Goal: Task Accomplishment & Management: Complete application form

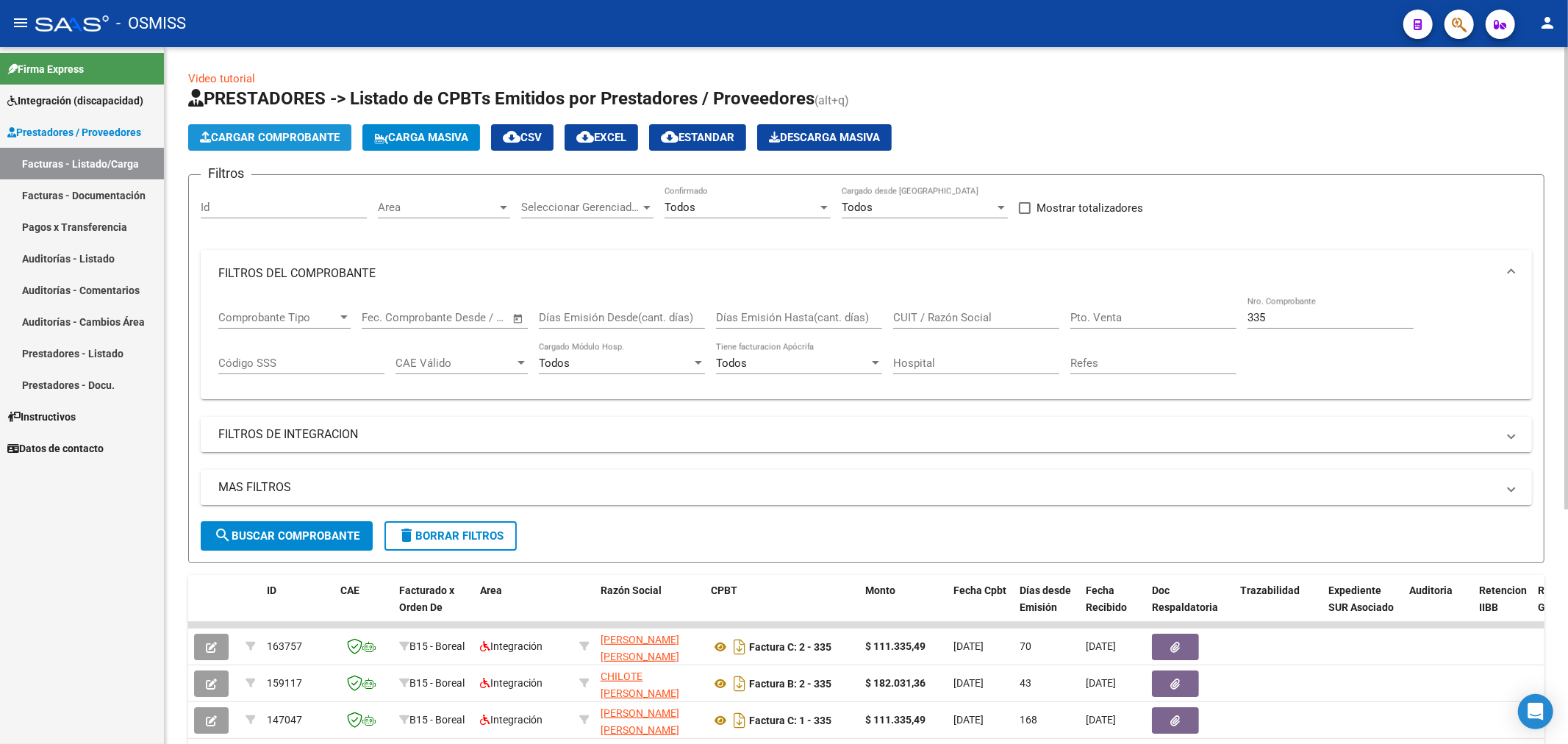
click at [230, 136] on span "Cargar Comprobante" at bounding box center [269, 137] width 139 height 13
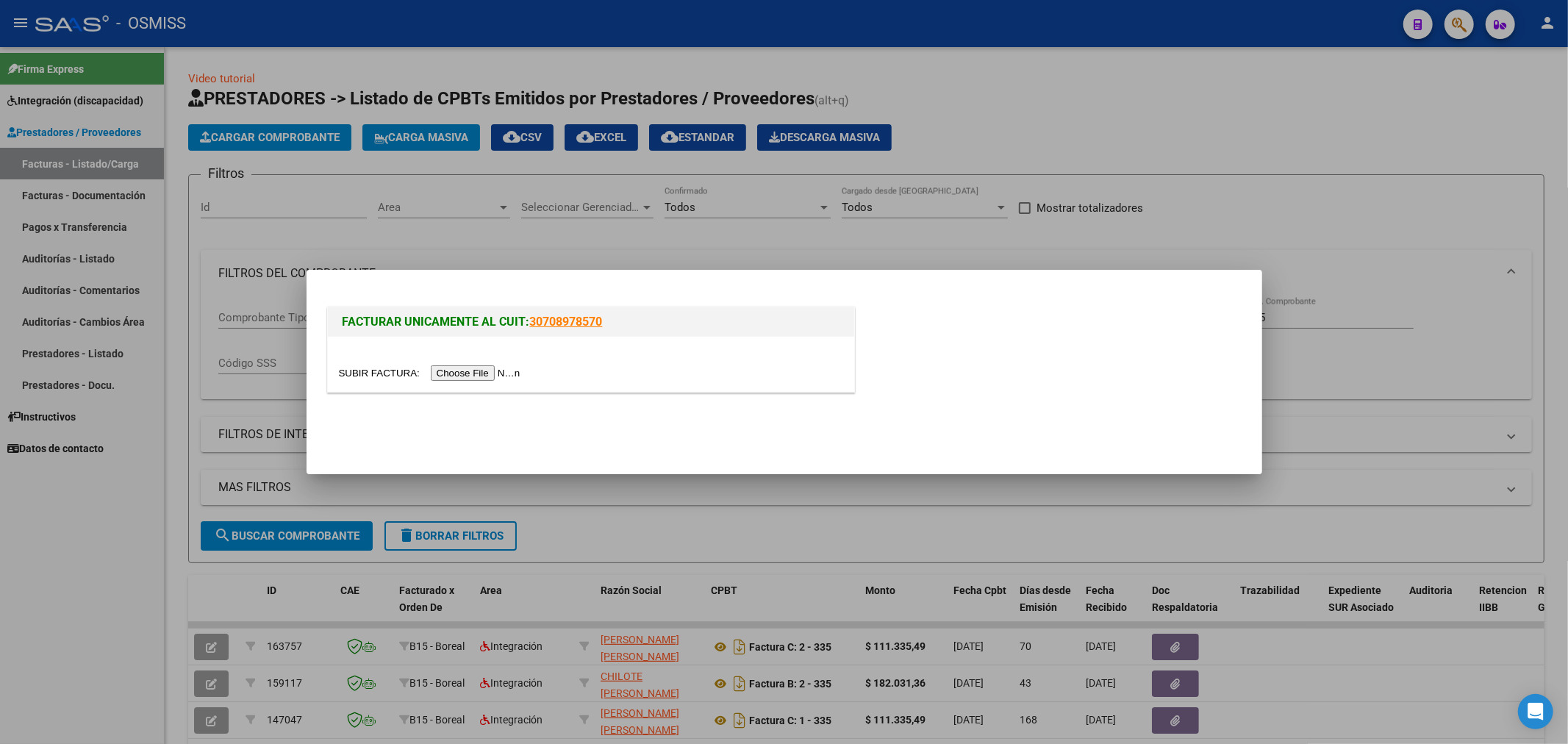
click at [482, 365] on div at bounding box center [591, 373] width 504 height 17
click at [481, 370] on input "file" at bounding box center [432, 373] width 186 height 15
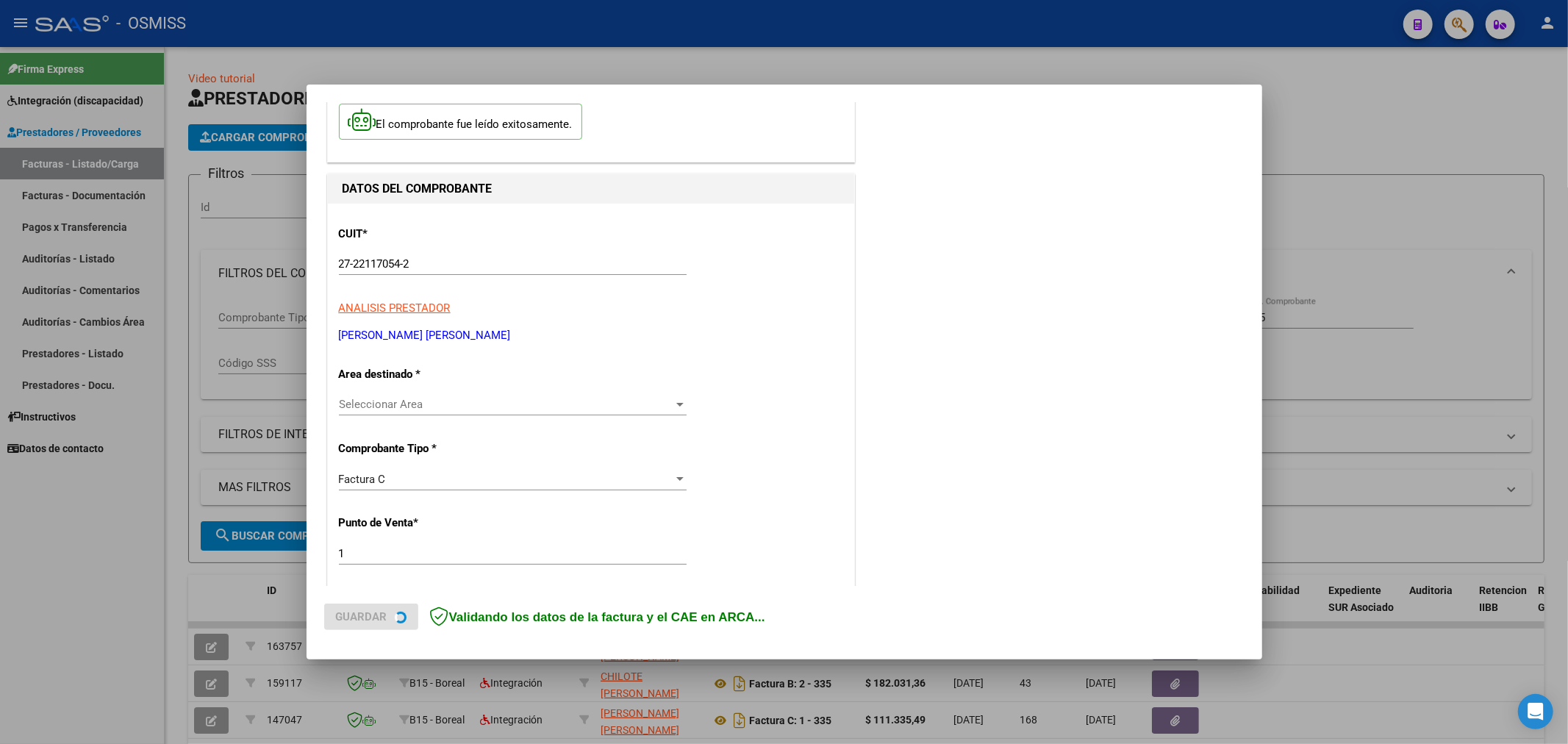
scroll to position [245, 0]
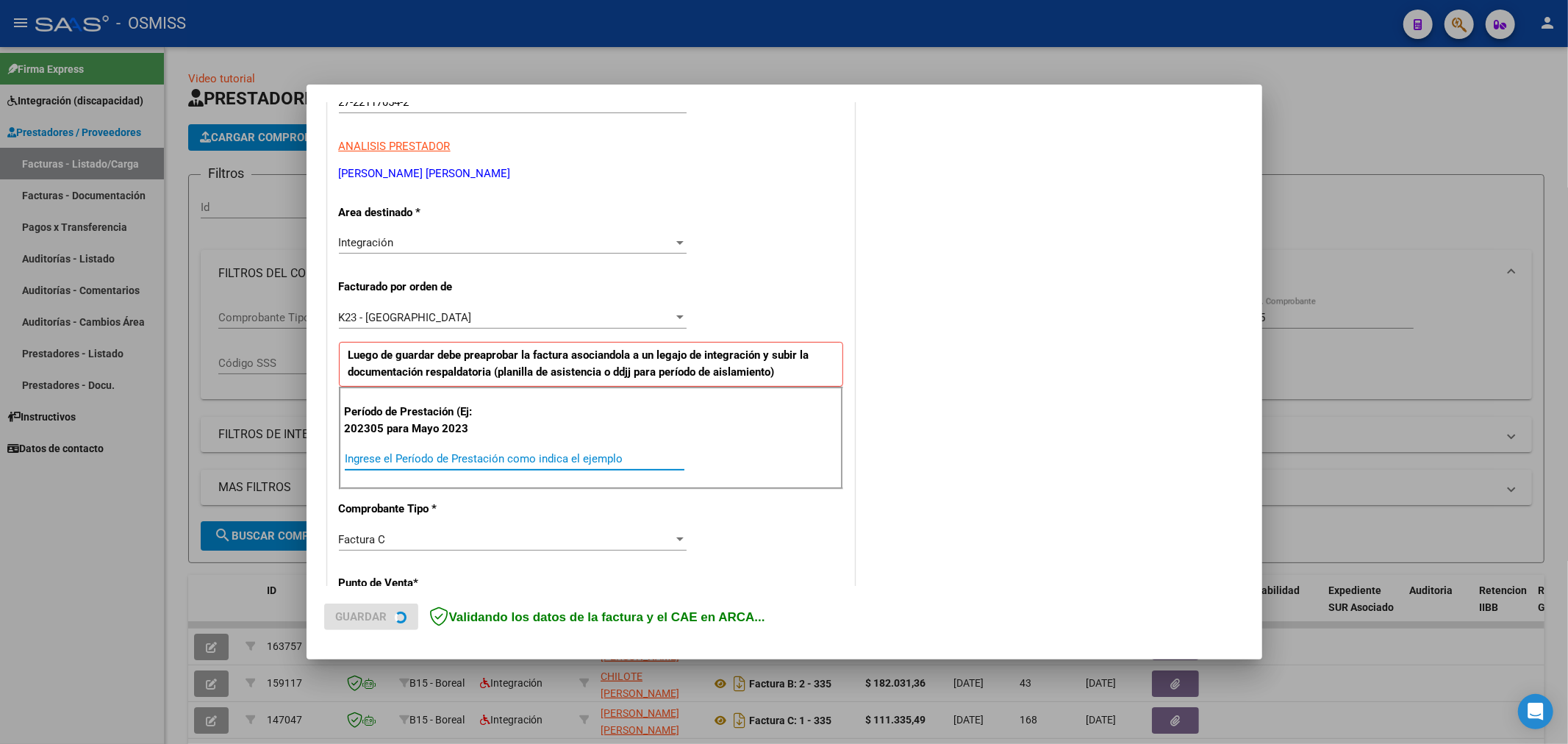
click at [437, 455] on input "Ingrese el Período de Prestación como indica el ejemplo" at bounding box center [515, 458] width 340 height 13
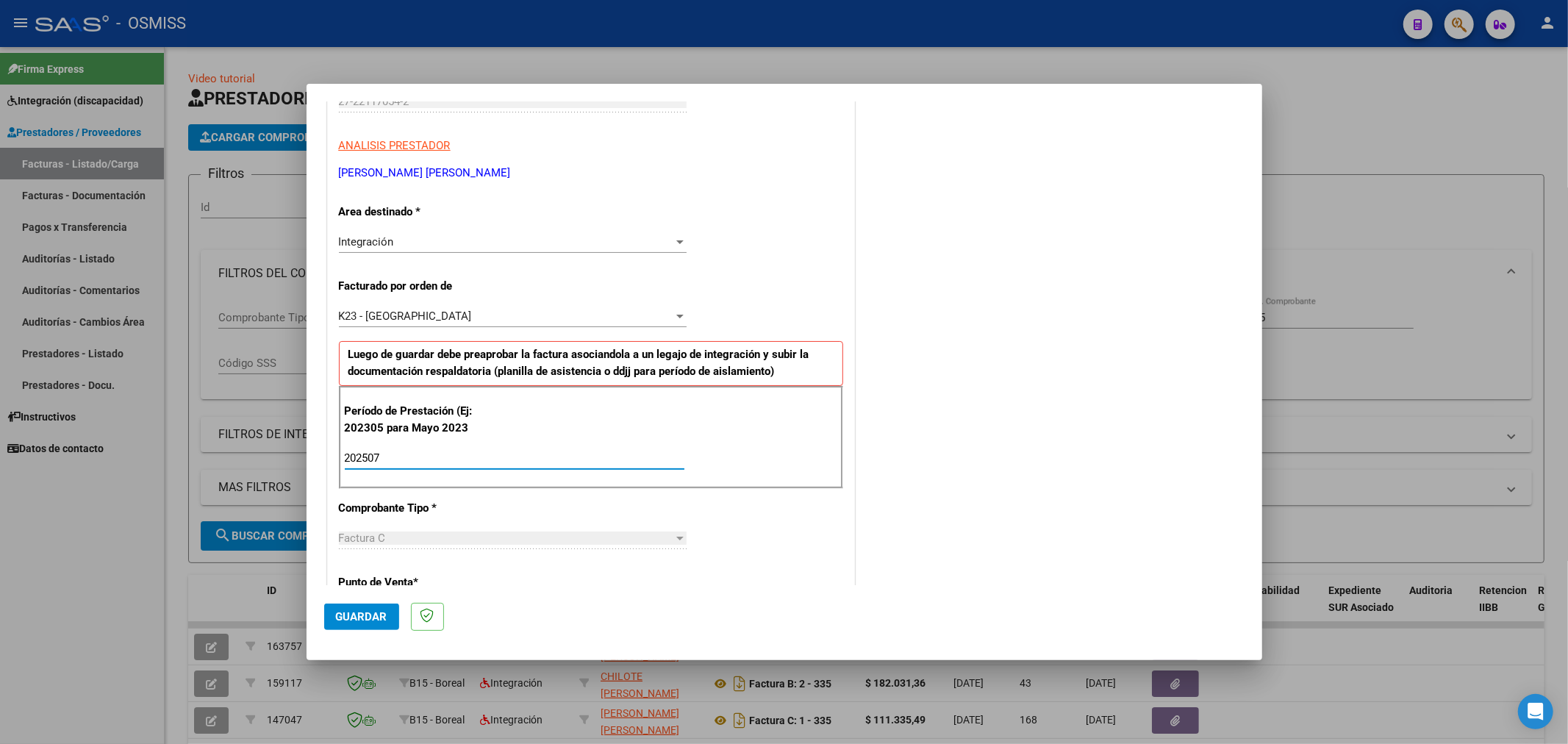
type input "202507"
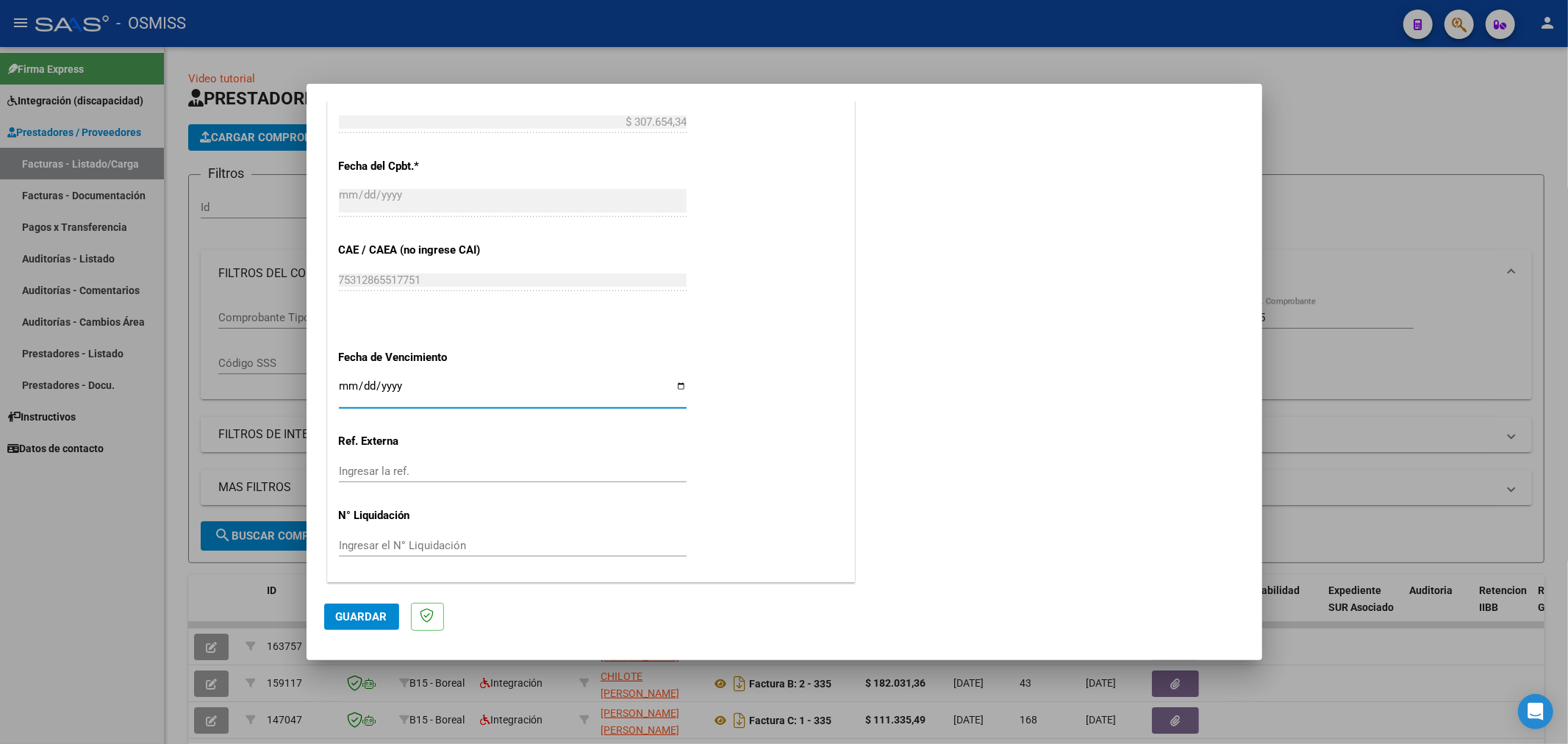
click at [341, 607] on button "Guardar" at bounding box center [361, 617] width 75 height 27
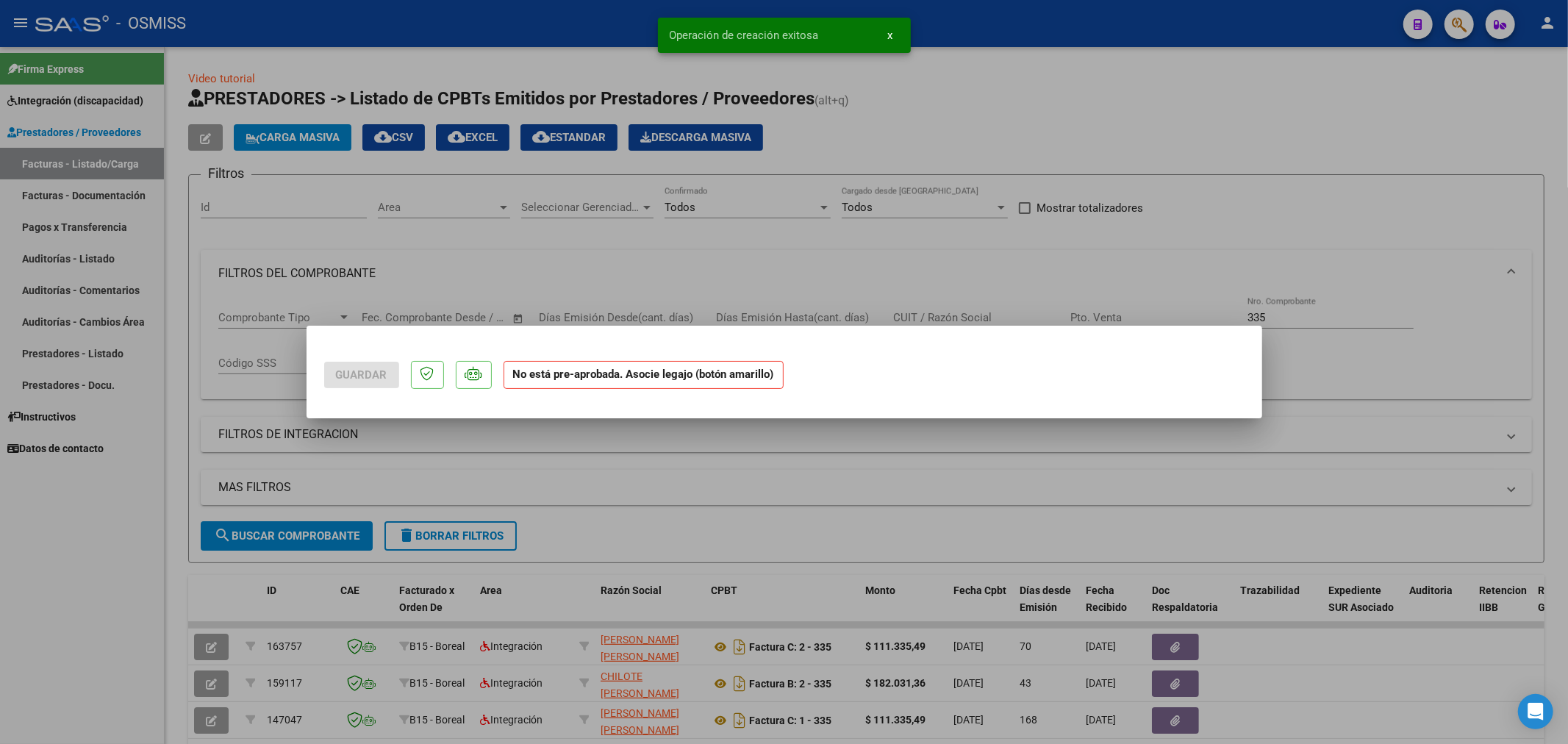
scroll to position [0, 0]
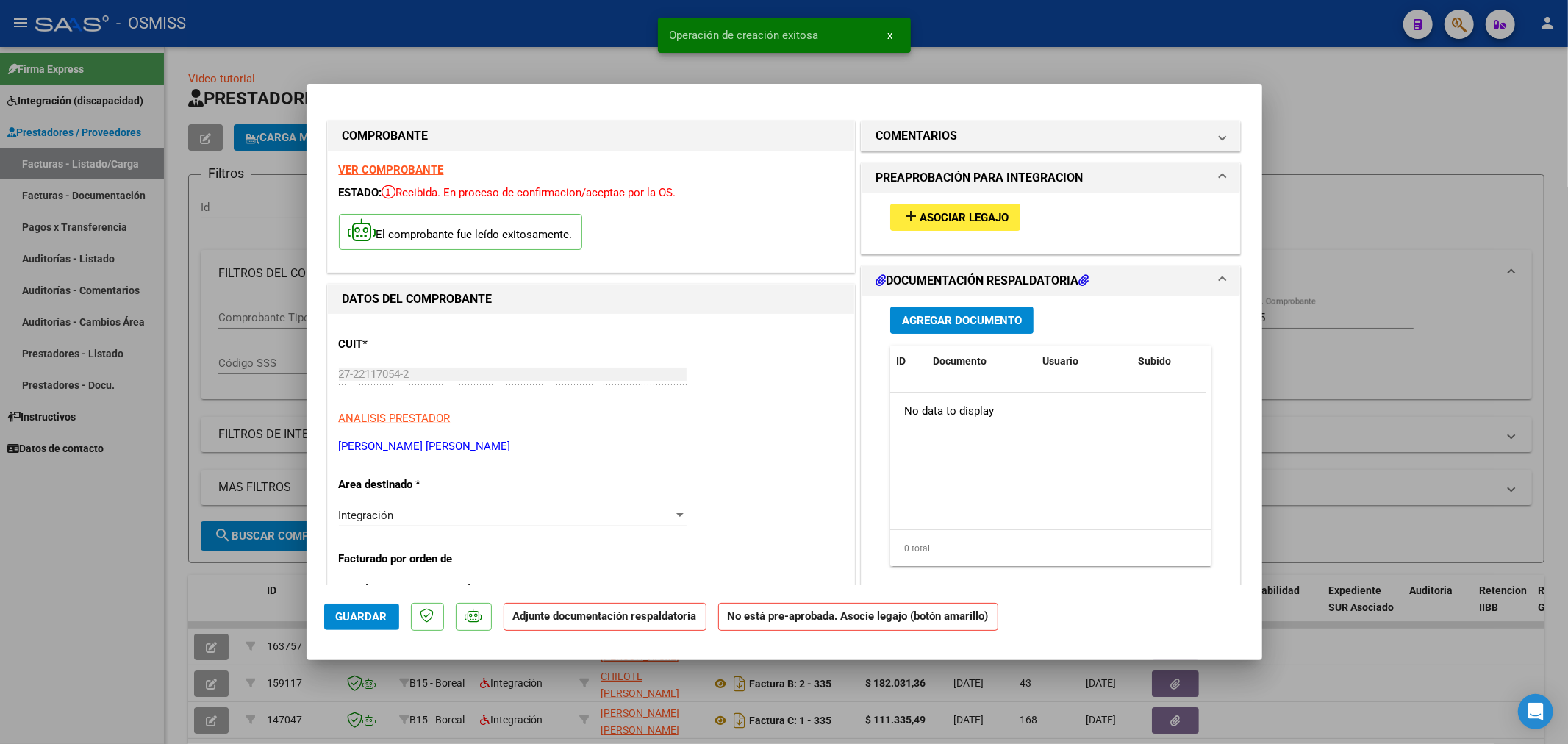
drag, startPoint x: 991, startPoint y: 200, endPoint x: 988, endPoint y: 218, distance: 18.2
click at [990, 210] on div "add Asociar Legajo" at bounding box center [1052, 218] width 344 height 50
click at [988, 218] on span "Asociar Legajo" at bounding box center [964, 218] width 89 height 13
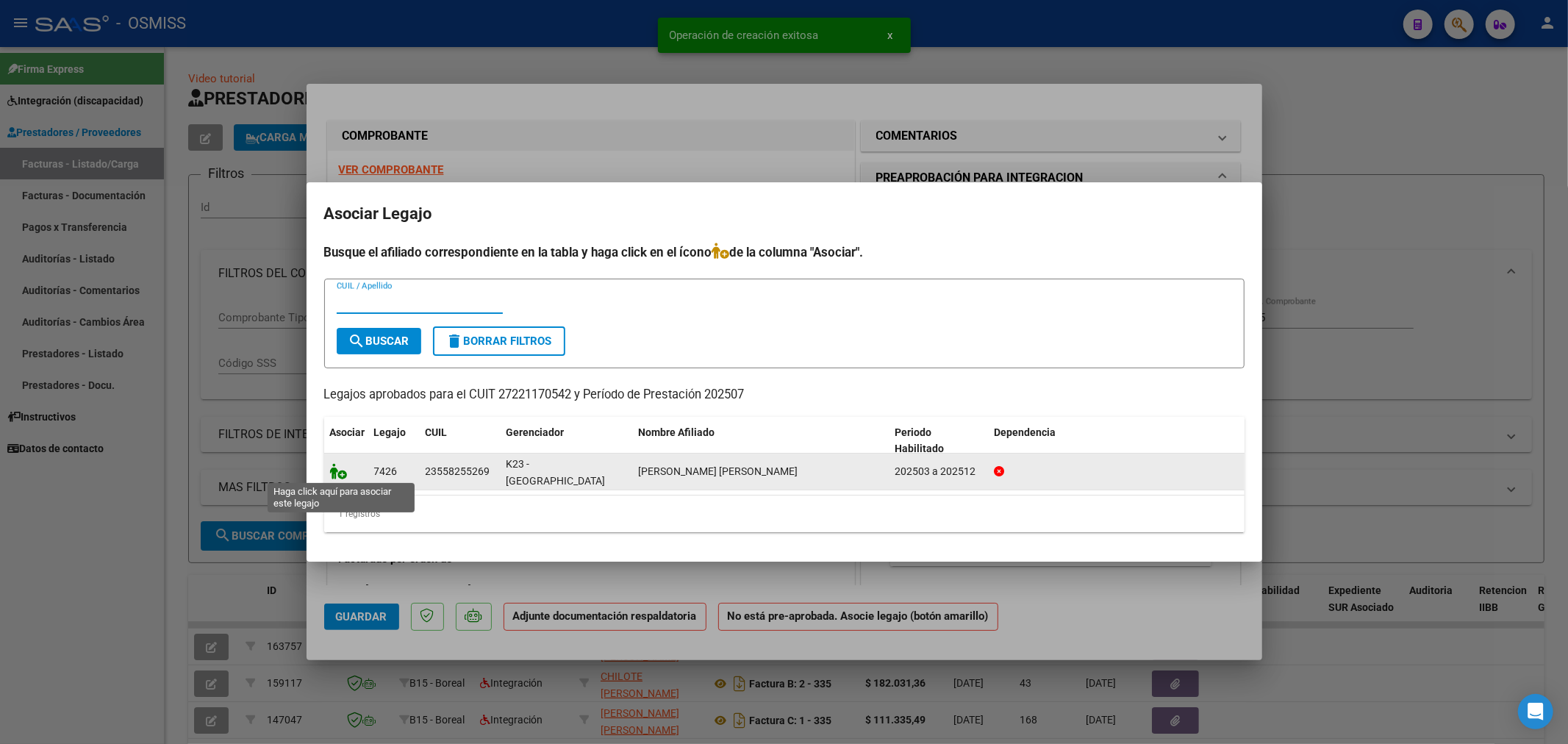
click at [340, 477] on icon at bounding box center [339, 471] width 18 height 16
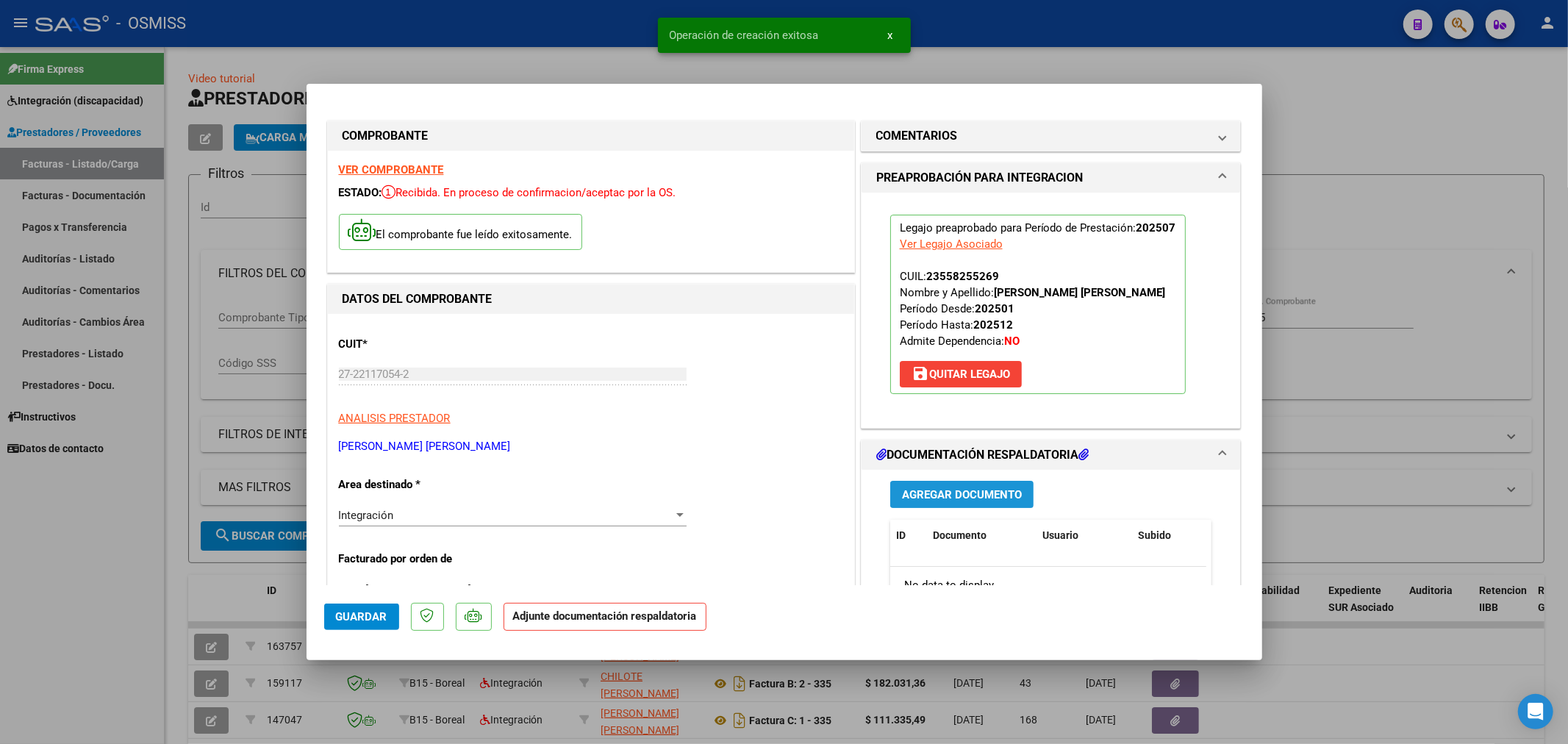
click at [964, 490] on div "Agregar Documento ID Documento Usuario Subido Acción No data to display 0 total…" at bounding box center [1052, 616] width 344 height 294
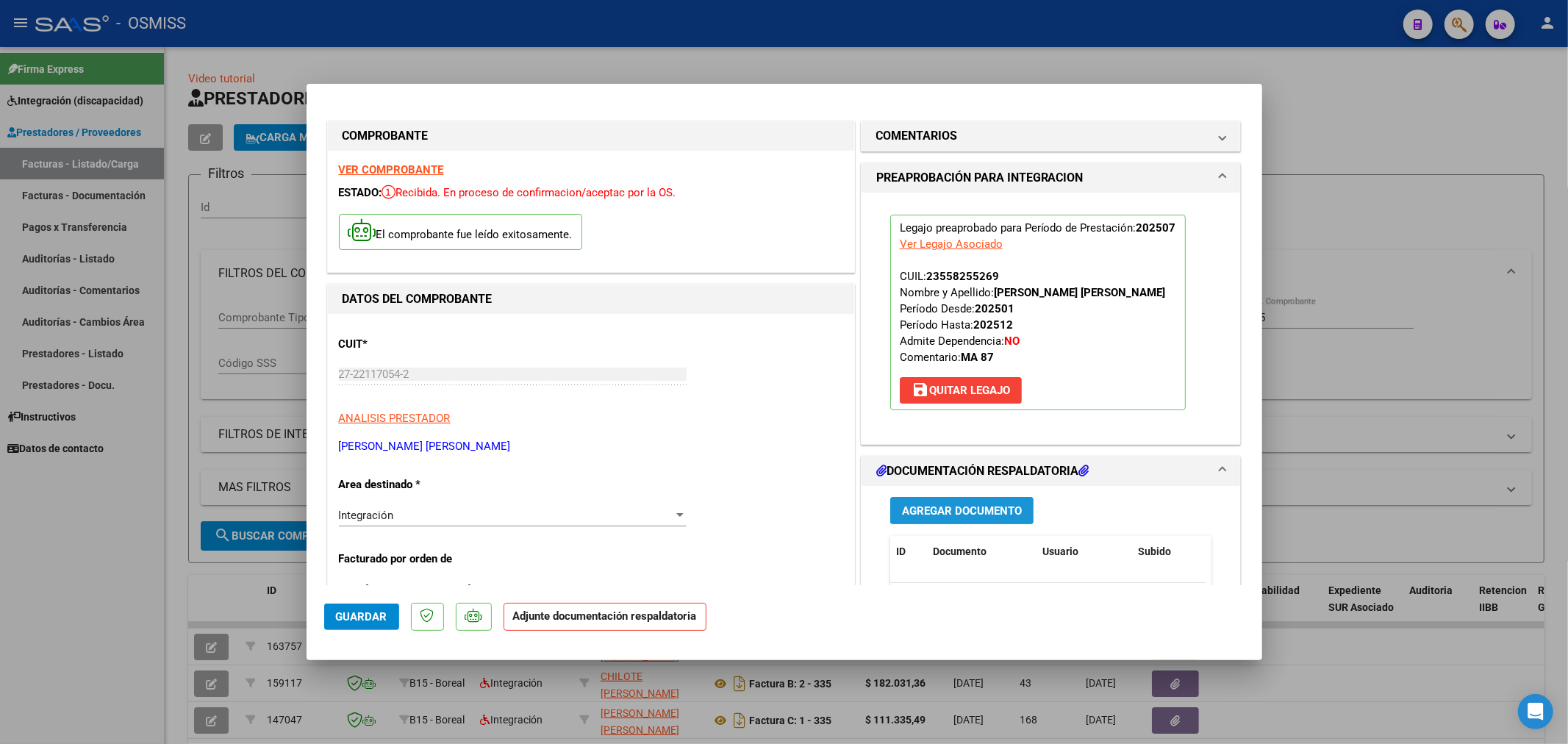
click at [953, 506] on span "Agregar Documento" at bounding box center [961, 511] width 120 height 13
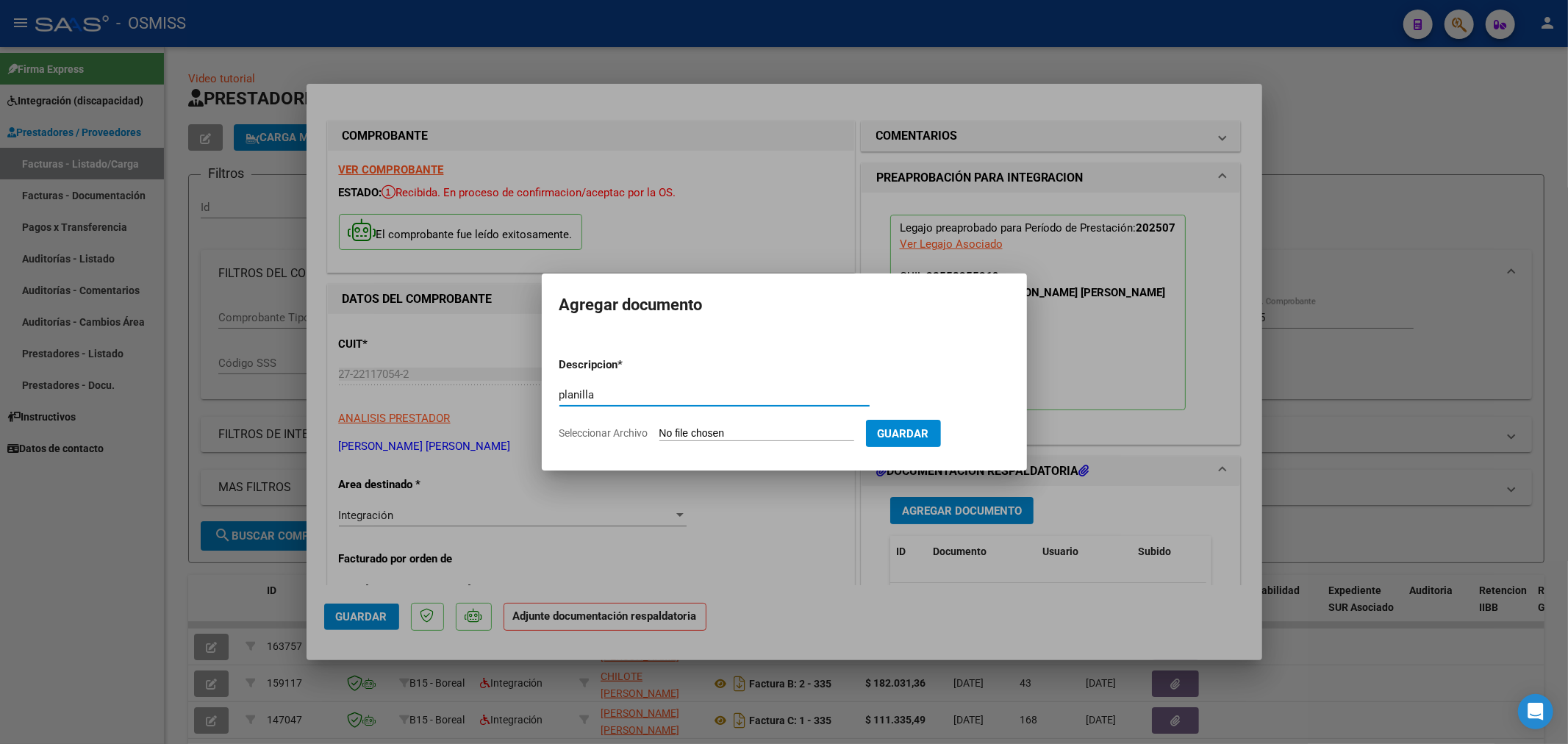
type input "planilla"
click at [719, 431] on input "Seleccionar Archivo" at bounding box center [757, 434] width 195 height 14
type input "C:\fakepath\BONO_Y_ASISTENCIA[1].pdf"
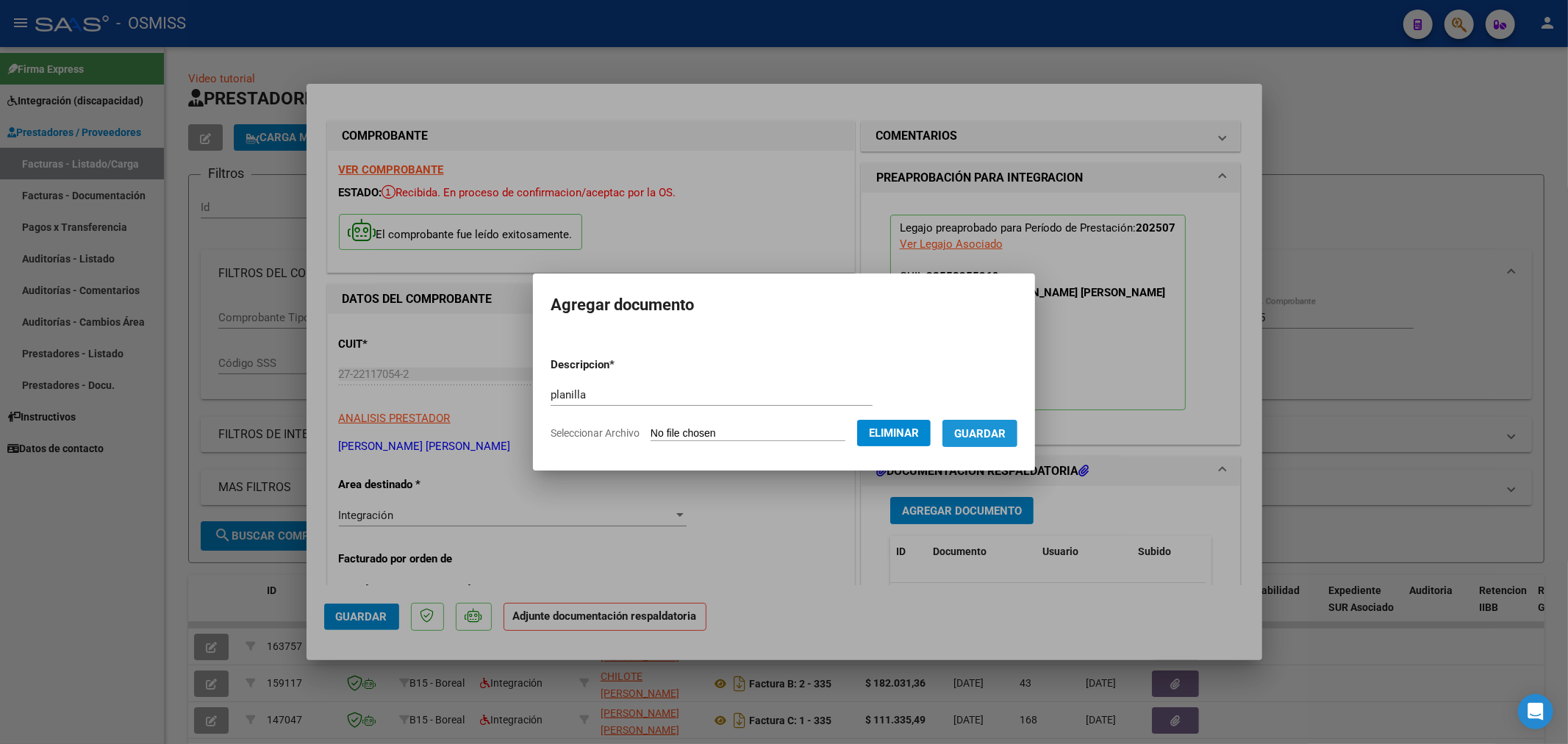
click at [991, 434] on span "Guardar" at bounding box center [980, 433] width 51 height 13
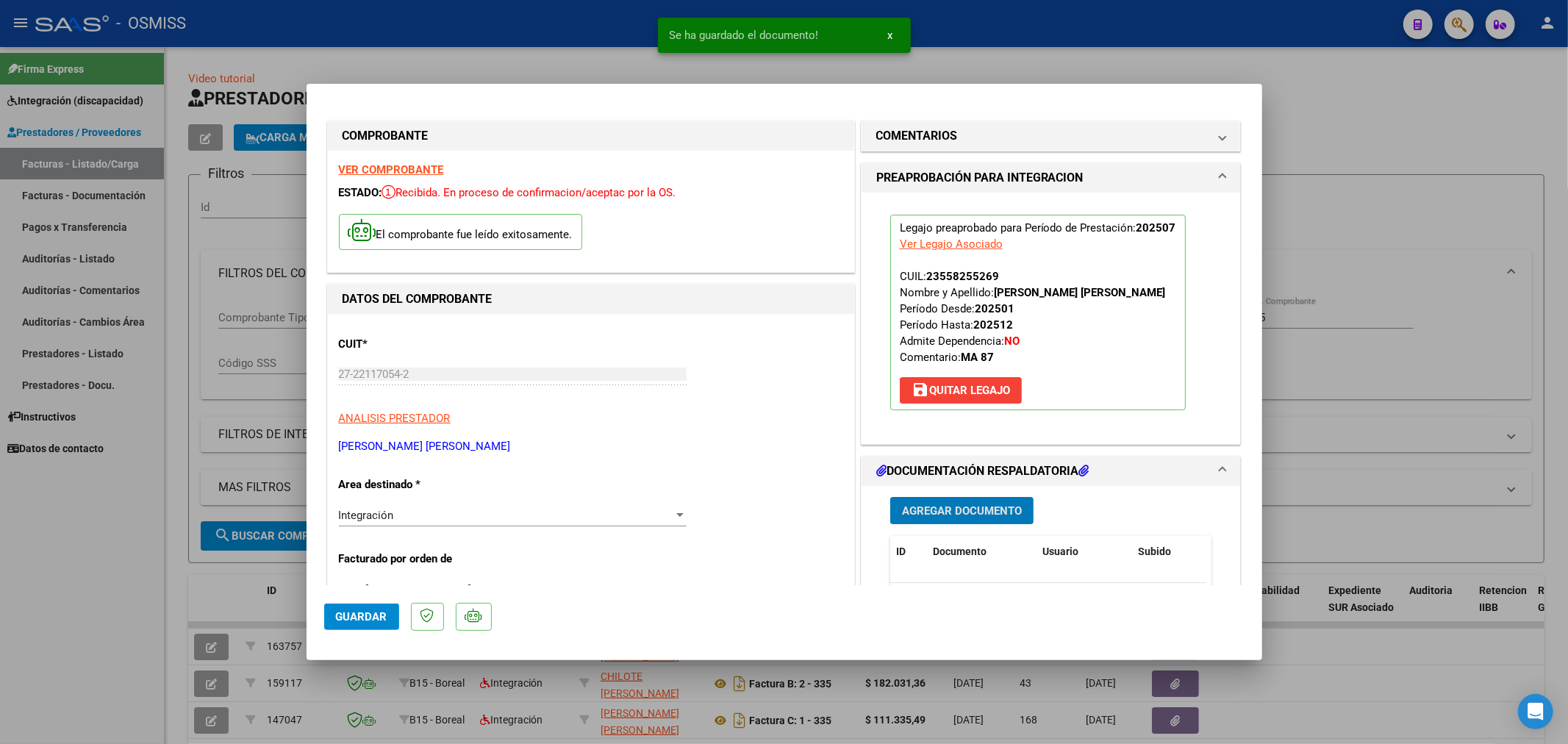
click at [358, 619] on span "Guardar" at bounding box center [362, 617] width 51 height 13
type input "$ 0,00"
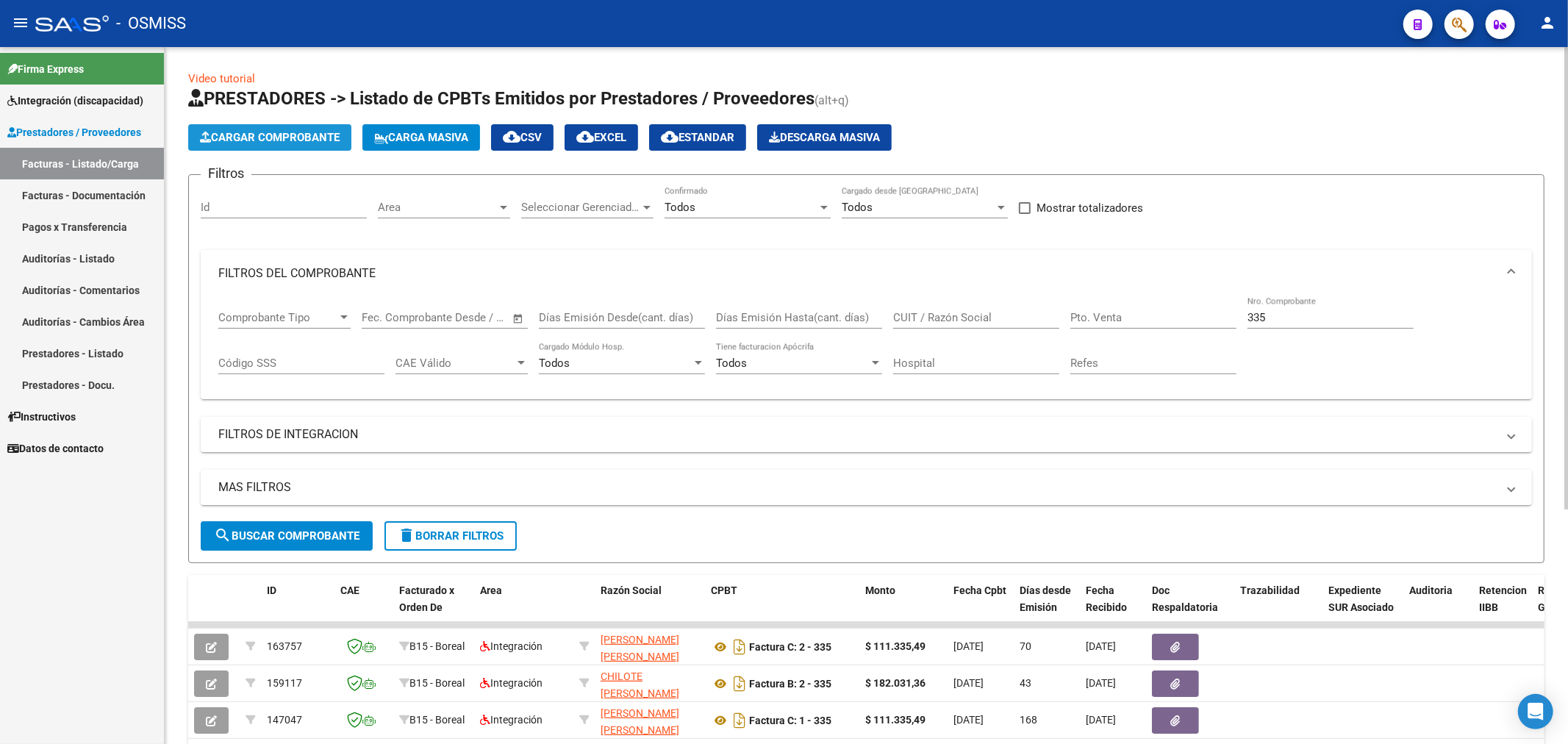
click at [275, 126] on button "Cargar Comprobante" at bounding box center [270, 138] width 163 height 27
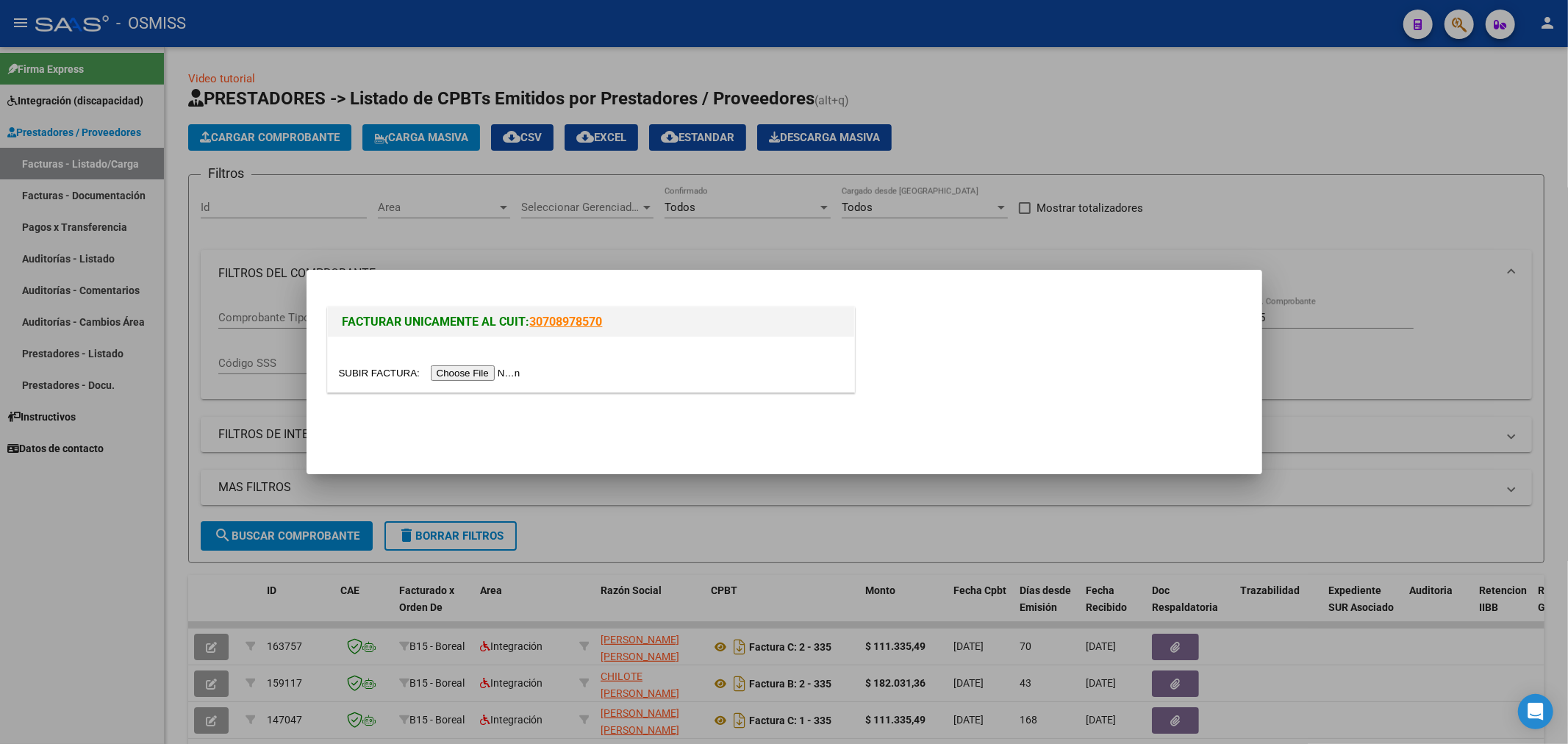
click at [469, 372] on input "file" at bounding box center [432, 373] width 186 height 15
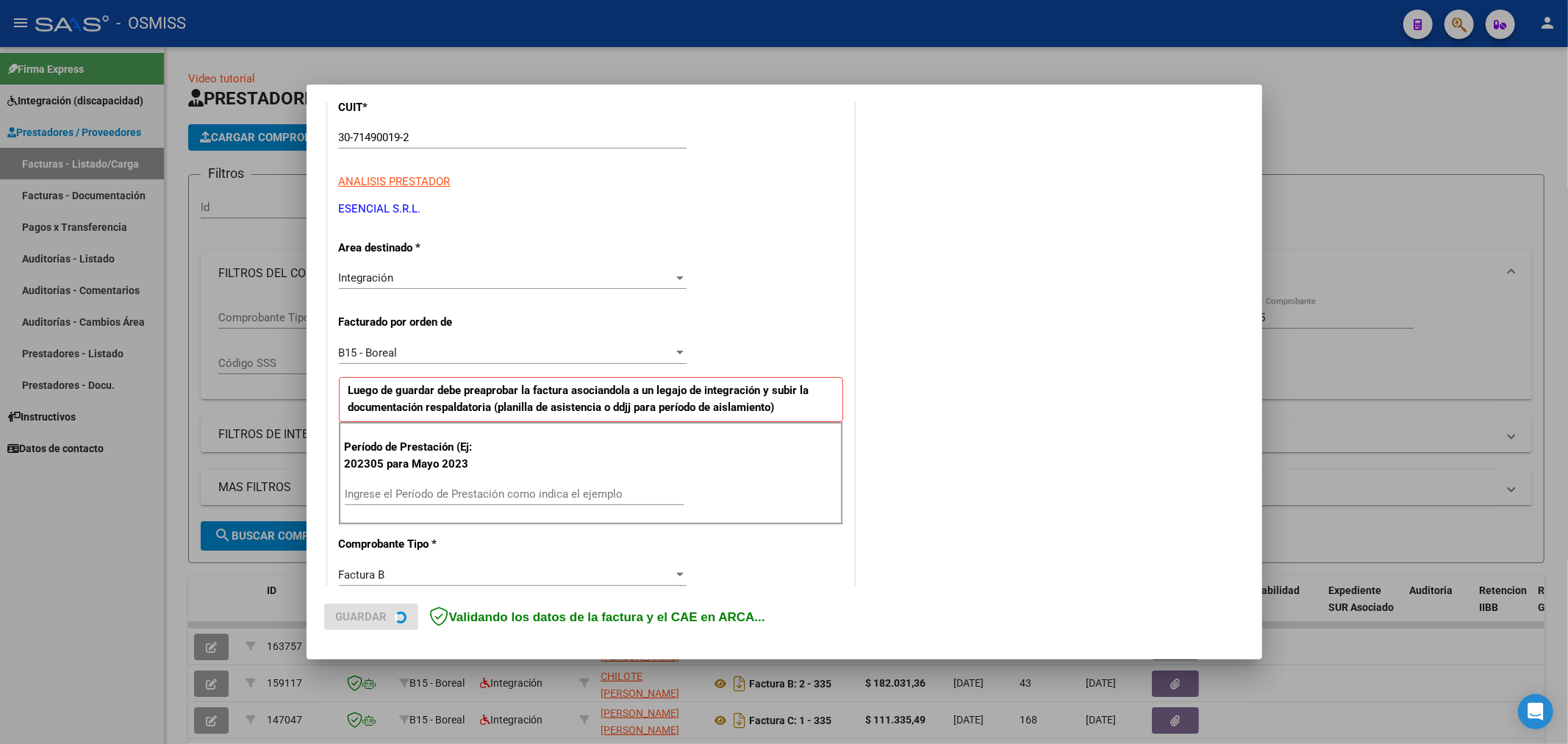
scroll to position [245, 0]
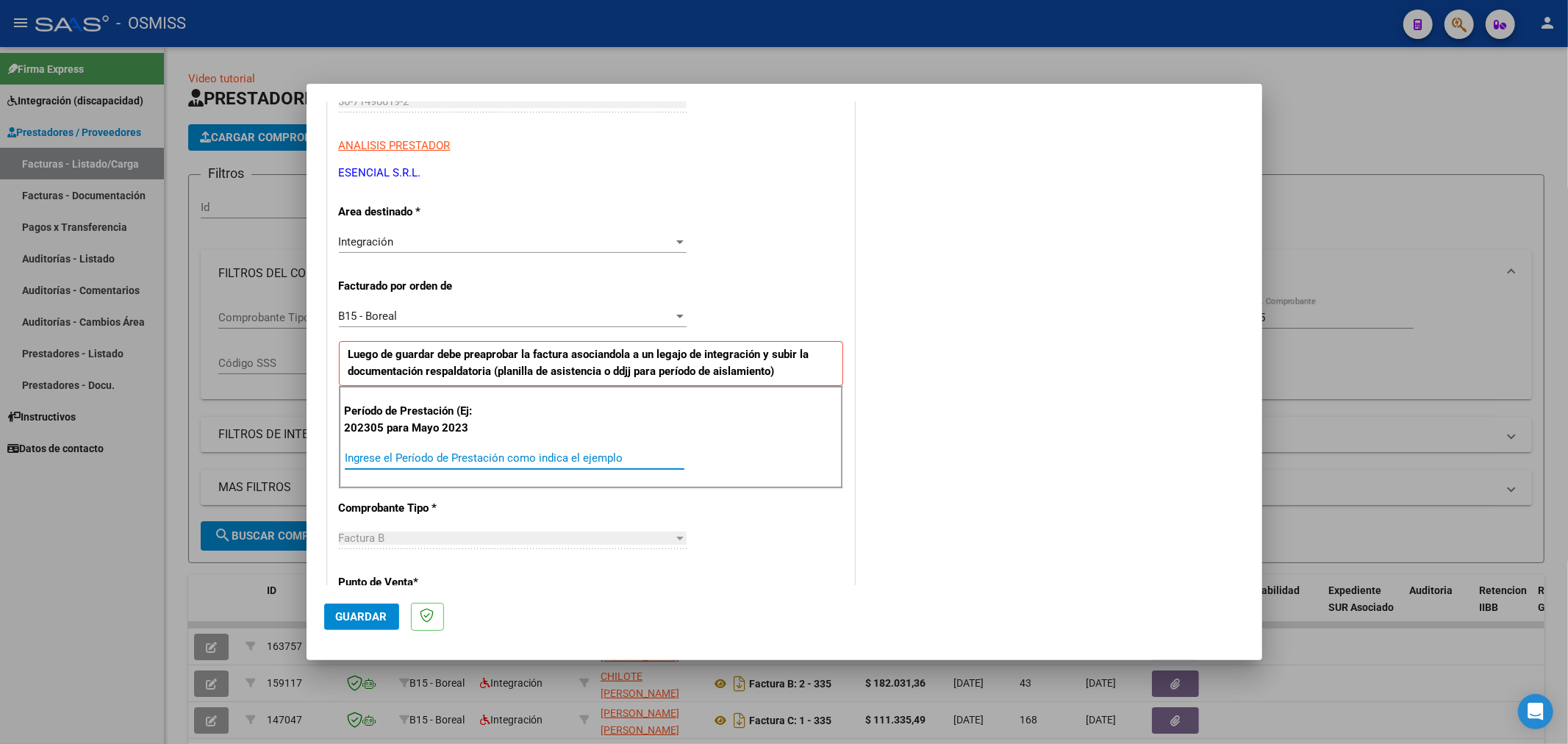
click at [447, 463] on input "Ingrese el Período de Prestación como indica el ejemplo" at bounding box center [515, 458] width 340 height 13
type input "202507"
click at [357, 606] on button "Guardar" at bounding box center [361, 617] width 75 height 27
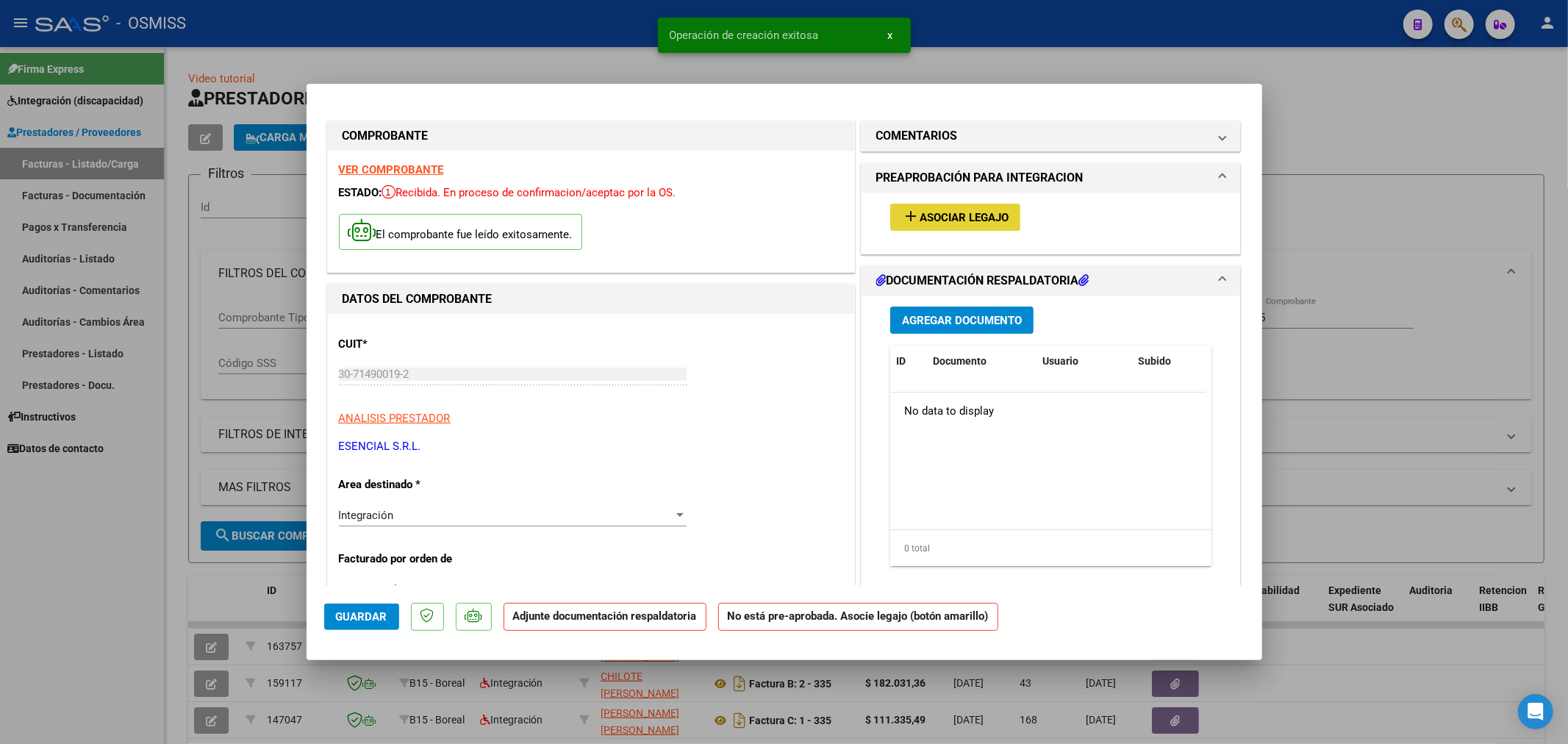
click at [942, 218] on span "Asociar Legajo" at bounding box center [964, 218] width 89 height 13
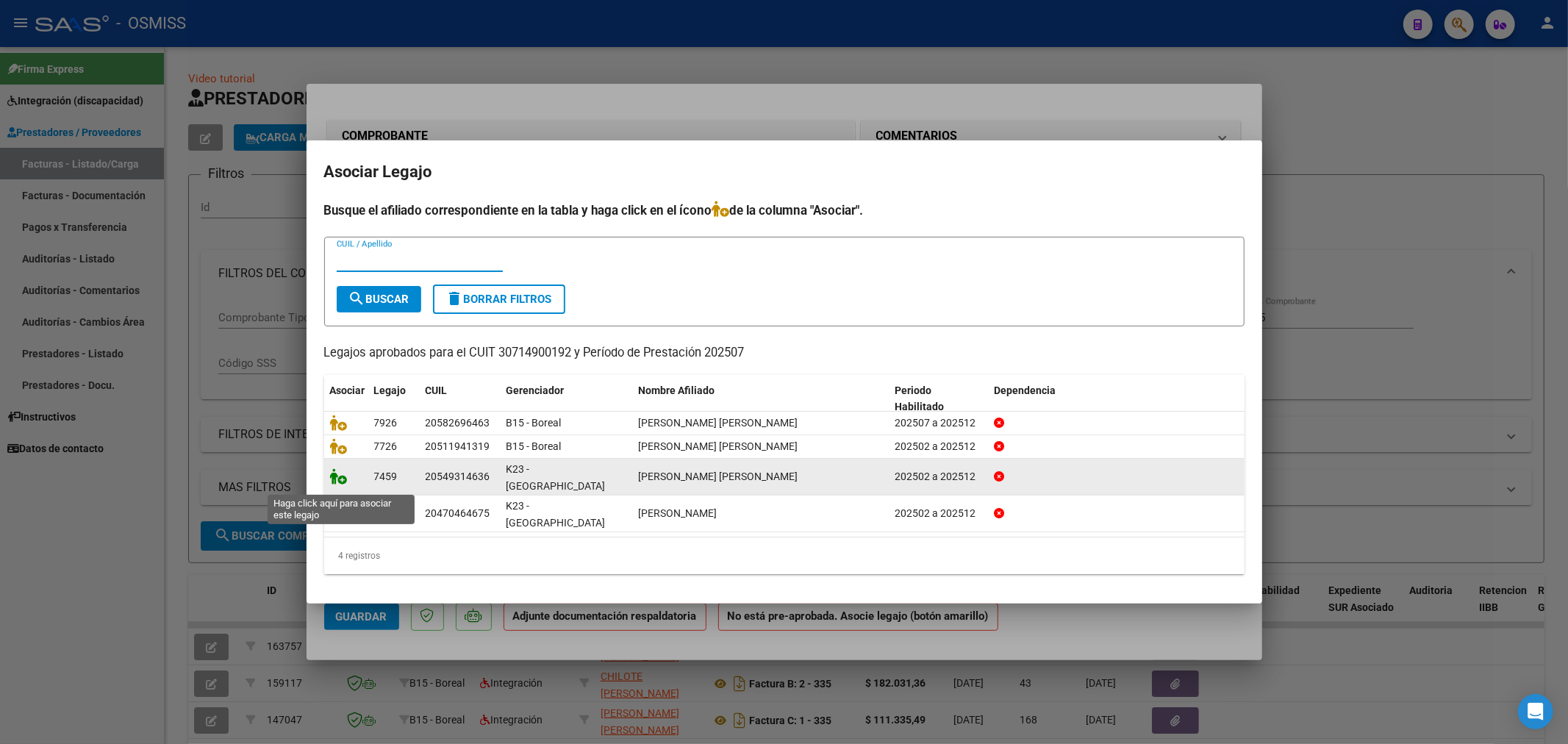
click at [338, 482] on icon at bounding box center [339, 477] width 18 height 16
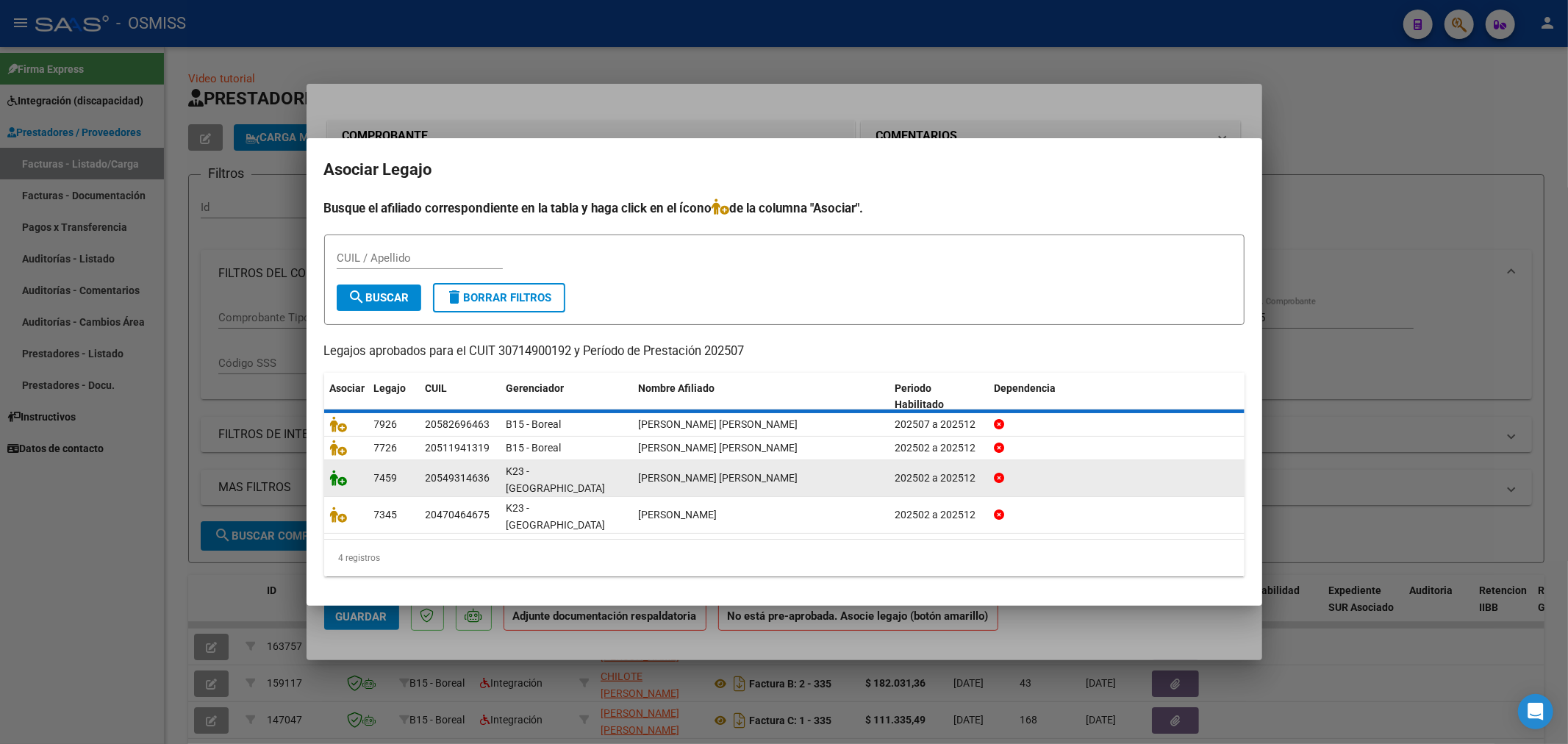
click at [338, 482] on icon at bounding box center [339, 478] width 18 height 16
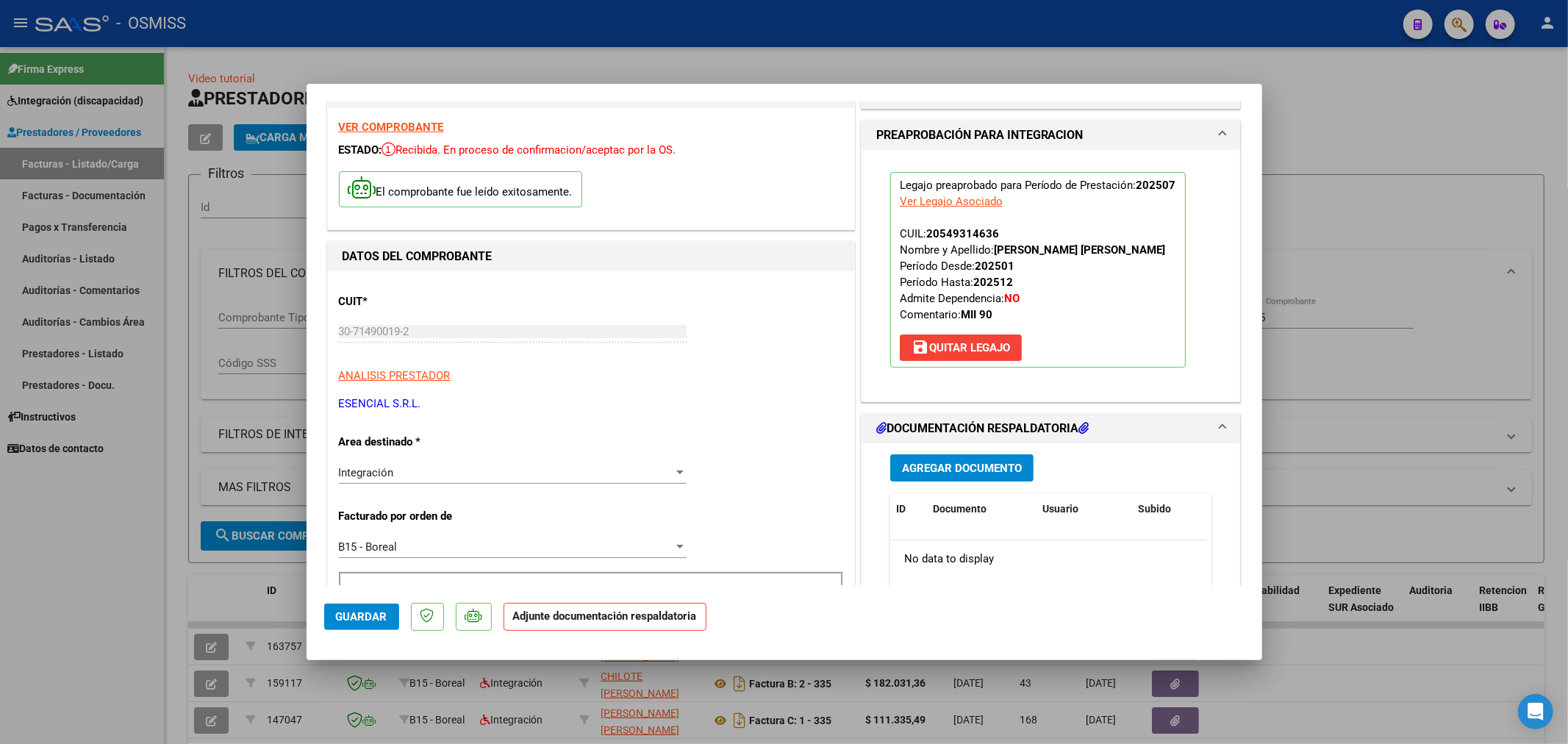
scroll to position [163, 0]
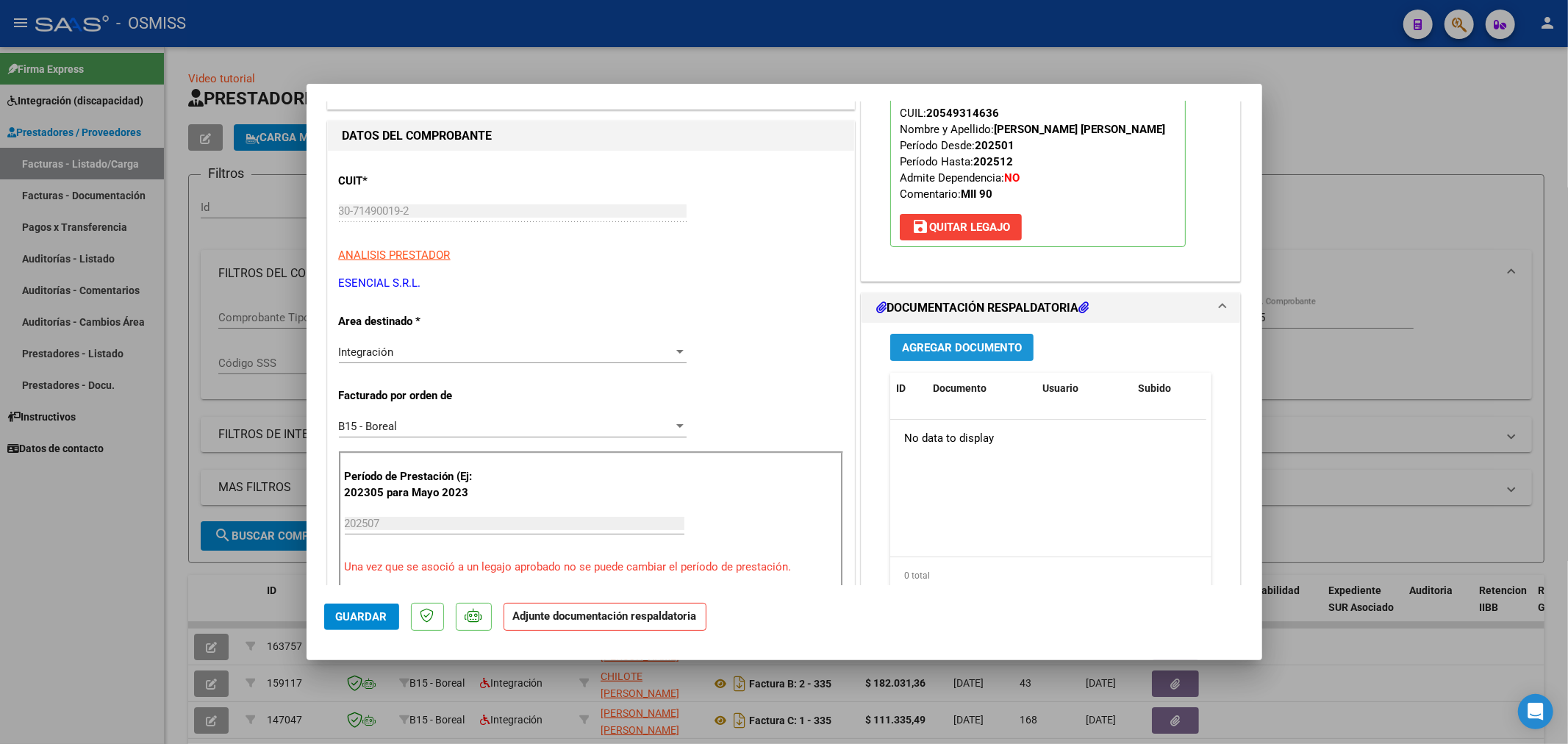
click at [965, 353] on span "Agregar Documento" at bounding box center [961, 347] width 120 height 13
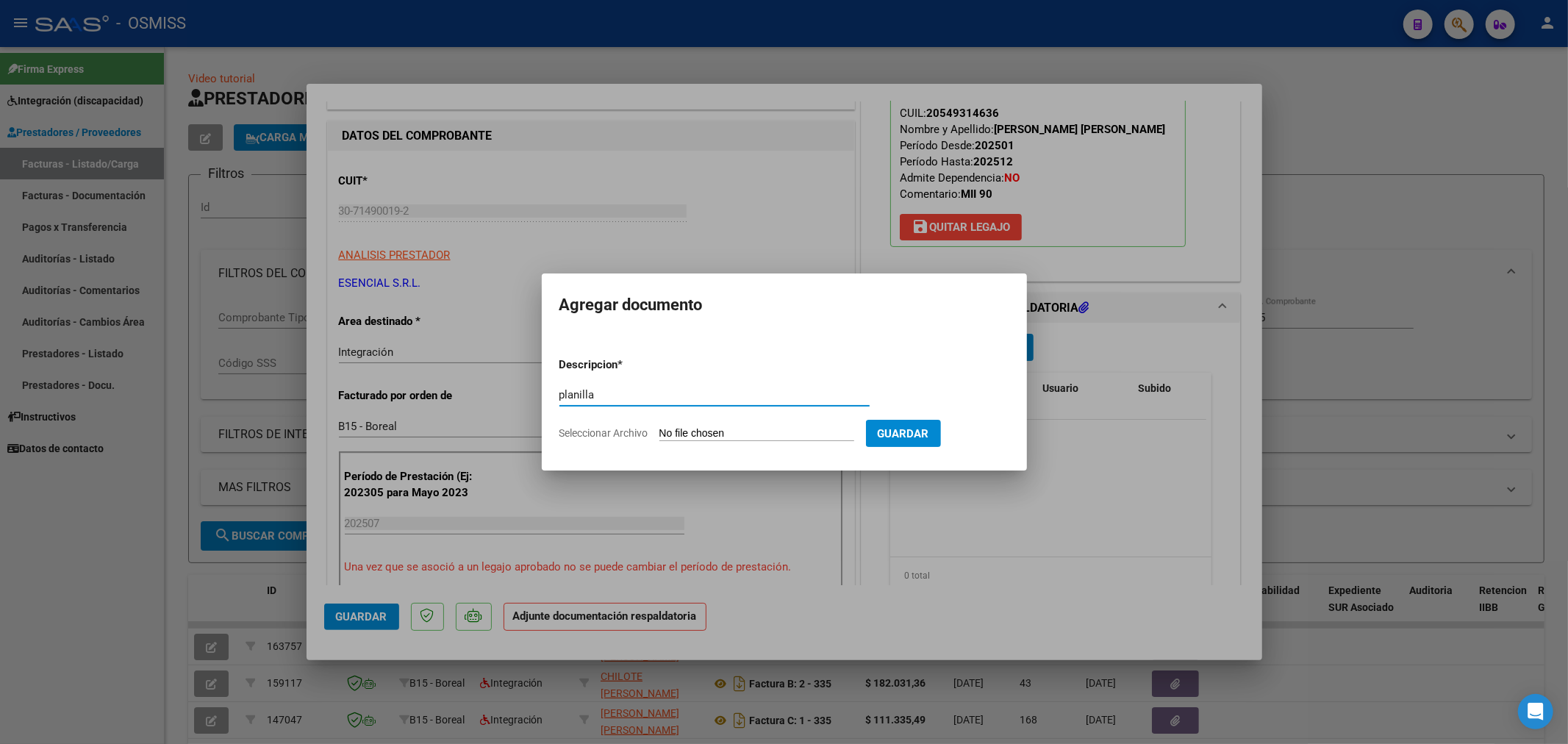
type input "planilla"
click at [722, 435] on input "Seleccionar Archivo" at bounding box center [757, 434] width 195 height 14
type input "C:\fakepath\Asistencia_Bono_y_SSalud_Quiroga[1].pdf"
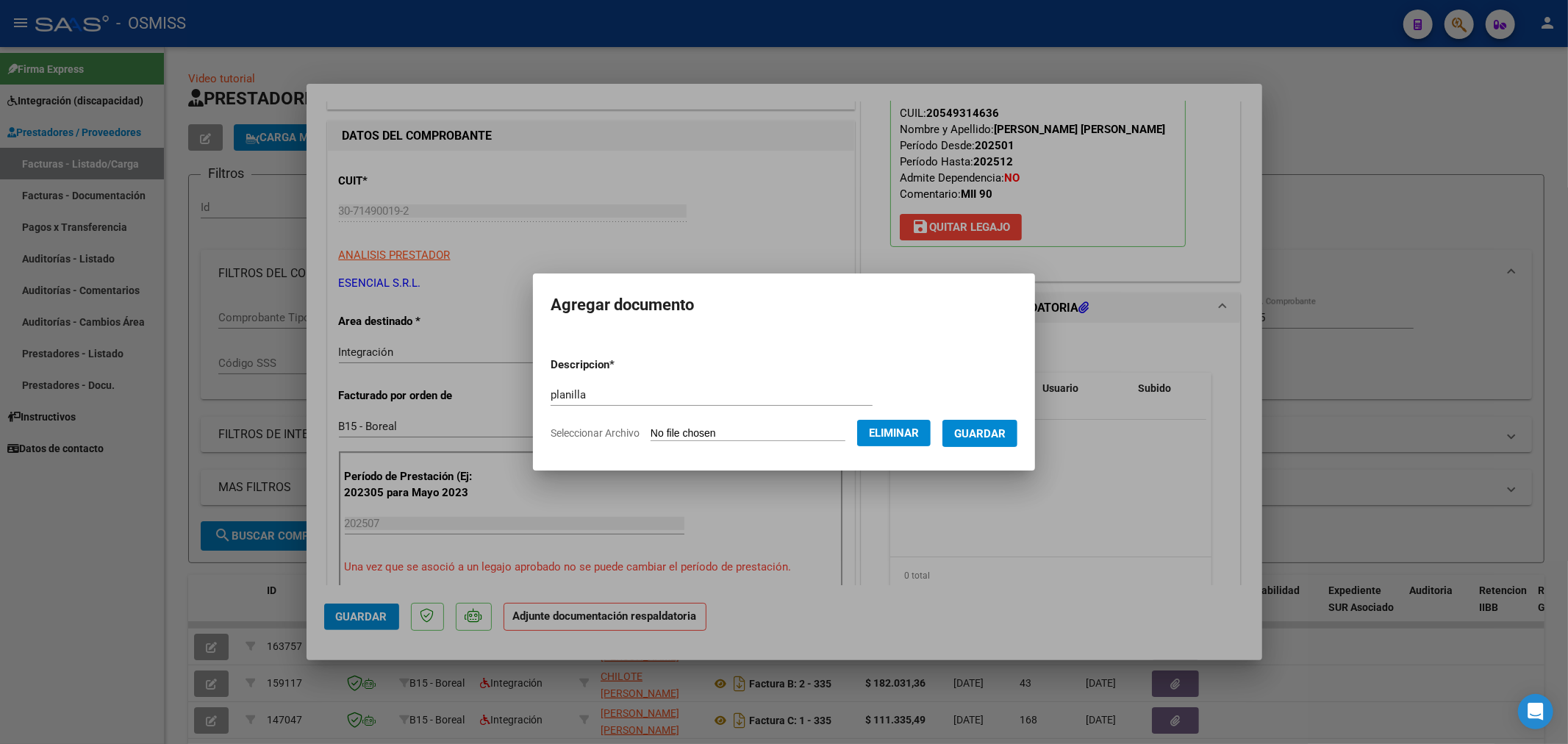
click at [980, 441] on button "Guardar" at bounding box center [980, 433] width 75 height 28
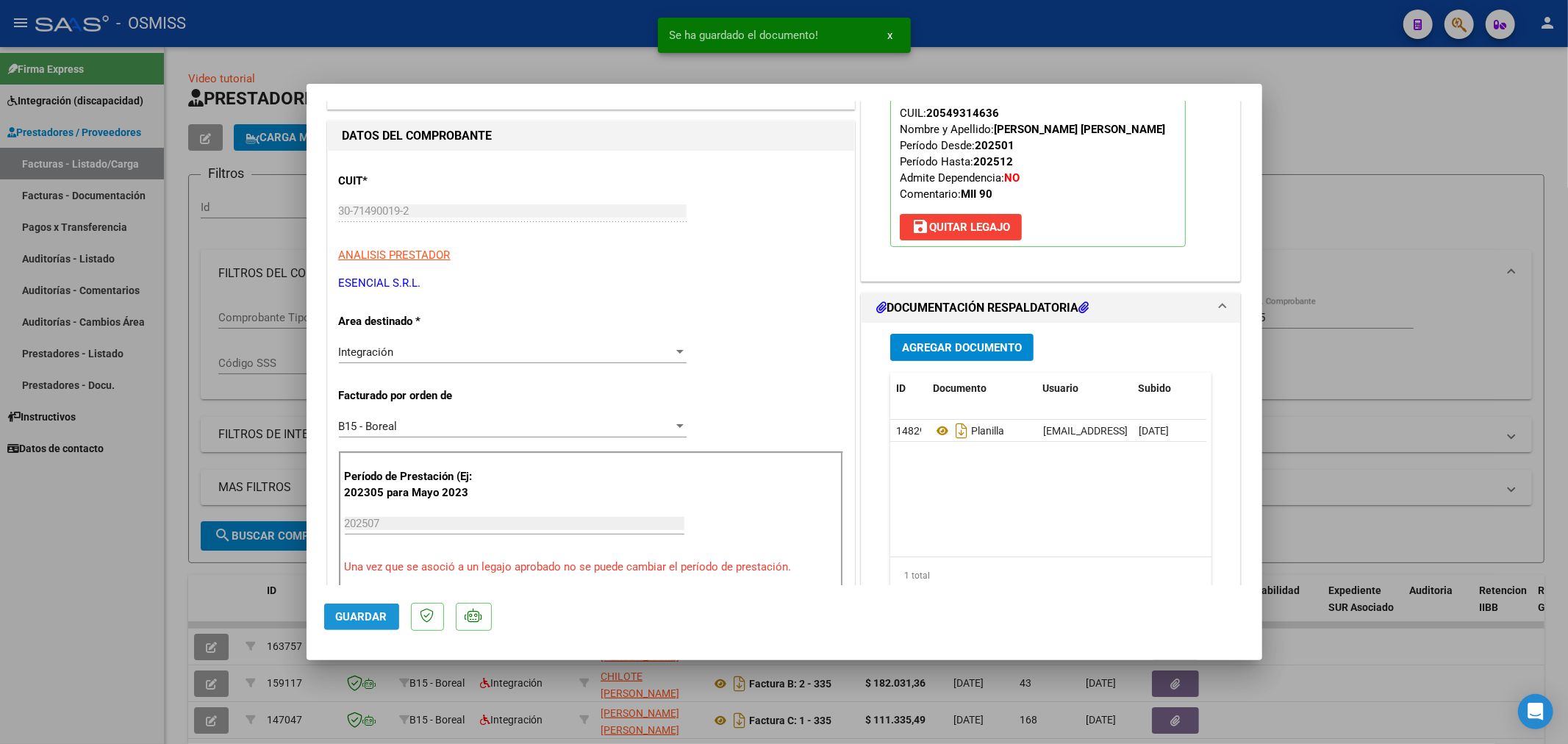
click at [356, 619] on span "Guardar" at bounding box center [362, 617] width 51 height 13
type input "$ 0,00"
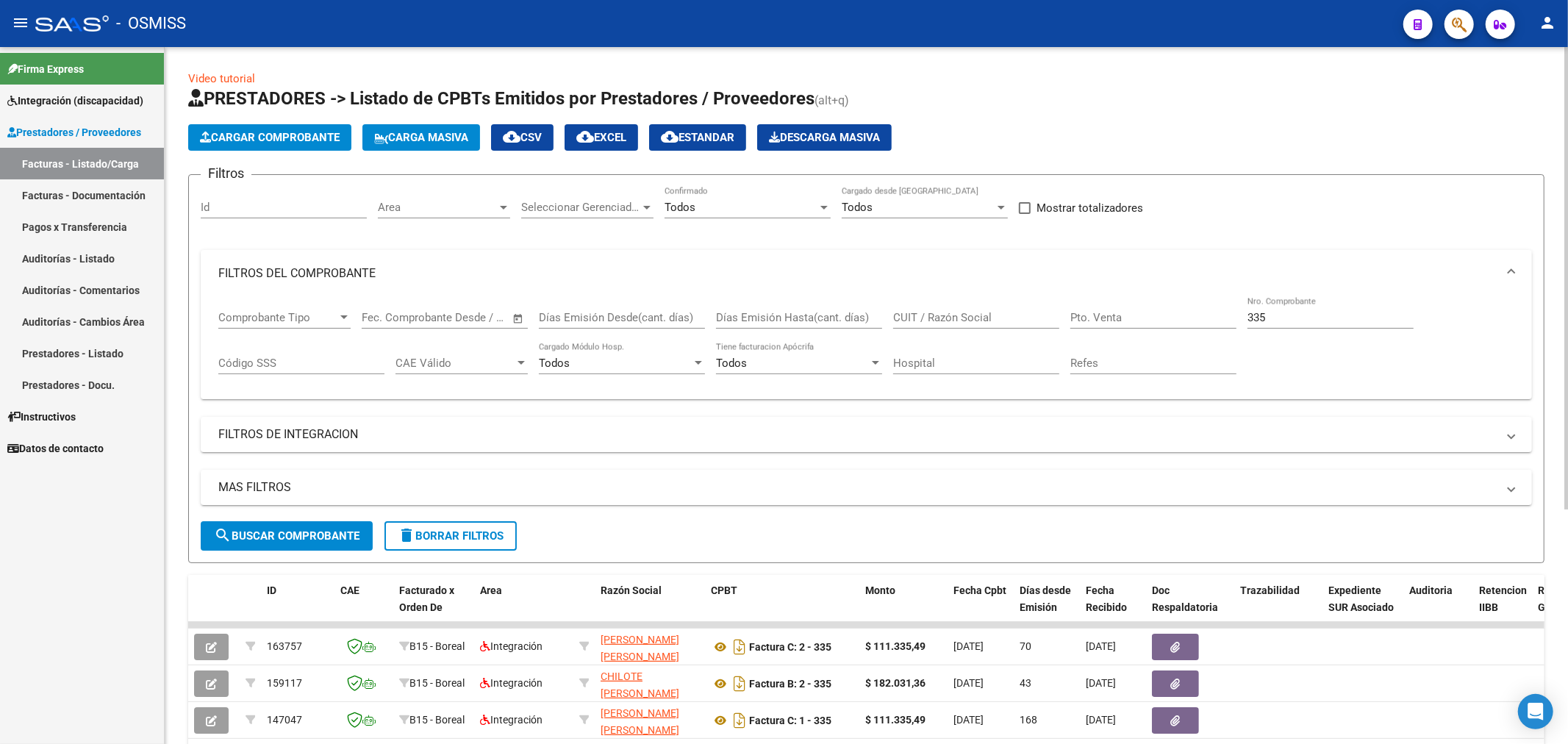
click at [277, 139] on span "Cargar Comprobante" at bounding box center [269, 137] width 139 height 13
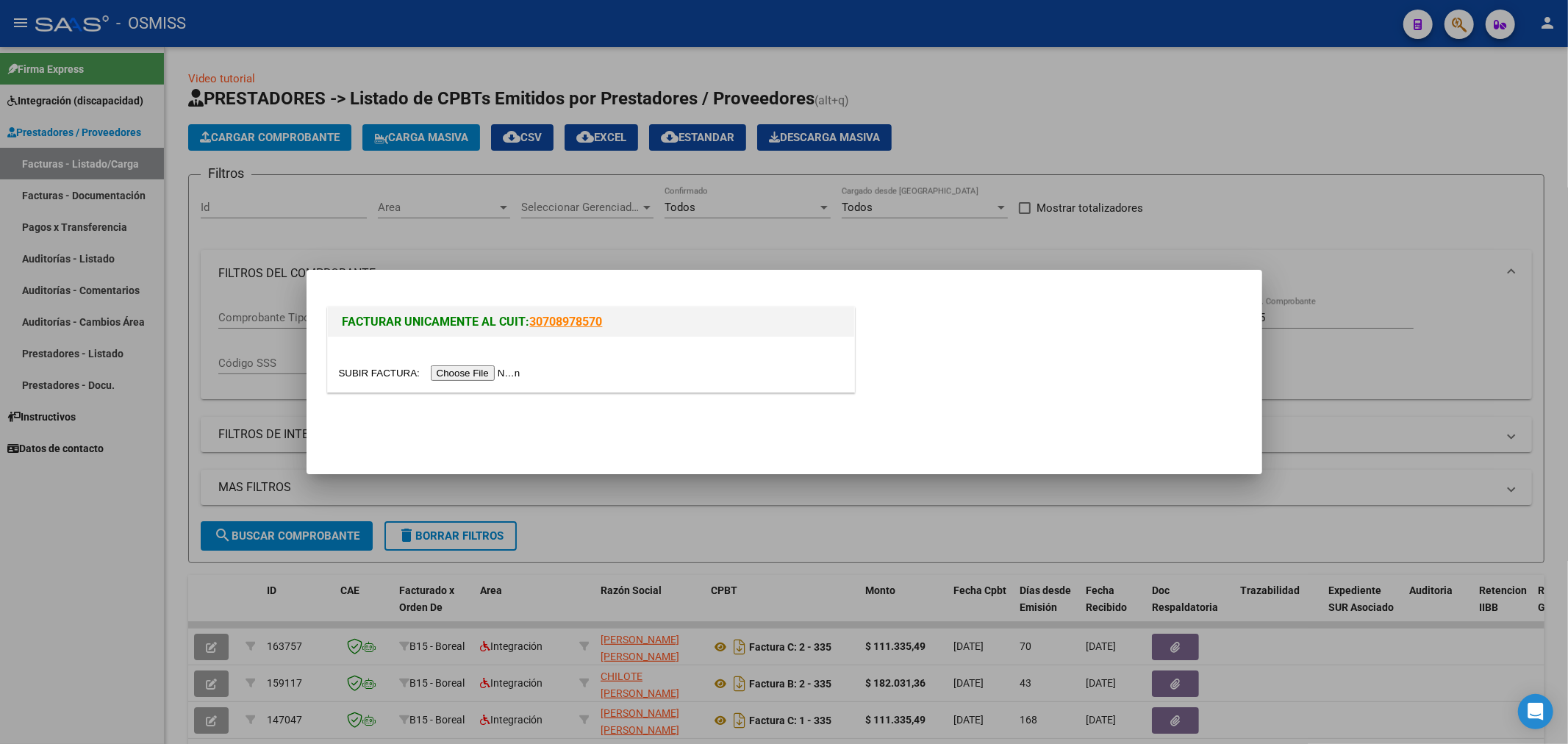
click at [439, 367] on input "file" at bounding box center [432, 373] width 186 height 15
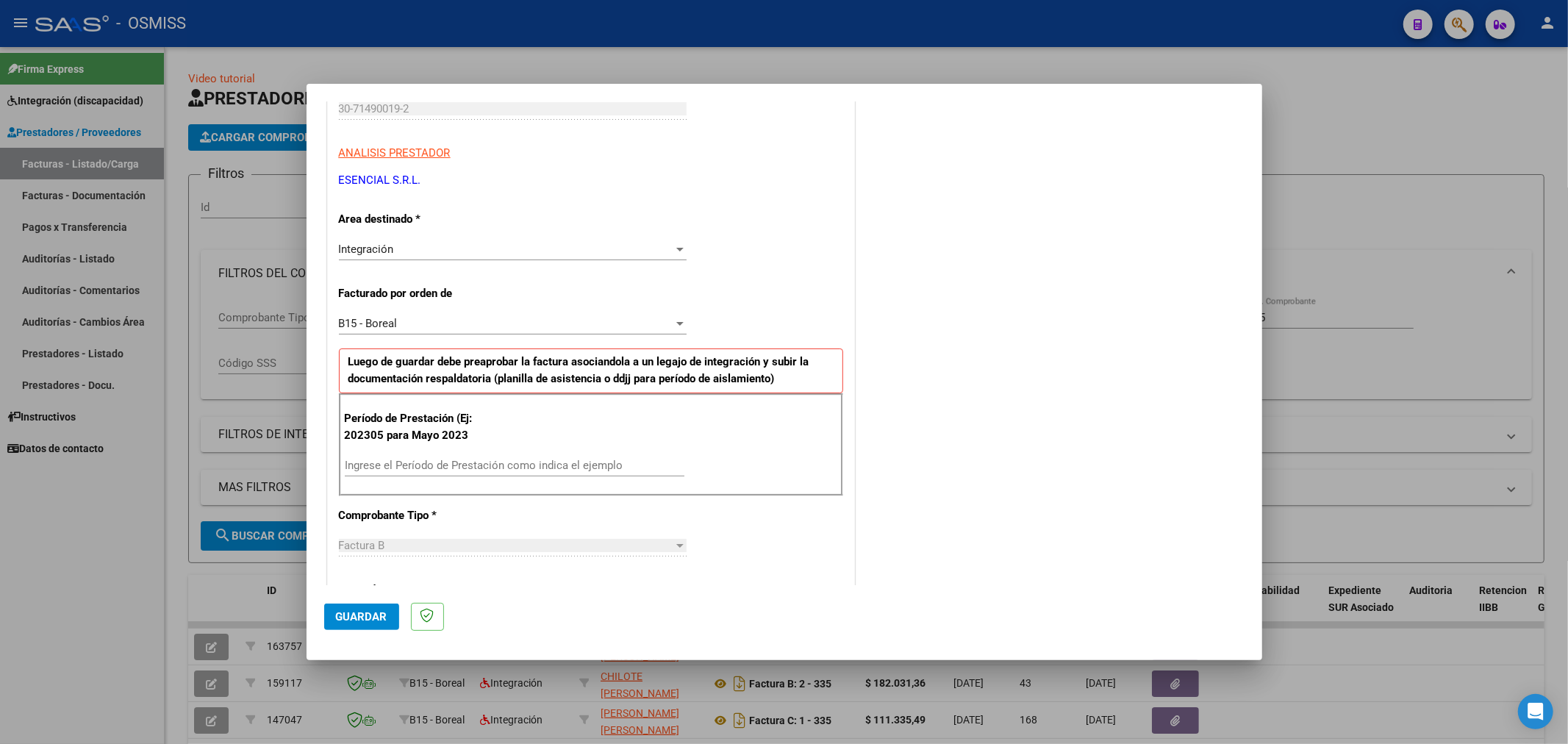
scroll to position [245, 0]
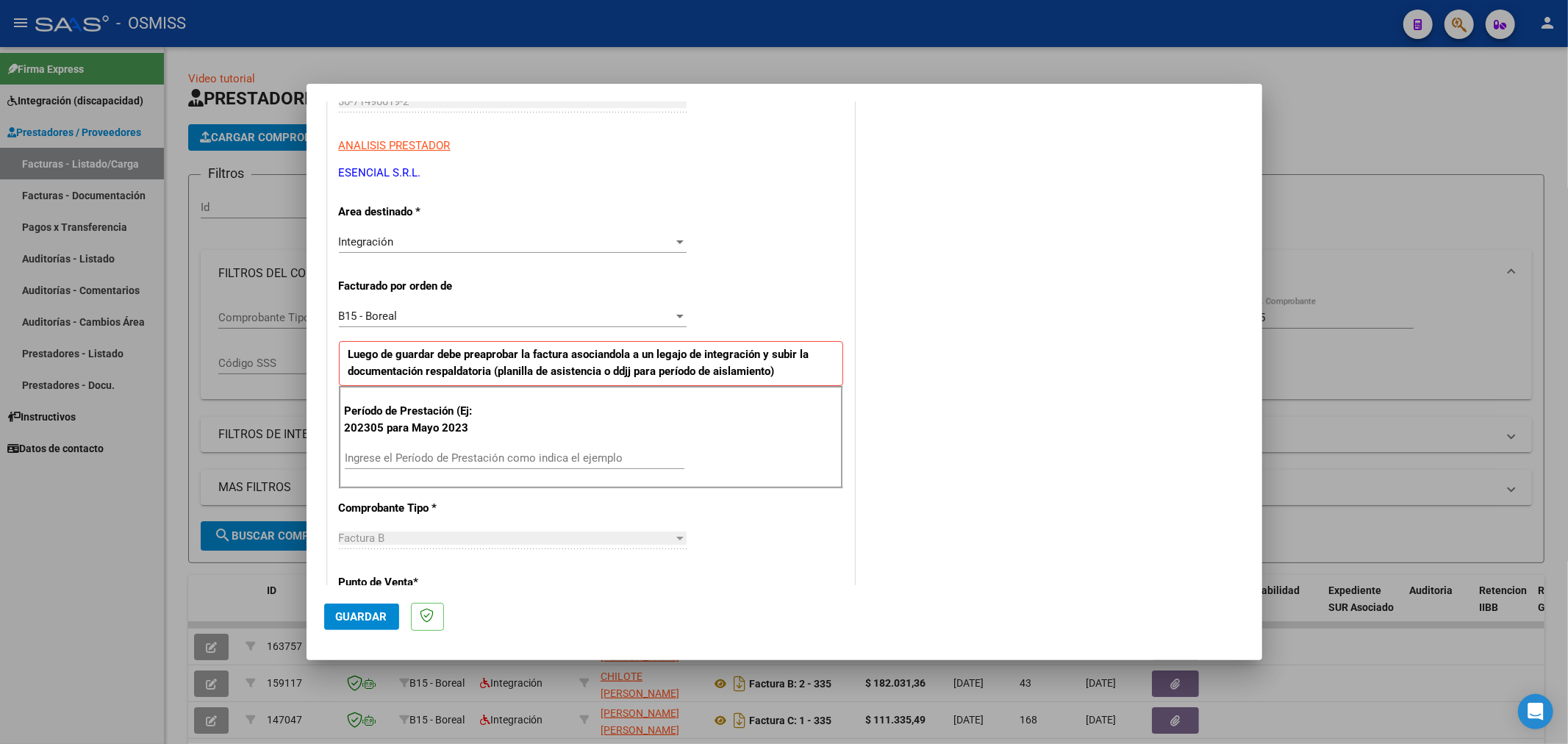
click at [444, 443] on div "Período de Prestación (Ej: 202305 para [DATE] Ingrese el Período de Prestación …" at bounding box center [591, 438] width 504 height 103
click at [442, 453] on input "Ingrese el Período de Prestación como indica el ejemplo" at bounding box center [515, 458] width 340 height 13
type input "202507"
click at [369, 612] on span "Guardar" at bounding box center [362, 617] width 51 height 13
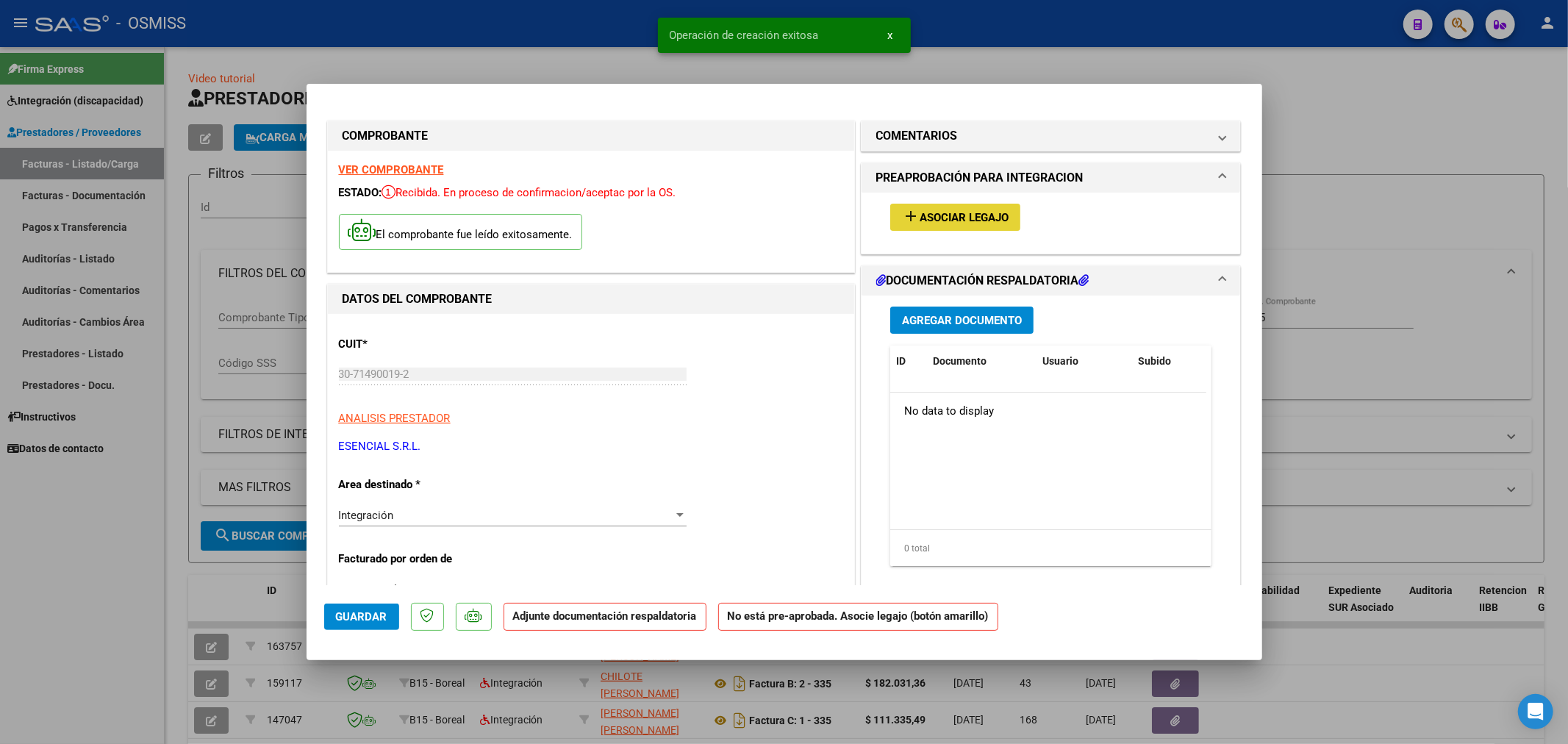
click at [970, 217] on span "Asociar Legajo" at bounding box center [964, 218] width 89 height 13
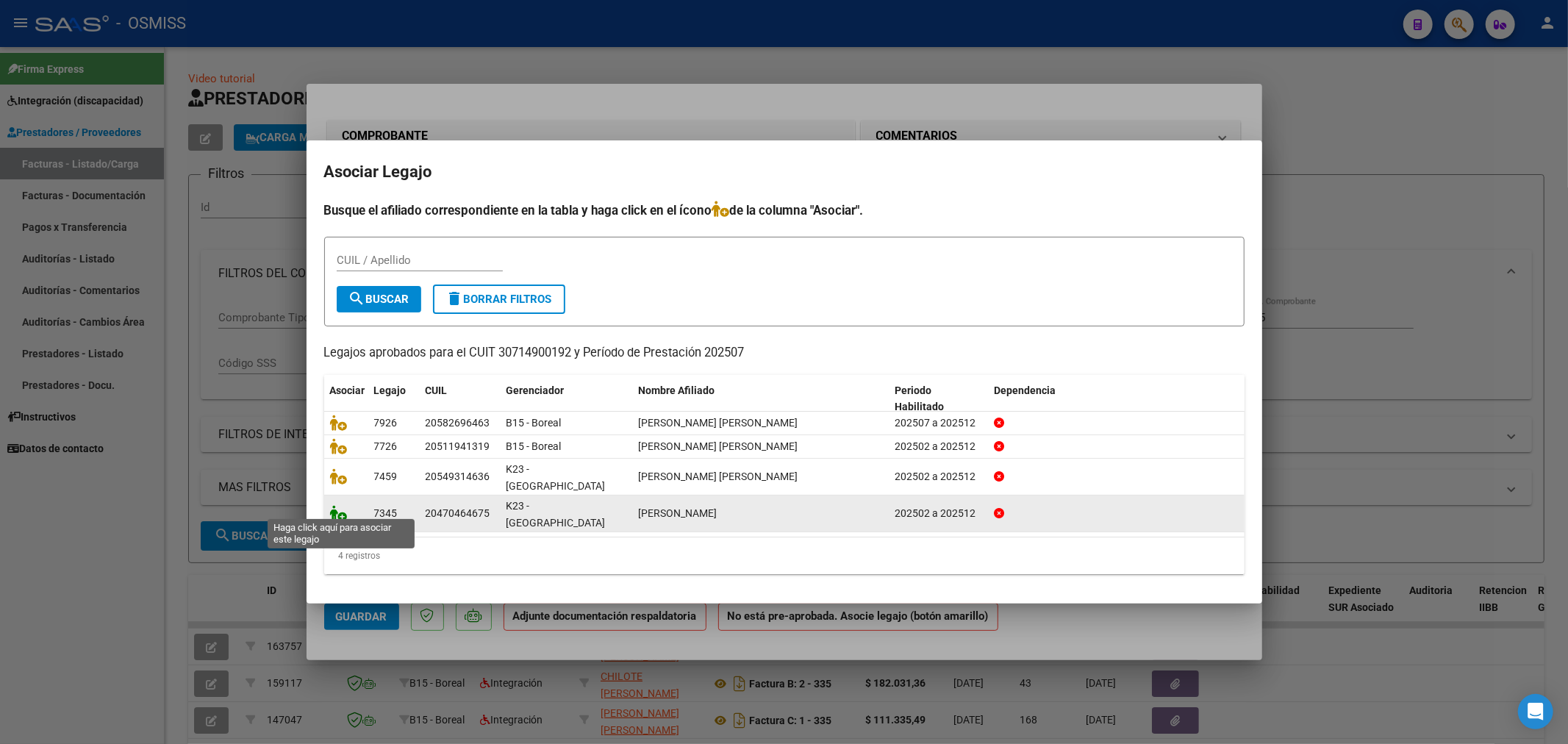
click at [336, 508] on icon at bounding box center [339, 513] width 18 height 16
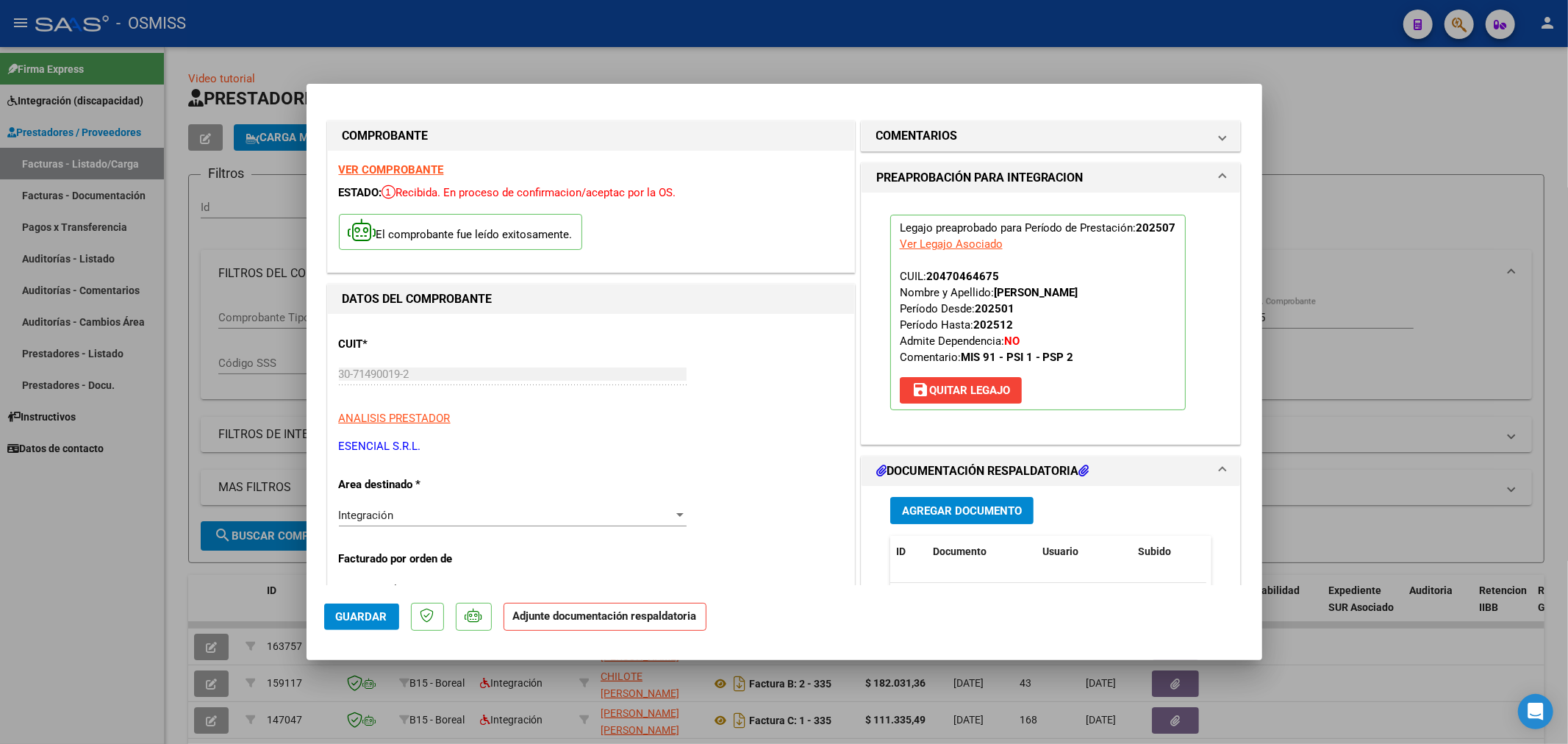
click at [906, 517] on span "Agregar Documento" at bounding box center [961, 511] width 120 height 13
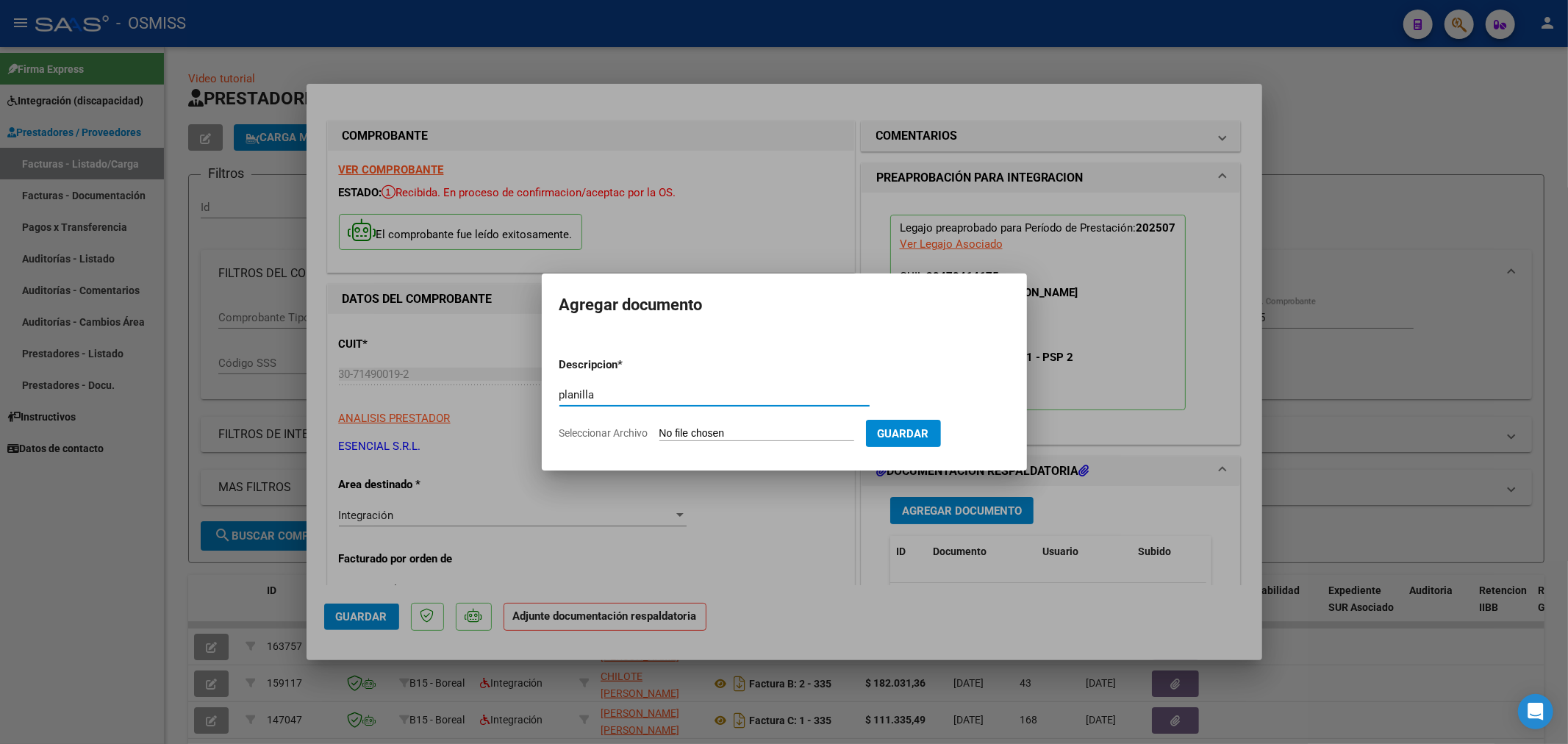
type input "planilla"
click at [736, 432] on input "Seleccionar Archivo" at bounding box center [757, 434] width 195 height 14
type input "C:\fakepath\Asistencia_Bono_y_SSalud_Garcia_Julio_2025[1].pdf"
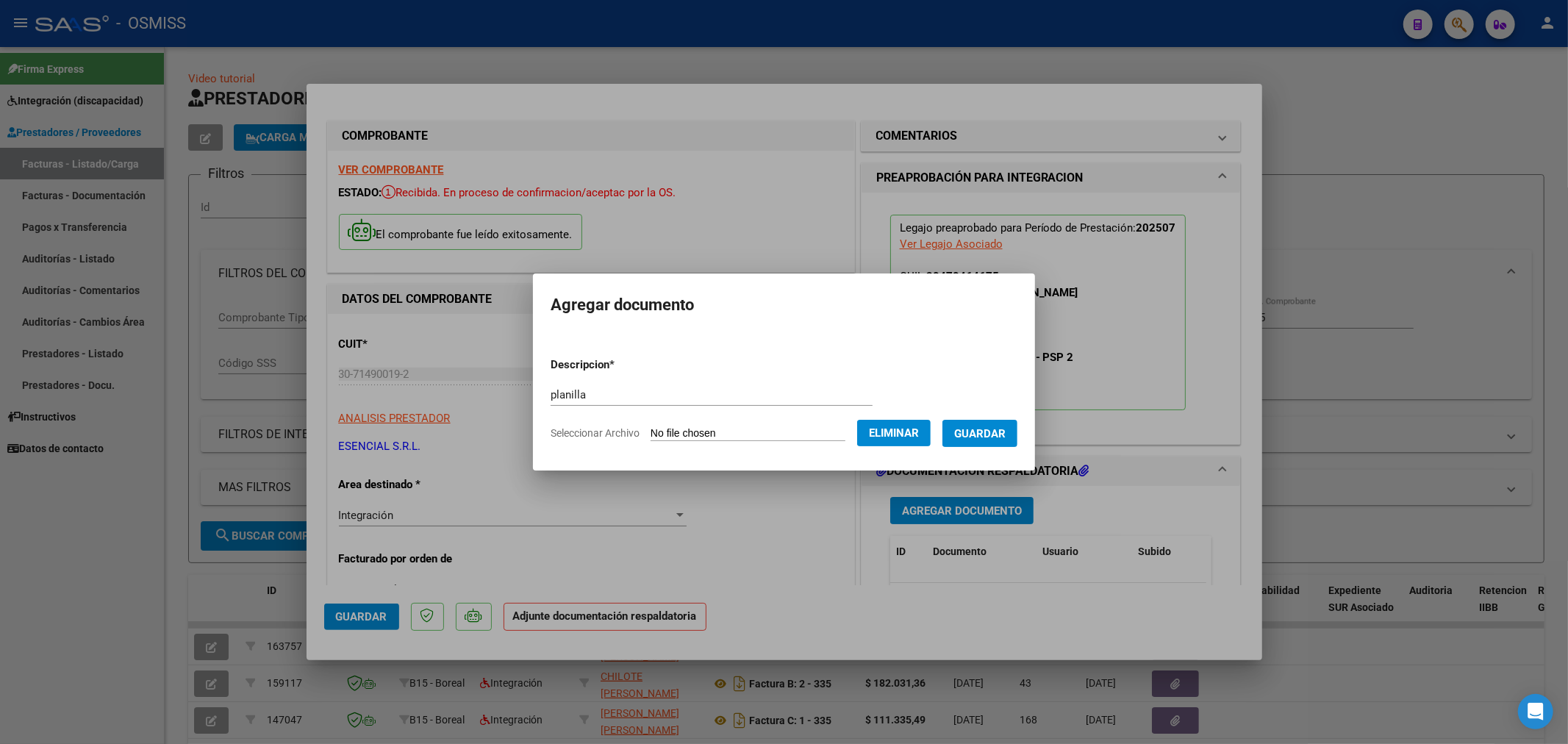
click at [974, 427] on span "Guardar" at bounding box center [980, 433] width 51 height 13
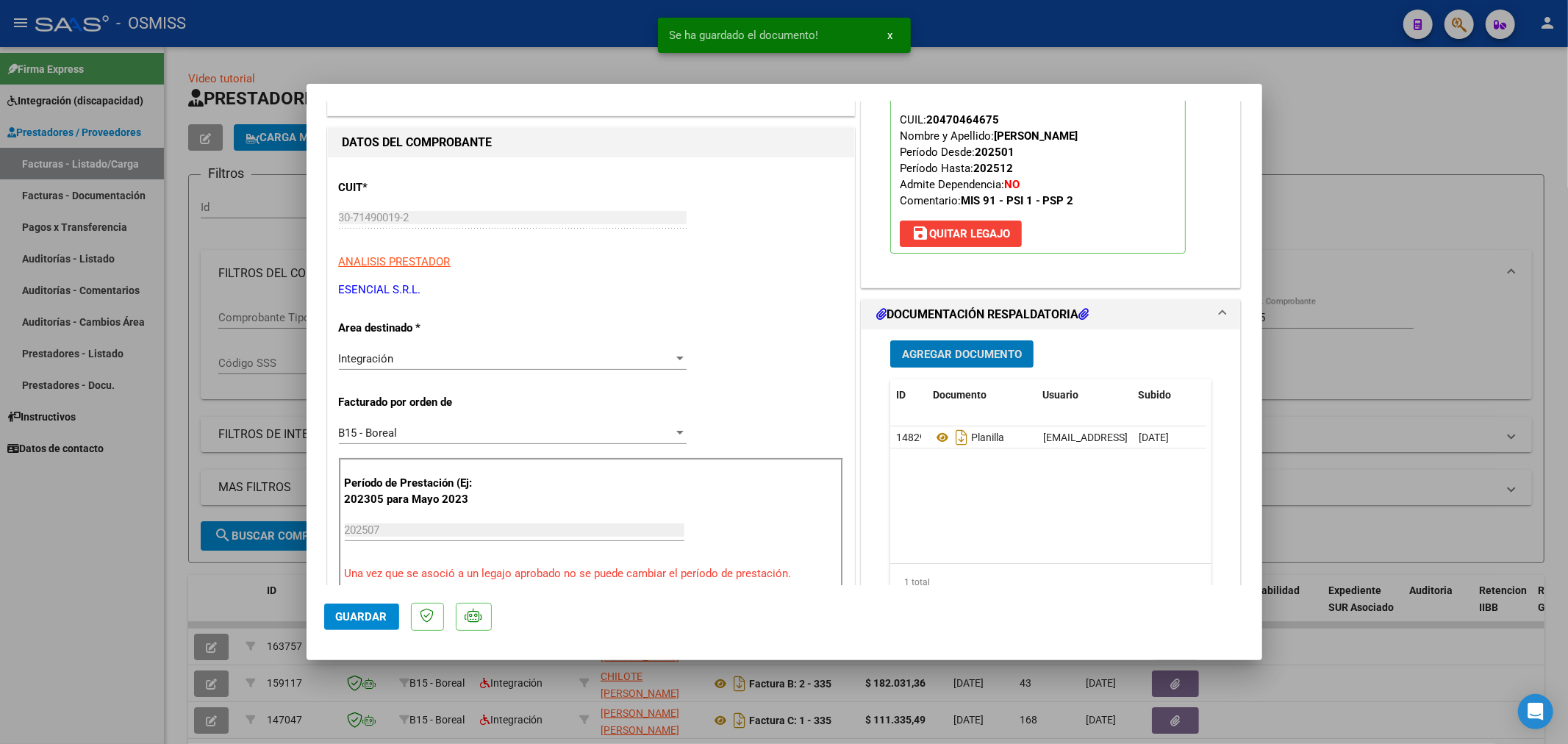
scroll to position [163, 0]
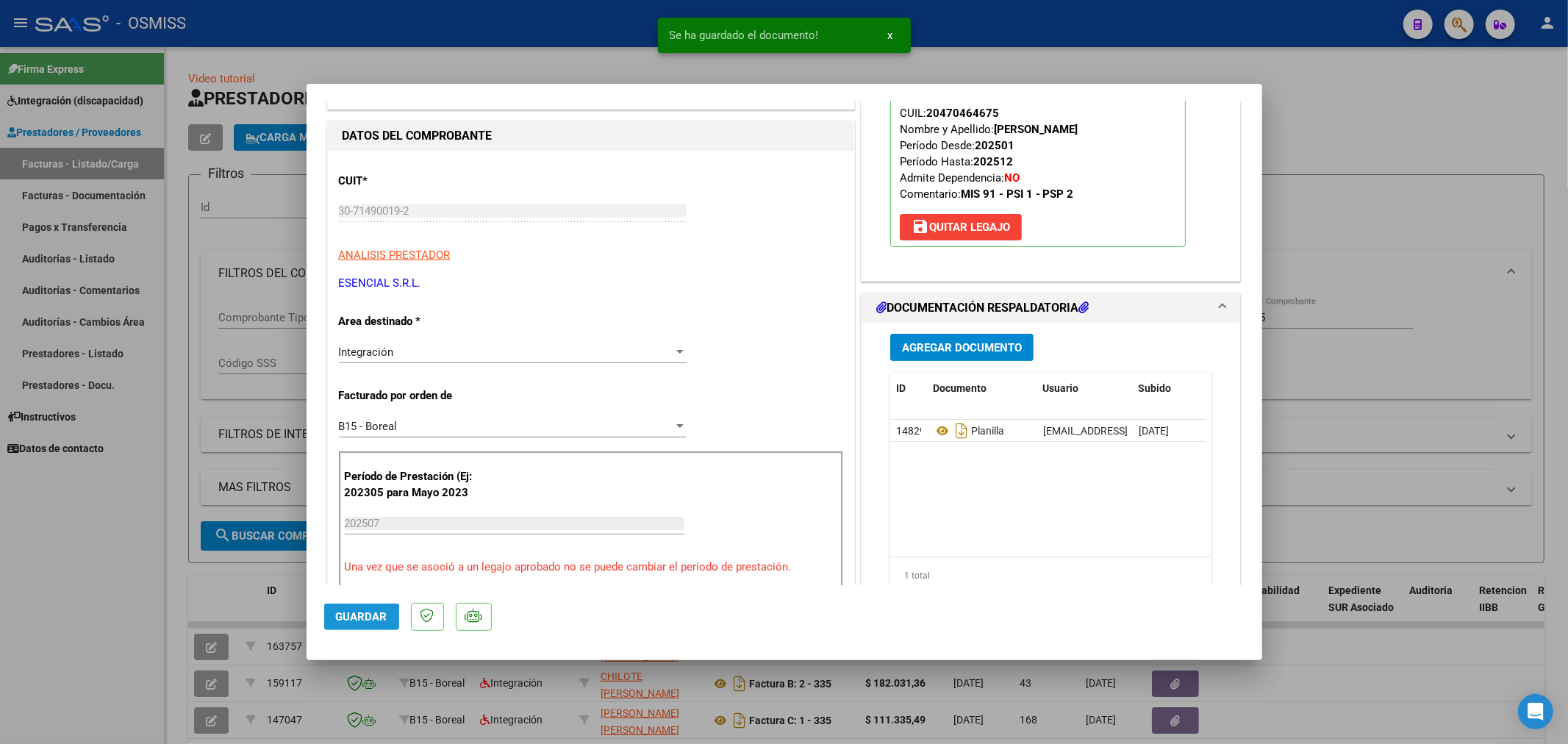
click at [347, 620] on span "Guardar" at bounding box center [362, 617] width 51 height 13
type input "$ 0,00"
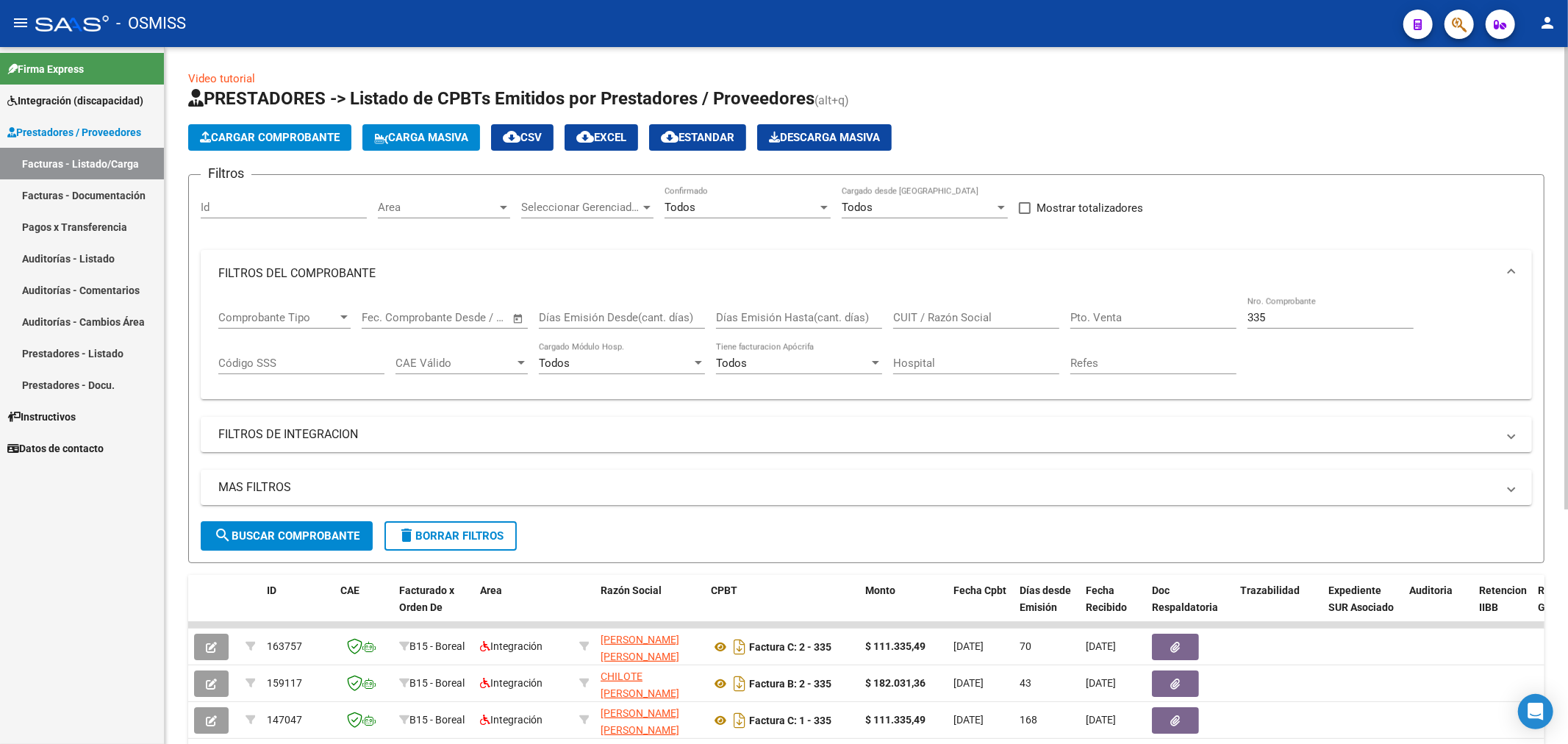
click at [336, 134] on span "Cargar Comprobante" at bounding box center [269, 137] width 139 height 13
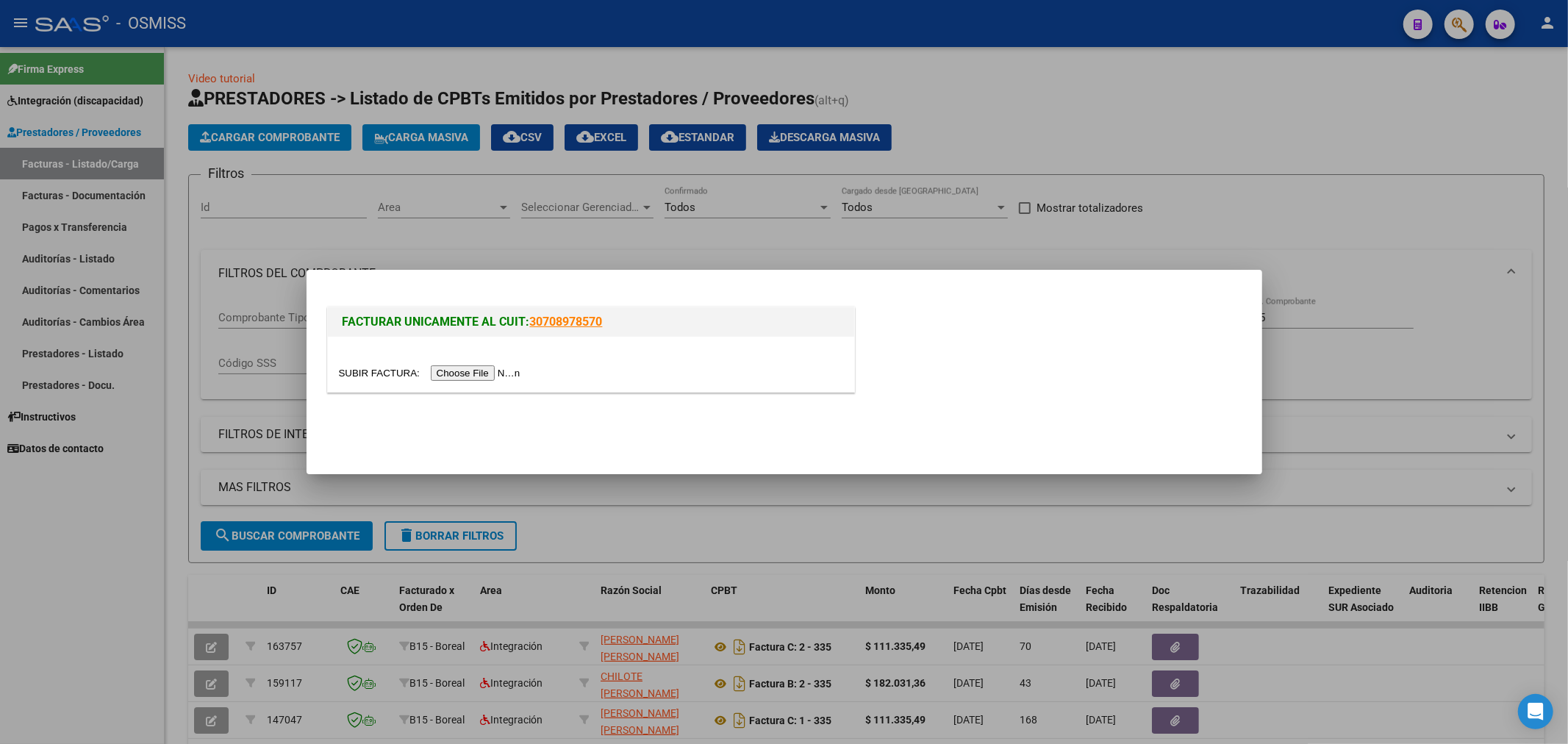
click at [495, 376] on input "file" at bounding box center [432, 373] width 186 height 15
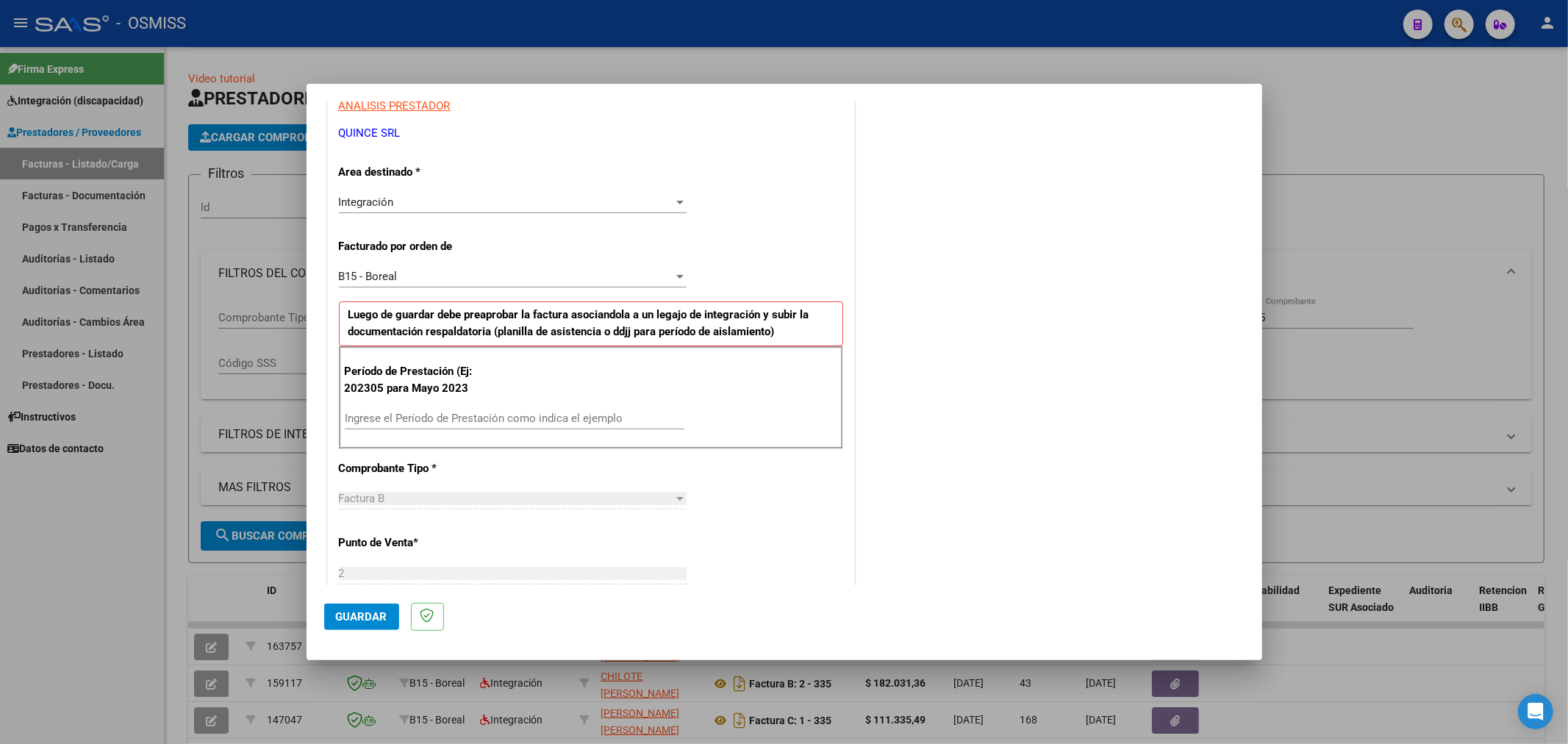
scroll to position [245, 0]
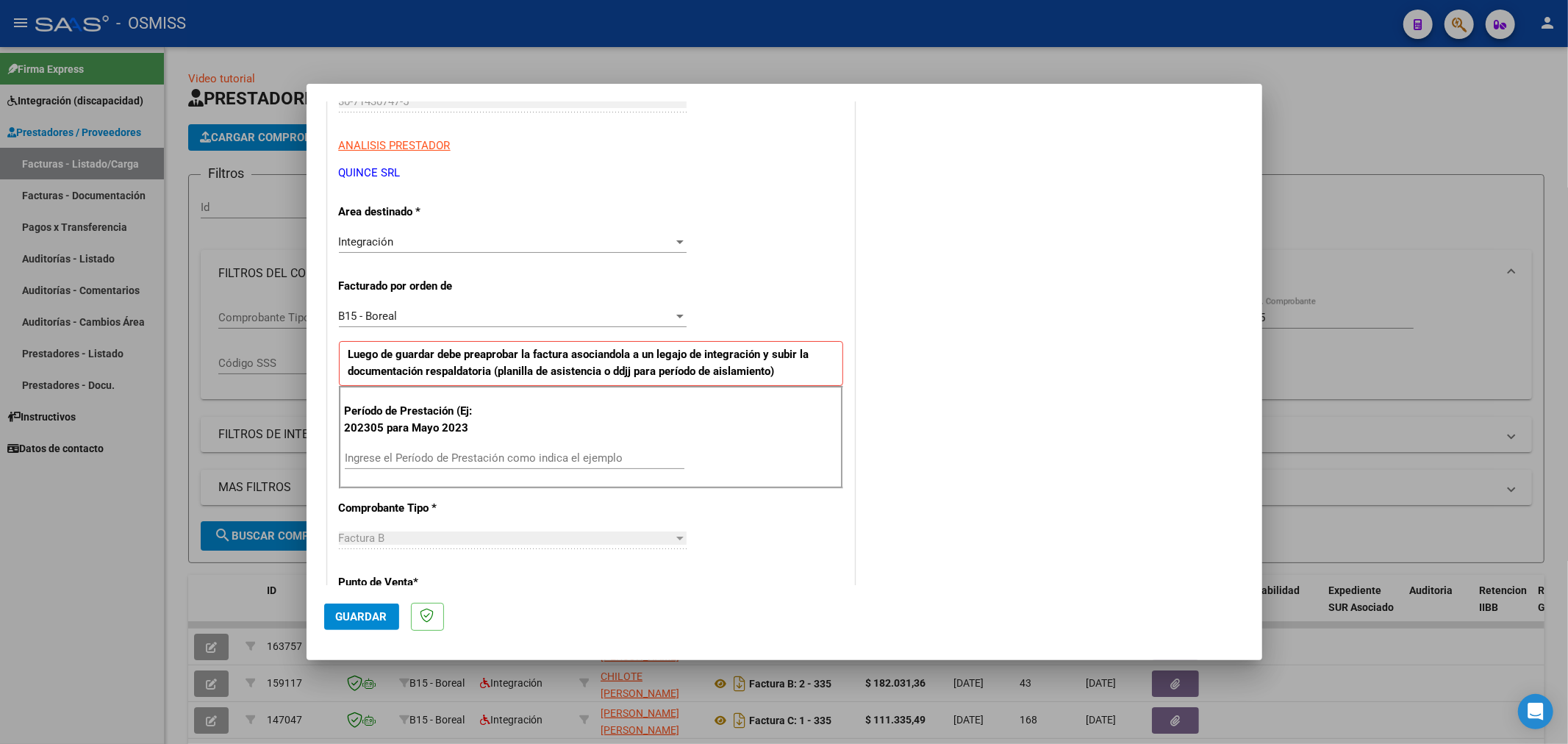
click at [439, 454] on input "Ingrese el Período de Prestación como indica el ejemplo" at bounding box center [515, 458] width 340 height 13
type input "202507"
click at [375, 613] on span "Guardar" at bounding box center [362, 617] width 51 height 13
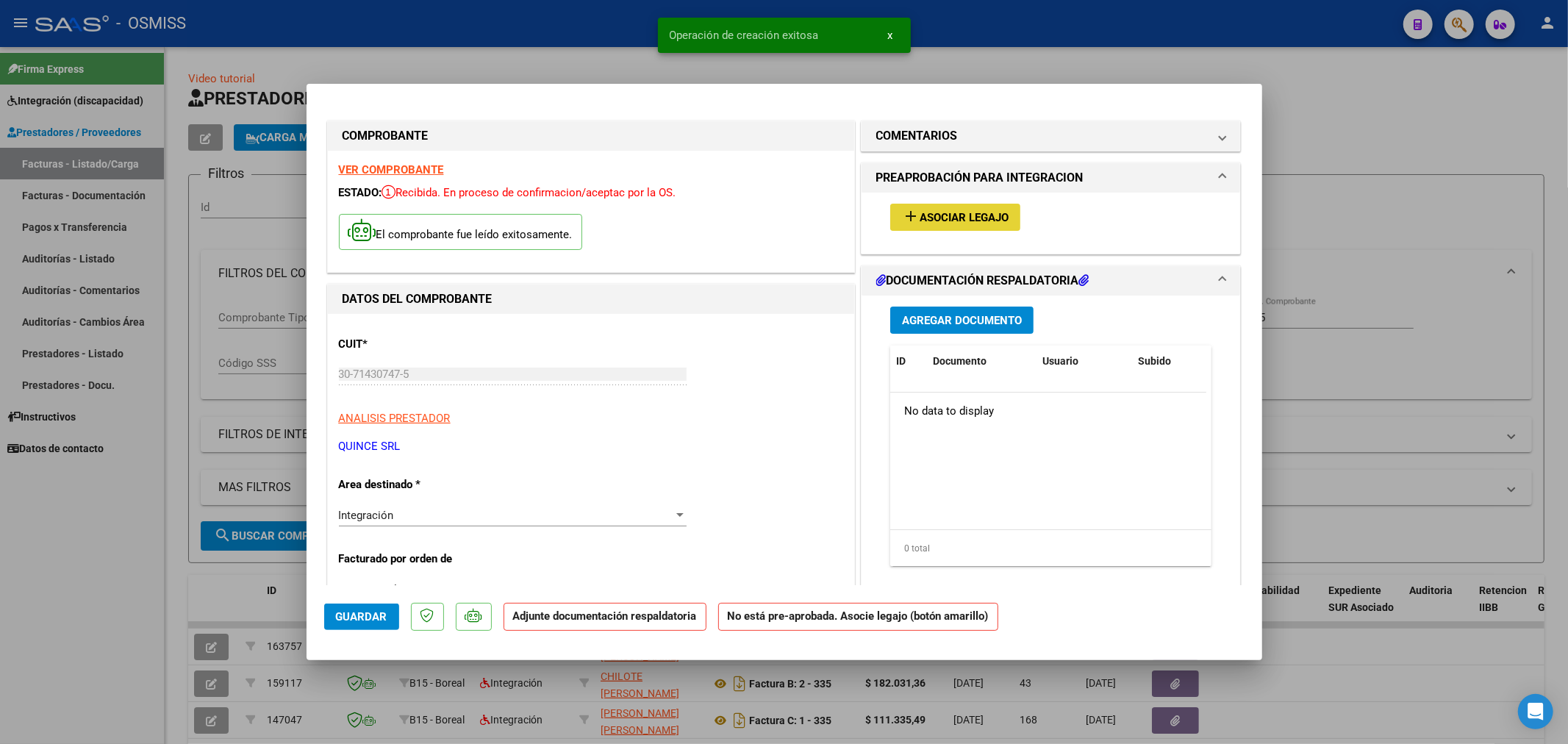
click at [965, 221] on span "Asociar Legajo" at bounding box center [964, 218] width 89 height 13
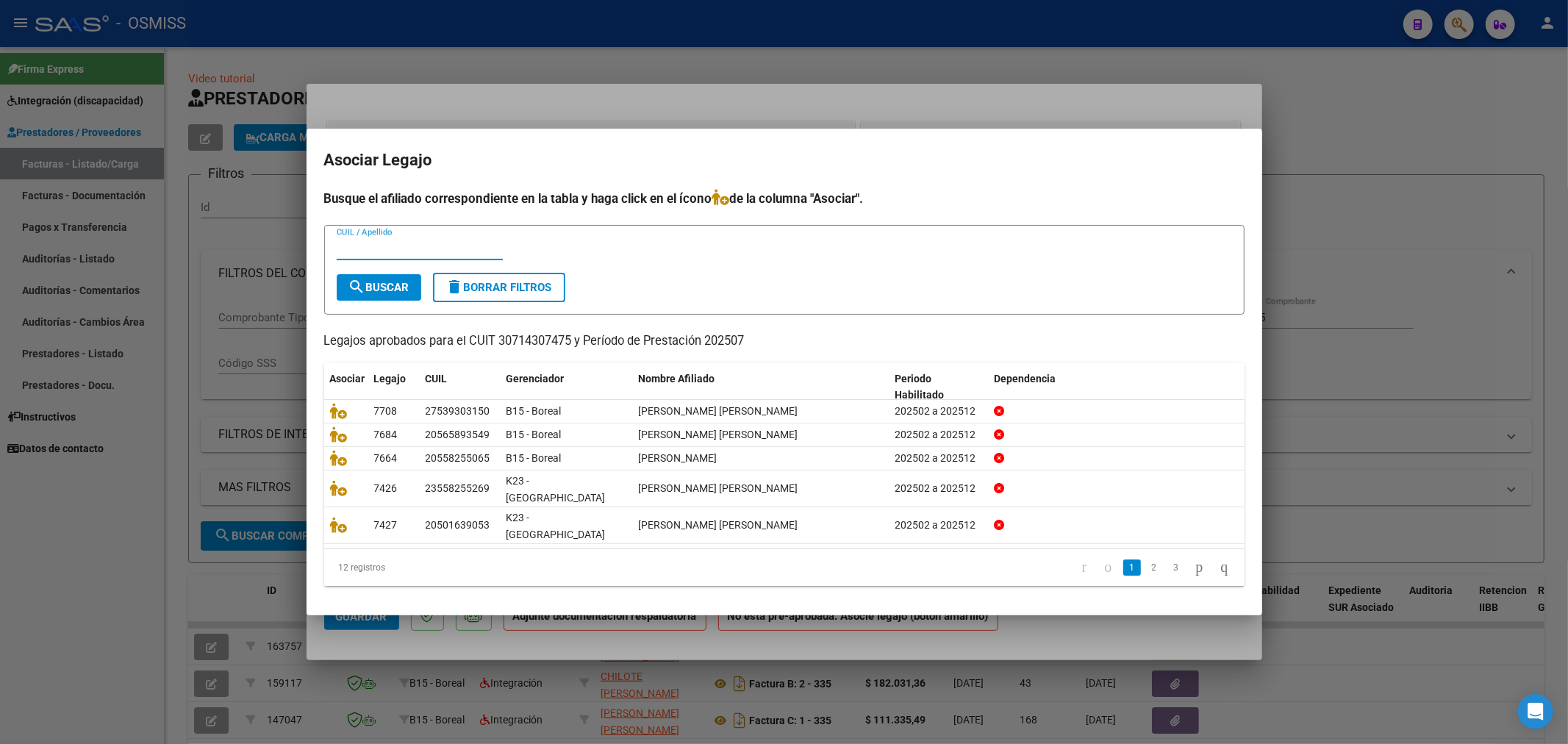
click at [383, 255] on input "CUIL / Apellido" at bounding box center [419, 249] width 166 height 13
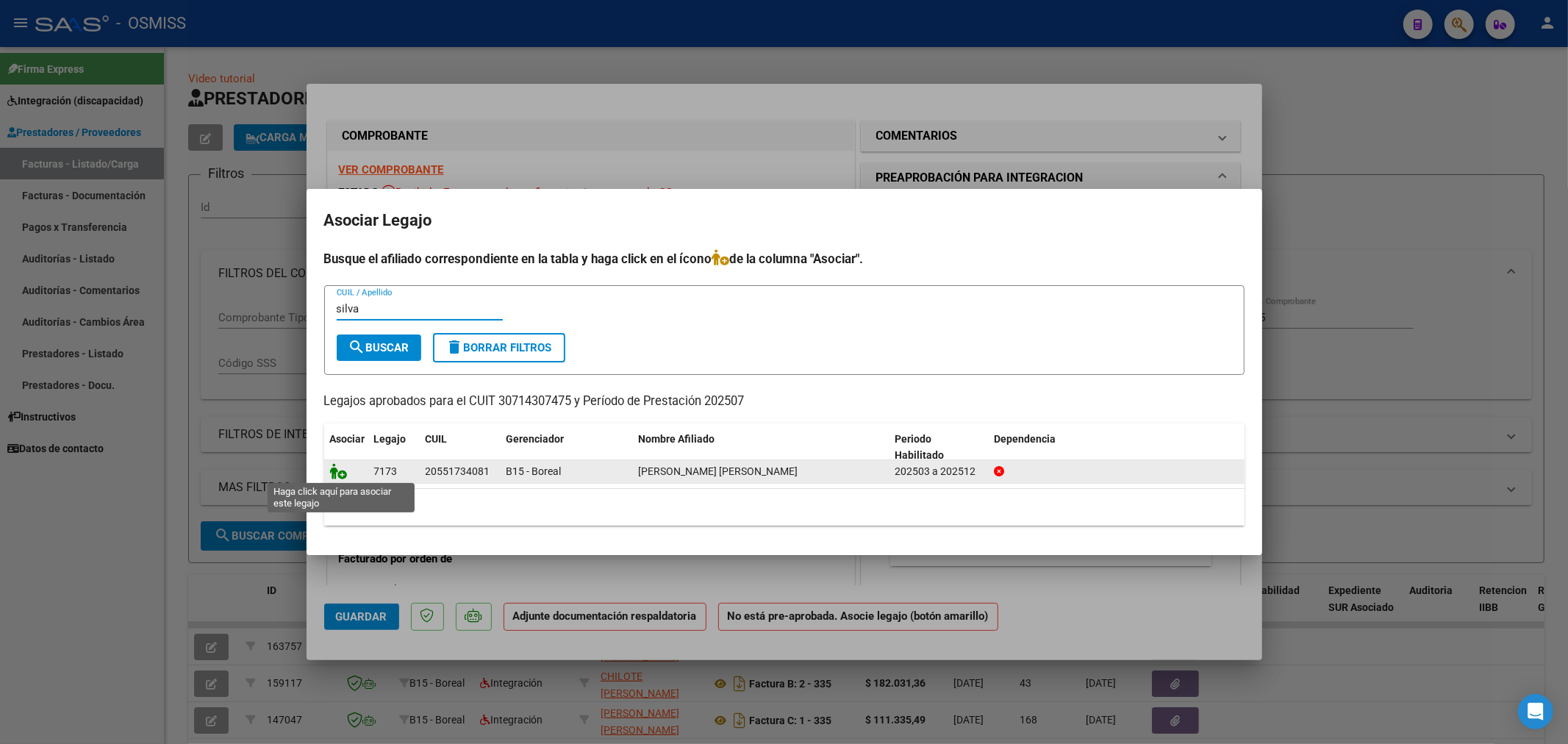
type input "silva"
drag, startPoint x: 334, startPoint y: 464, endPoint x: 525, endPoint y: 463, distance: 191.0
click at [336, 465] on icon at bounding box center [339, 471] width 18 height 16
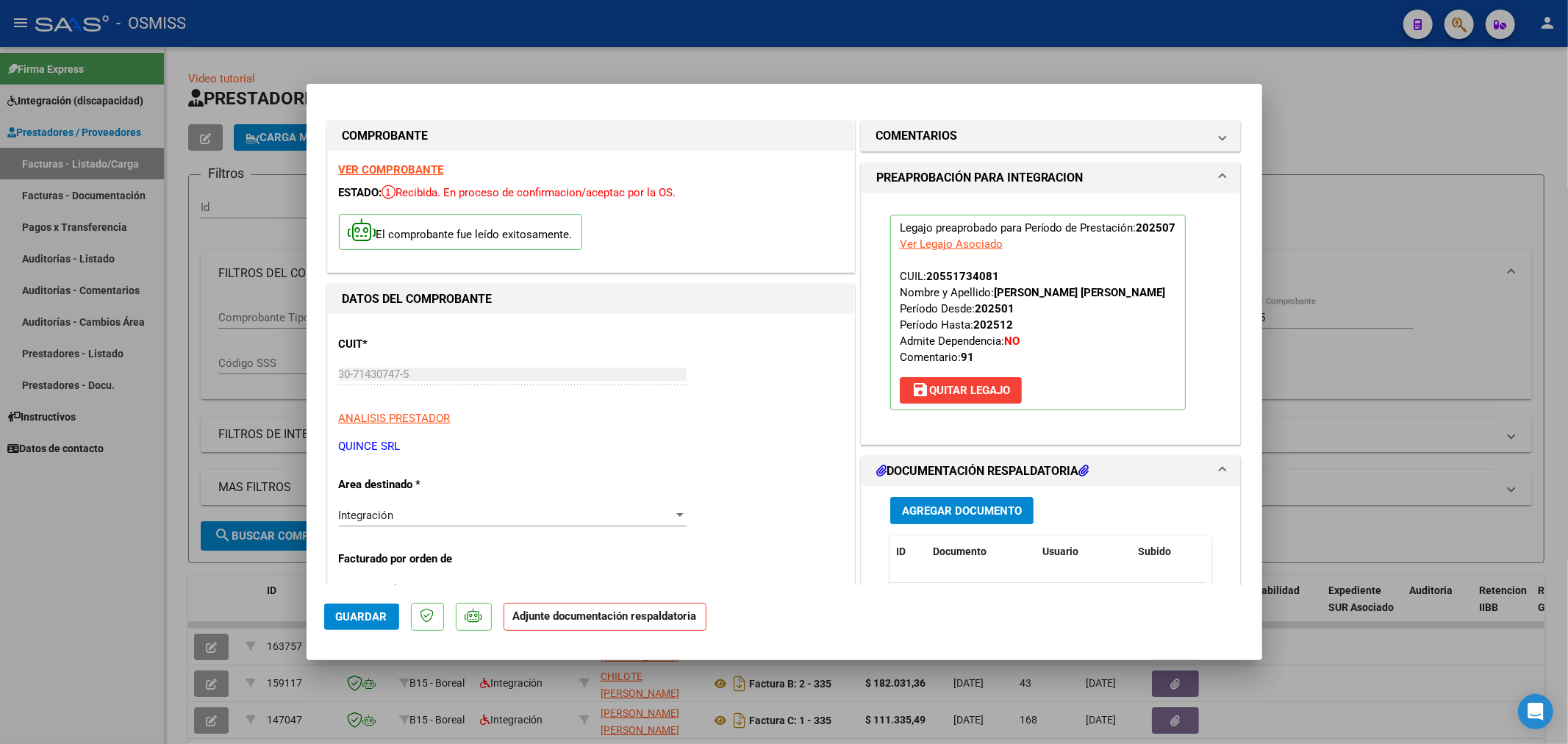
click at [928, 503] on span "Agregar Documento" at bounding box center [961, 510] width 120 height 13
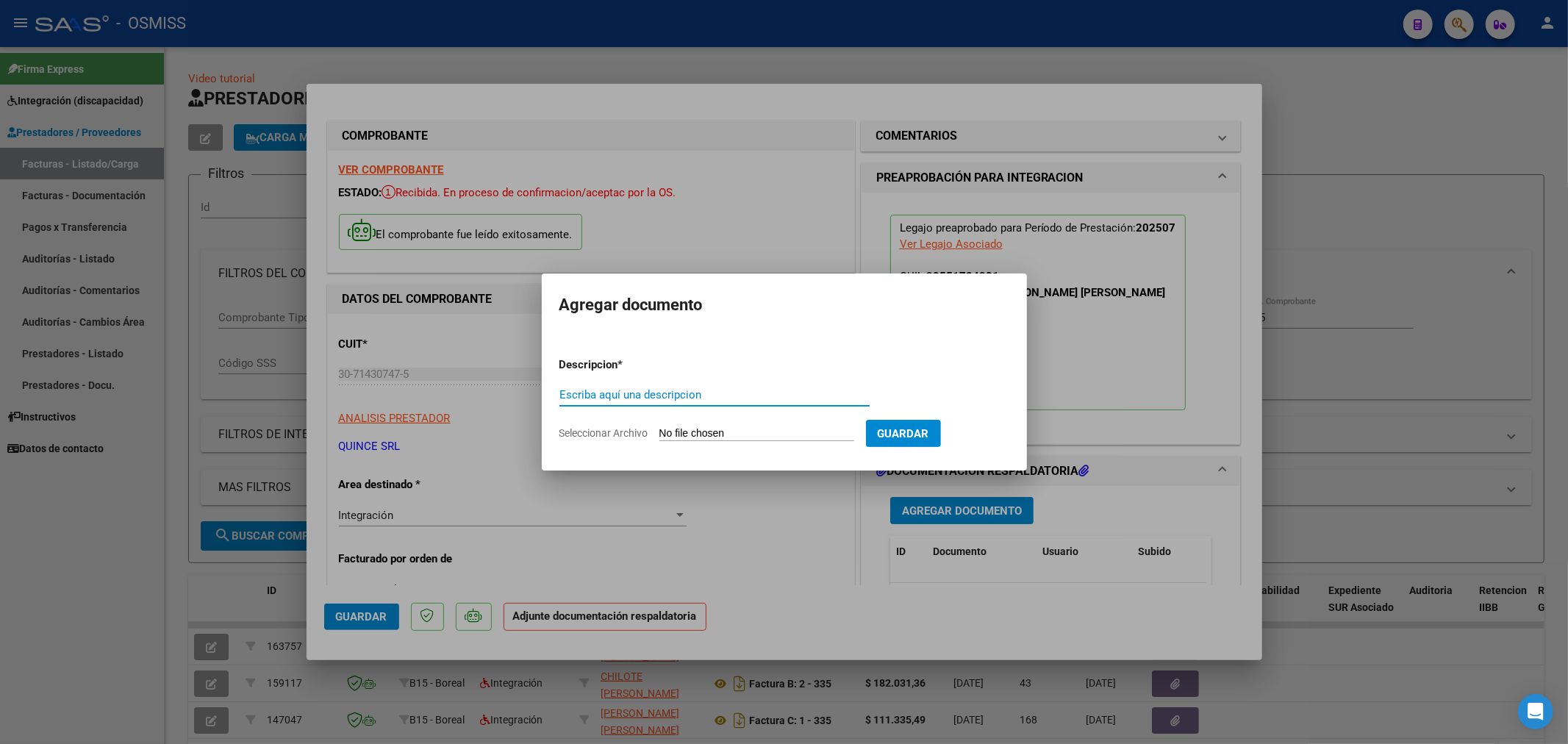
click at [718, 385] on div "Escriba aquí una descripcion" at bounding box center [714, 394] width 311 height 22
type input "planilla"
click at [696, 431] on input "Seleccionar Archivo" at bounding box center [757, 434] width 195 height 14
type input "C:\fakepath\2025_JULIO_PROTEO_OSMISS_DOC_RESPALDATORIA_GIMENEZ_SILVA_MATEO_FEDE…"
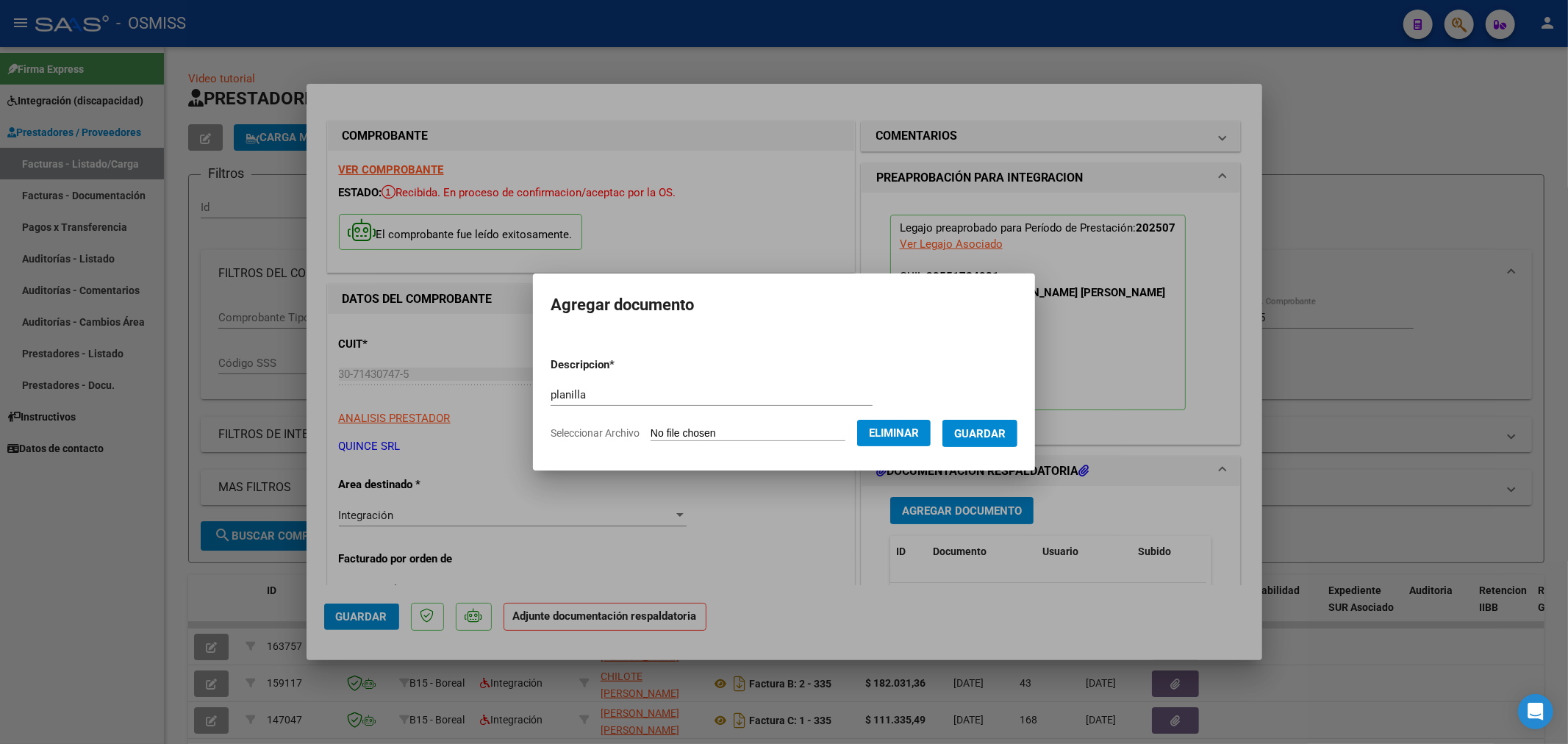
click at [983, 439] on button "Guardar" at bounding box center [980, 433] width 75 height 28
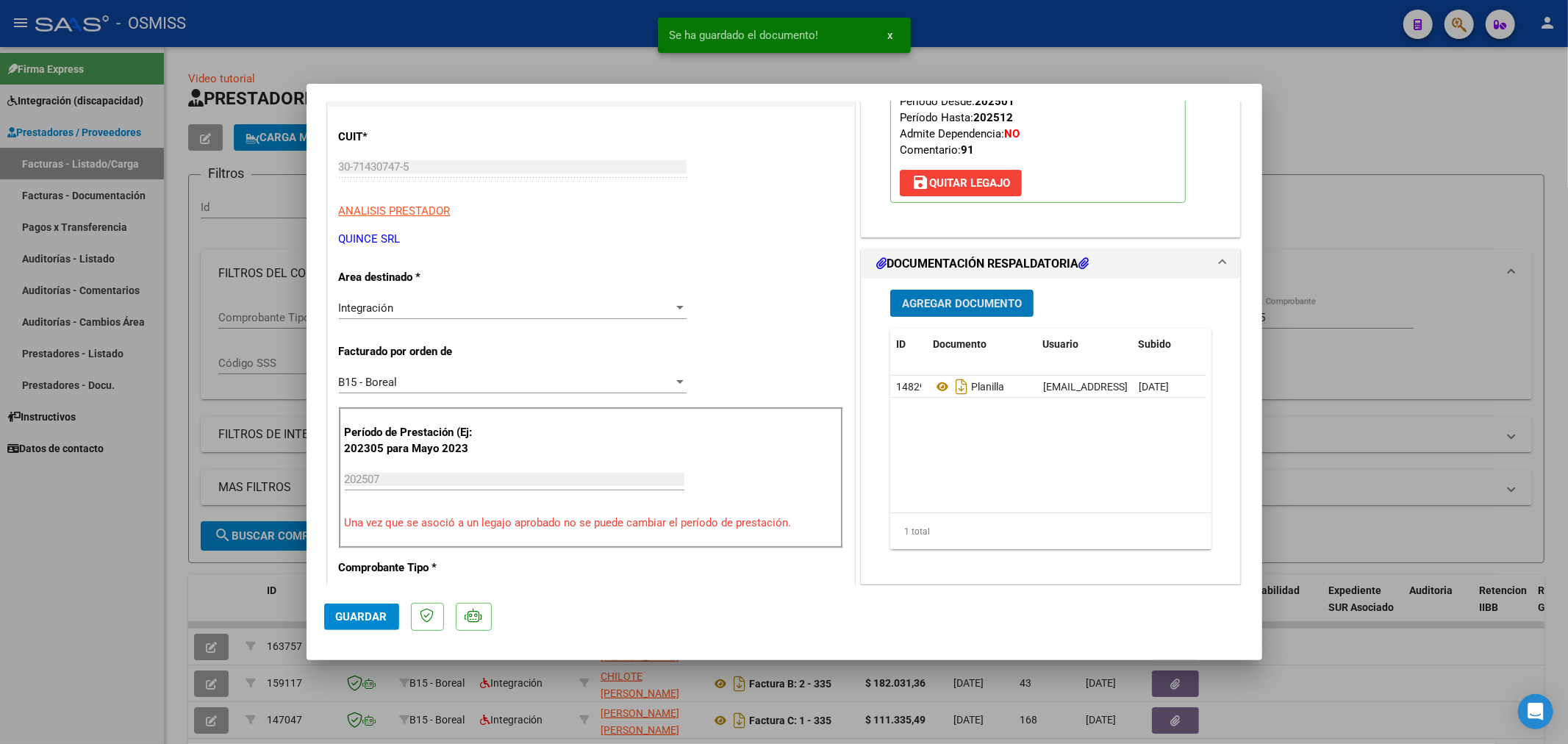
scroll to position [245, 0]
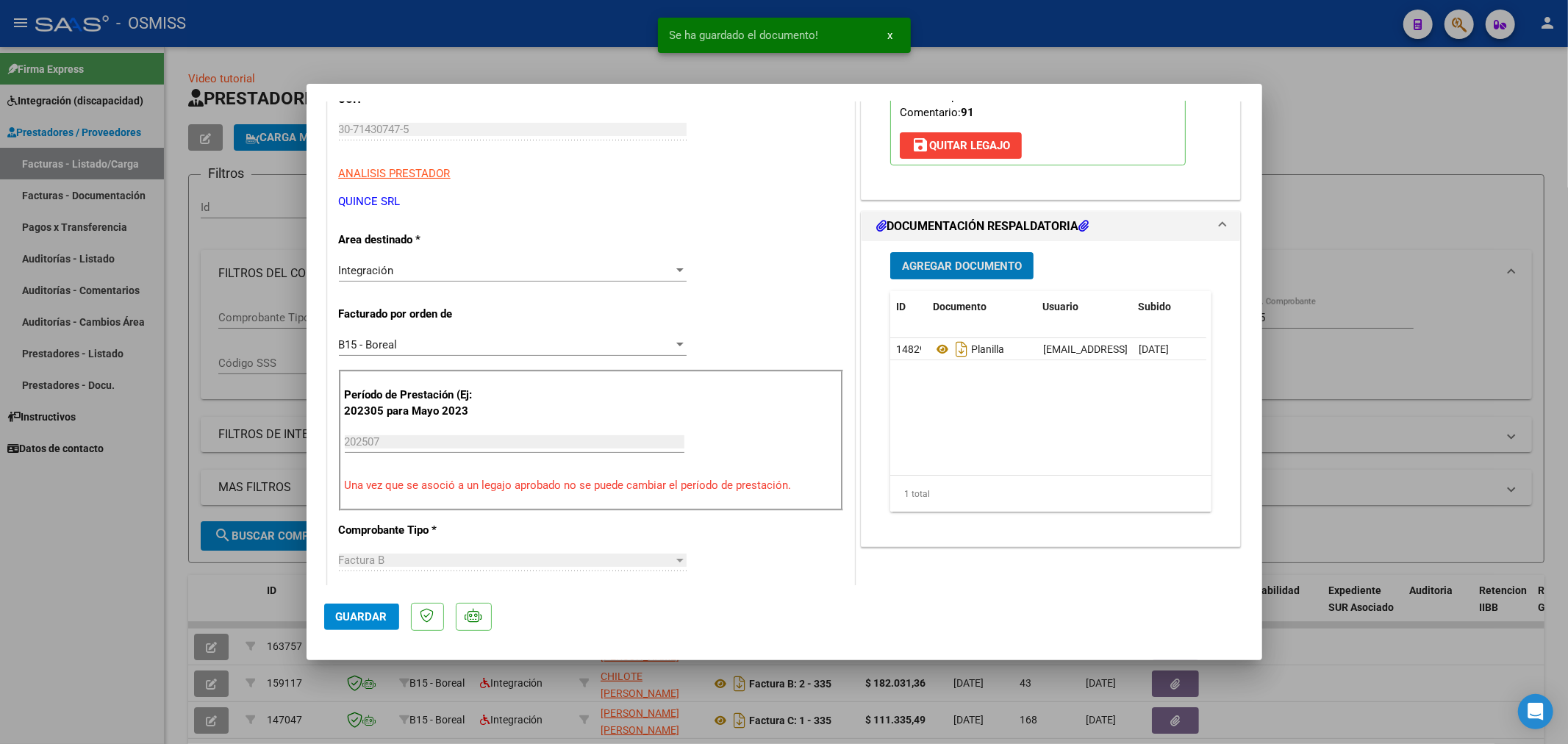
click at [340, 612] on span "Guardar" at bounding box center [362, 617] width 51 height 13
type input "$ 0,00"
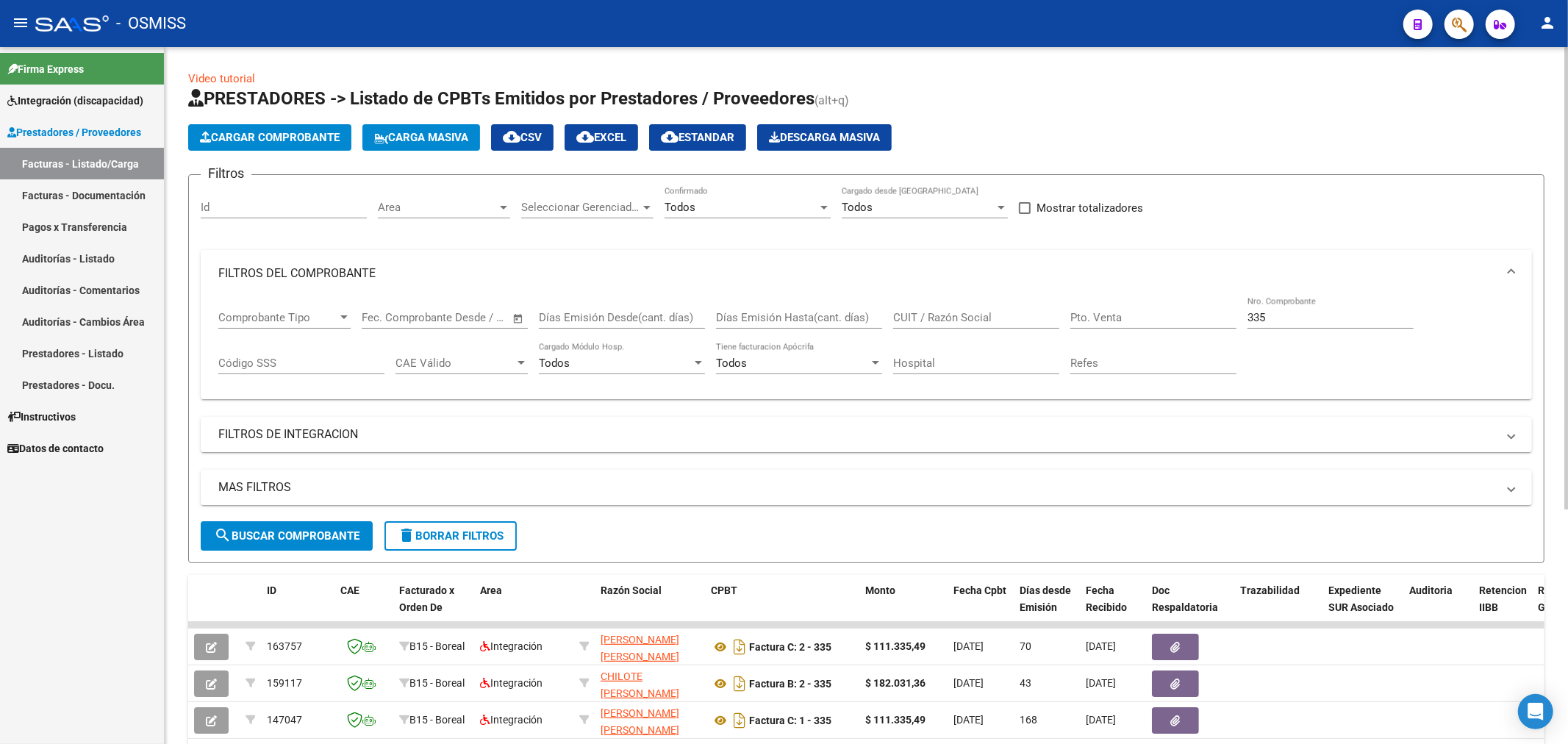
click at [299, 148] on button "Cargar Comprobante" at bounding box center [270, 138] width 163 height 27
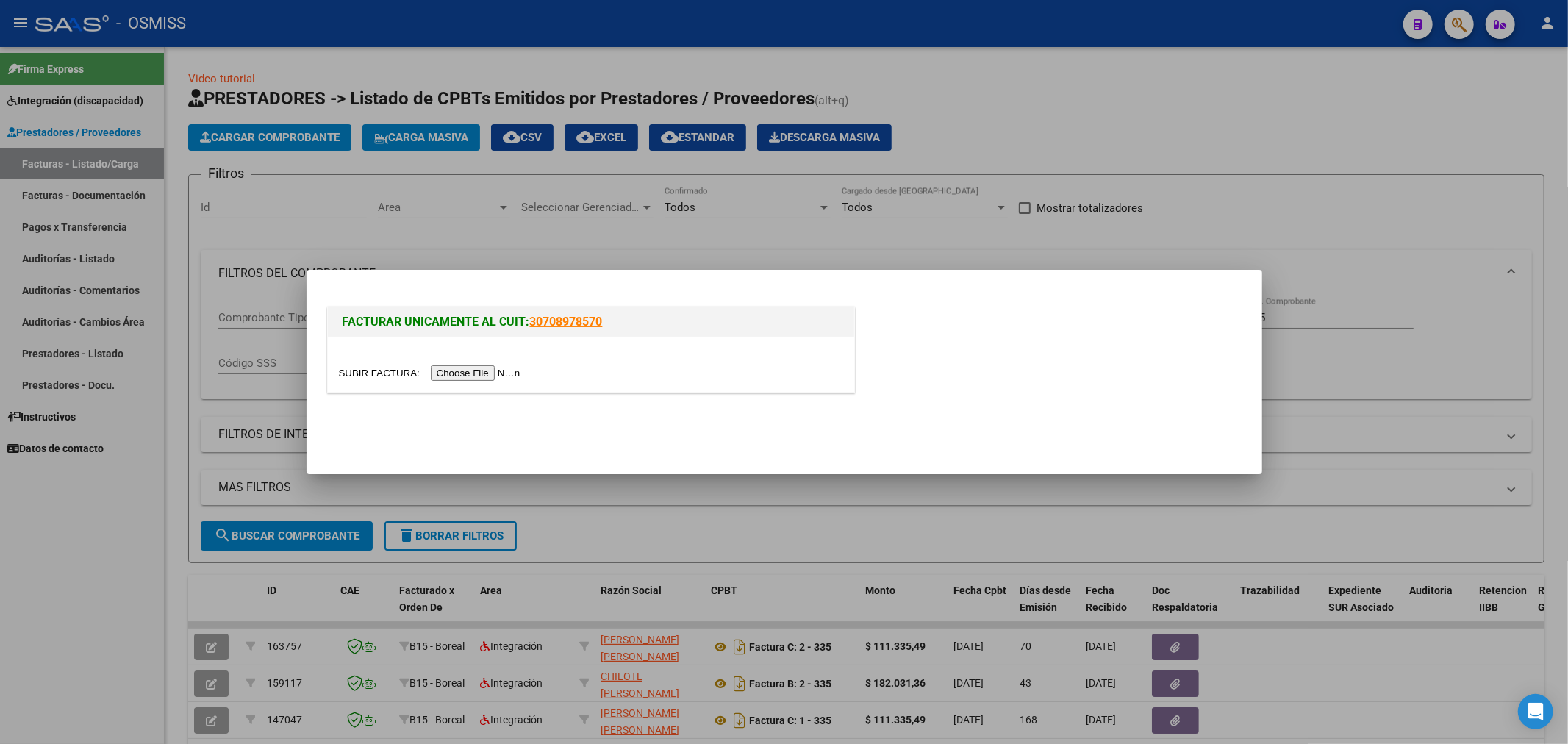
click at [515, 371] on input "file" at bounding box center [432, 373] width 186 height 15
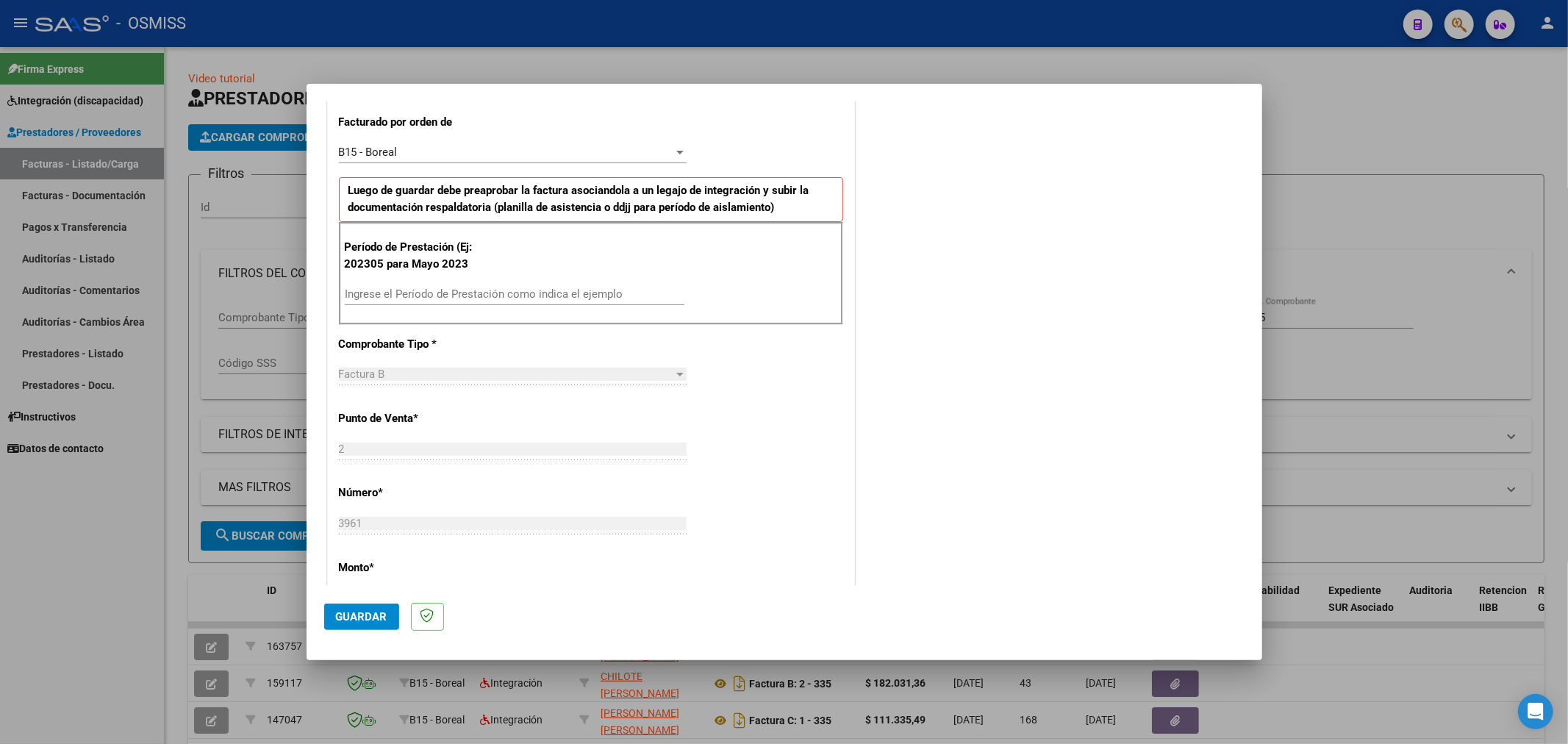
scroll to position [408, 0]
click at [500, 292] on input "Ingrese el Período de Prestación como indica el ejemplo" at bounding box center [515, 295] width 340 height 13
type input "202507"
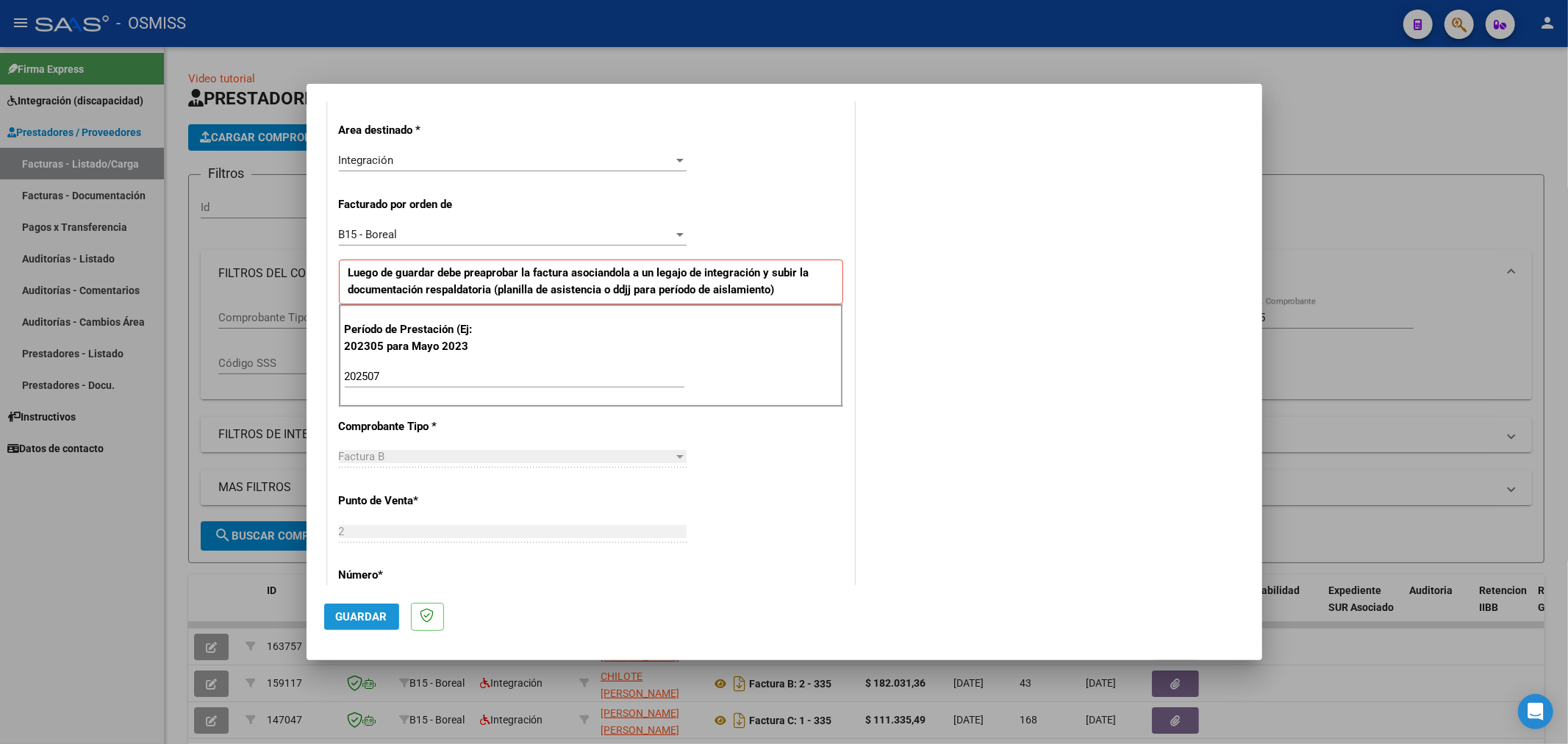
click at [392, 615] on button "Guardar" at bounding box center [361, 617] width 75 height 27
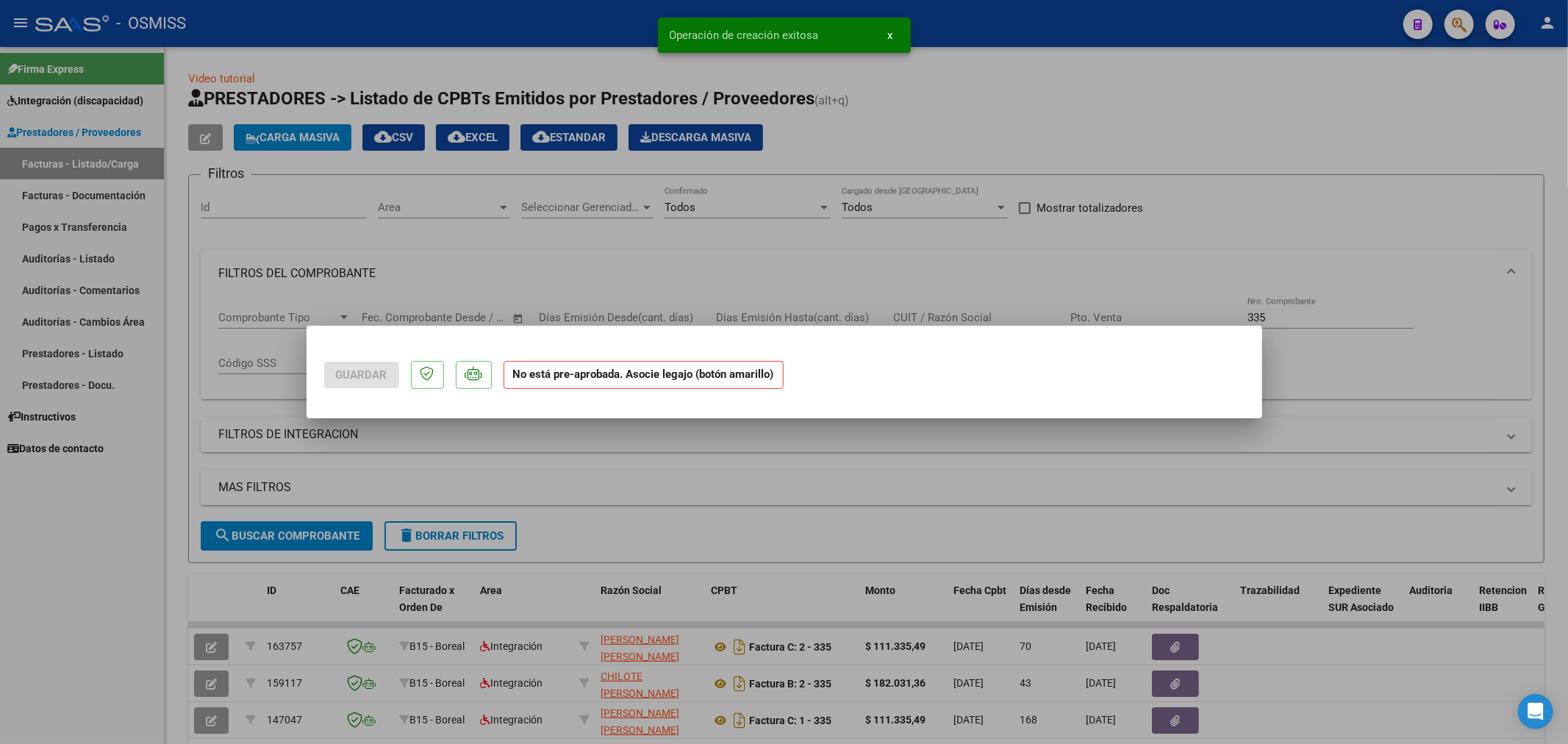
scroll to position [0, 0]
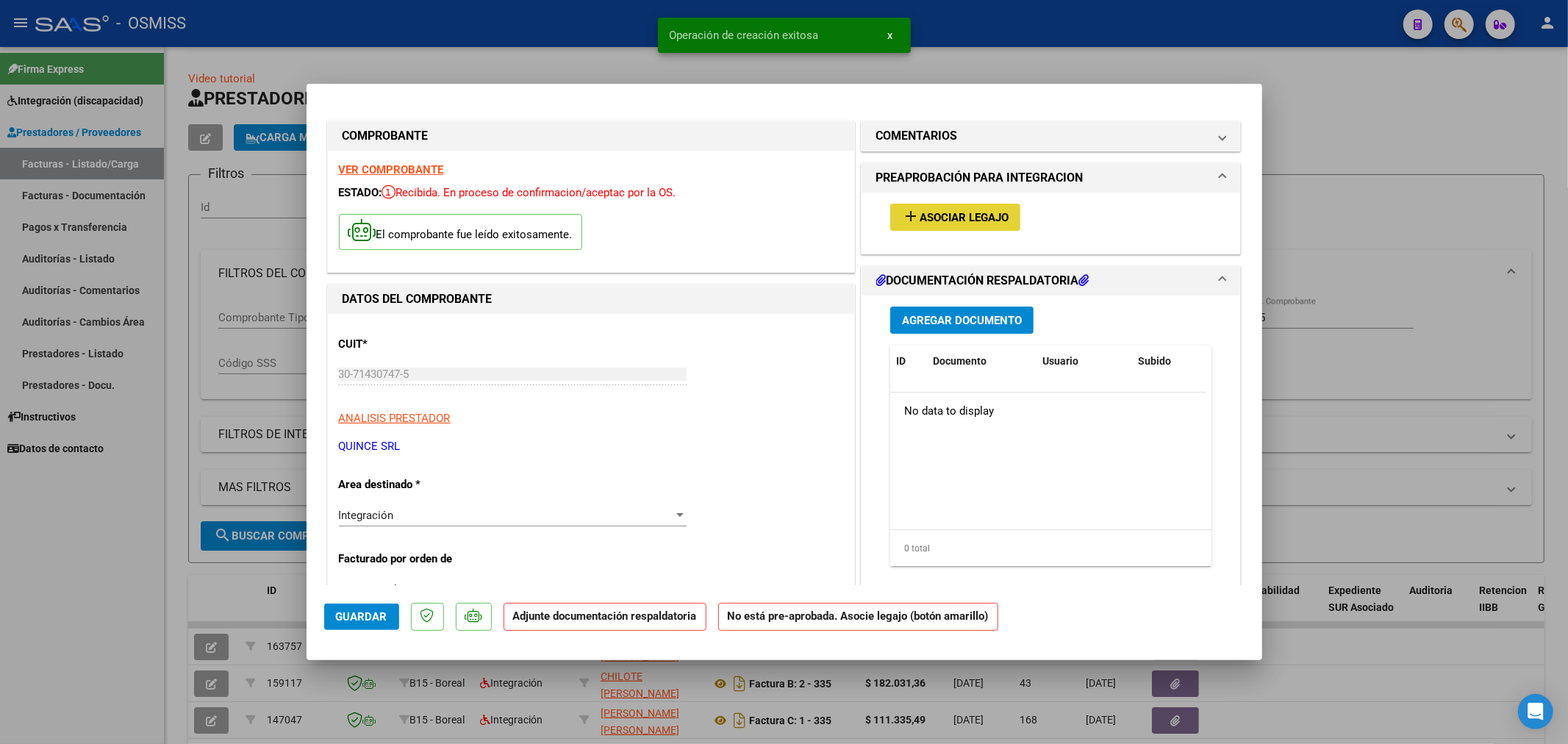
click at [996, 211] on span "Asociar Legajo" at bounding box center [964, 218] width 89 height 13
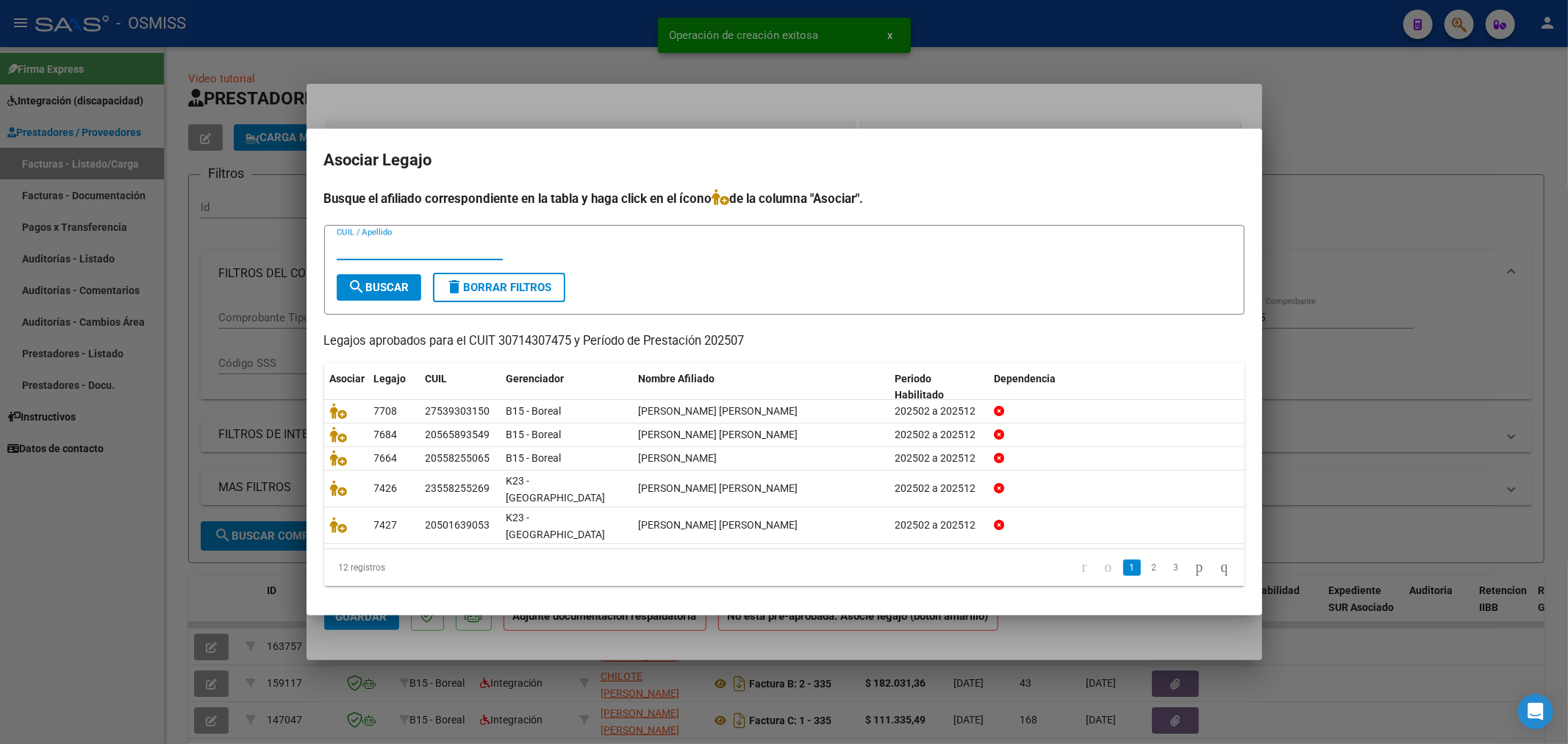
click at [395, 252] on div "CUIL / Apellido" at bounding box center [419, 249] width 166 height 22
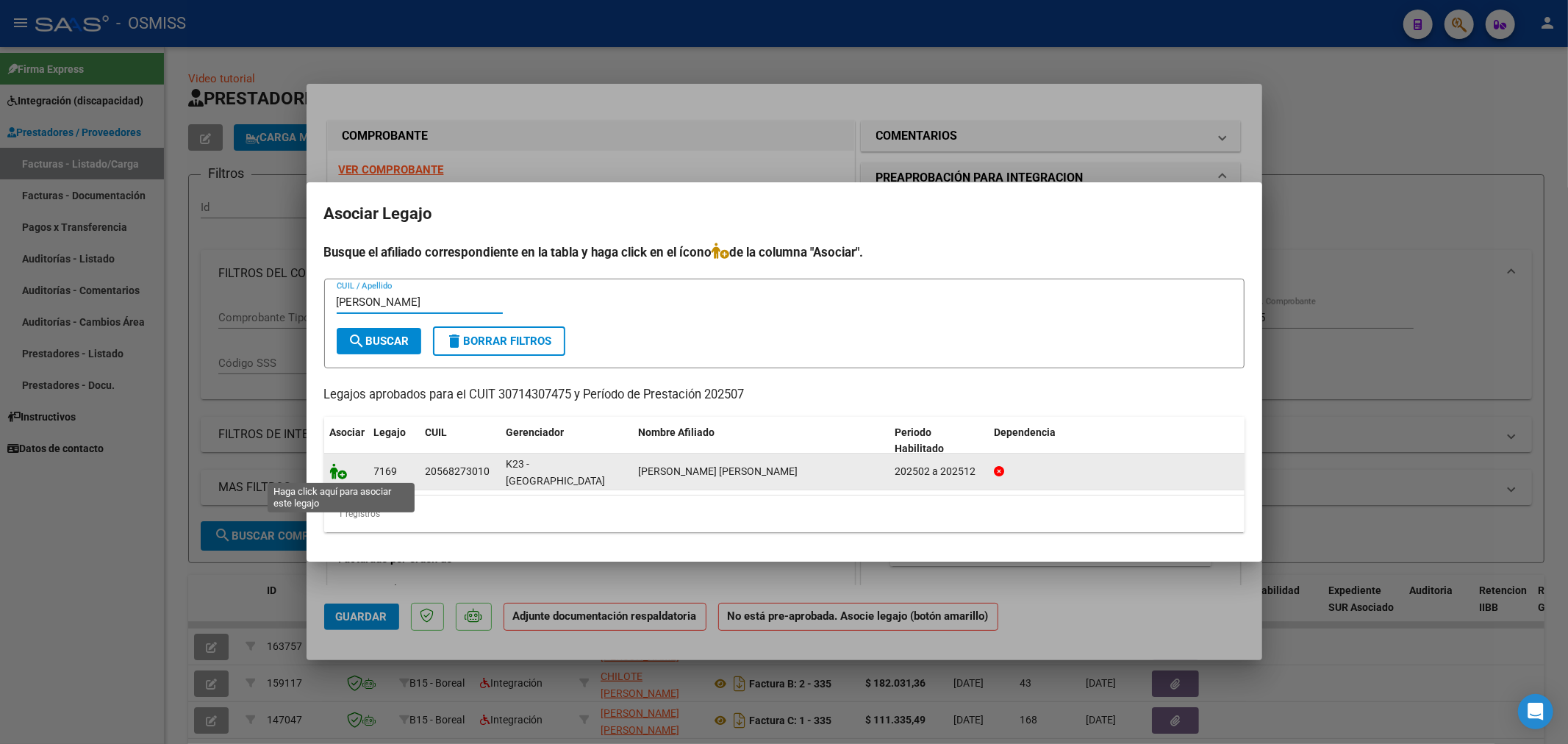
type input "[PERSON_NAME]"
click at [335, 473] on icon at bounding box center [339, 471] width 18 height 16
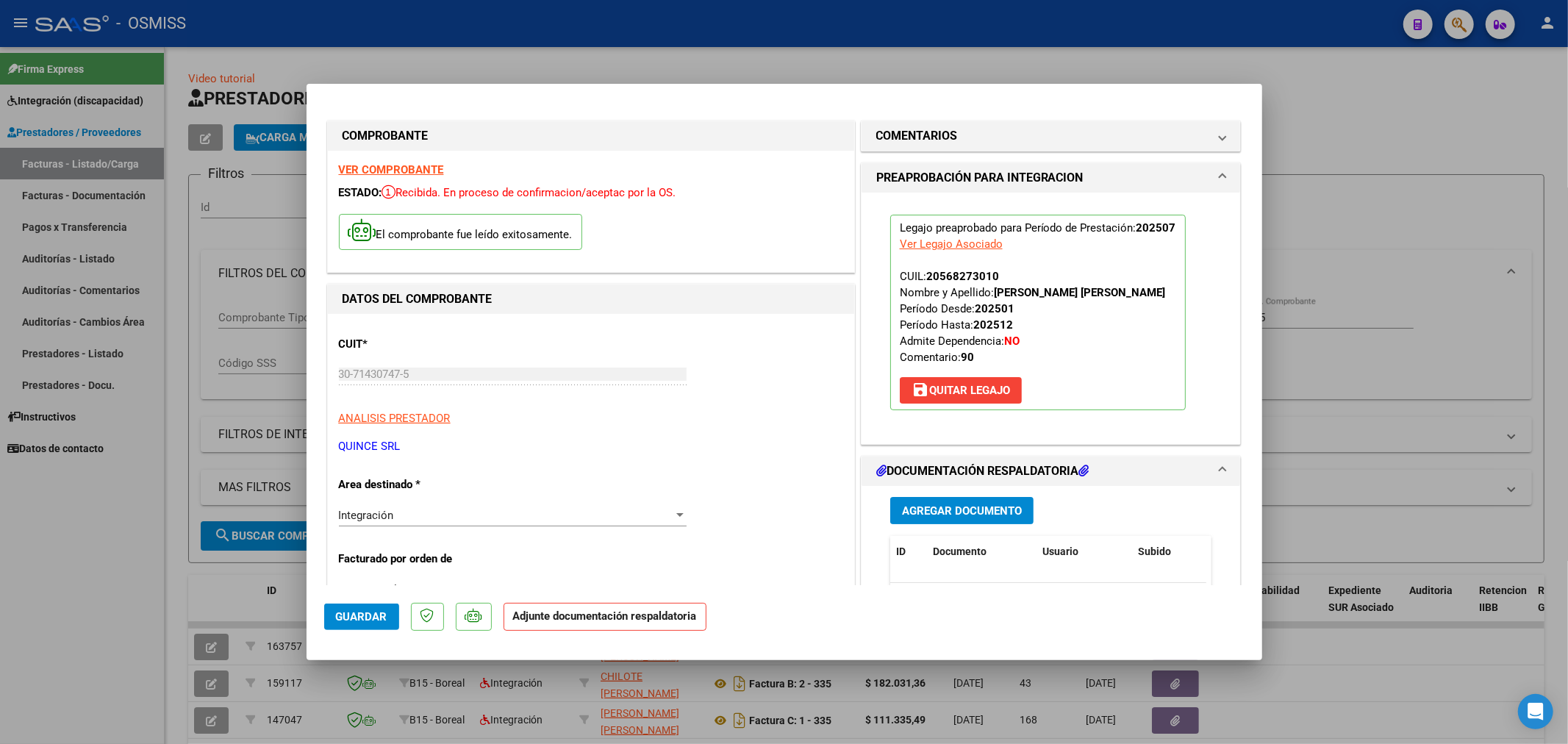
click at [931, 508] on span "Agregar Documento" at bounding box center [961, 511] width 120 height 13
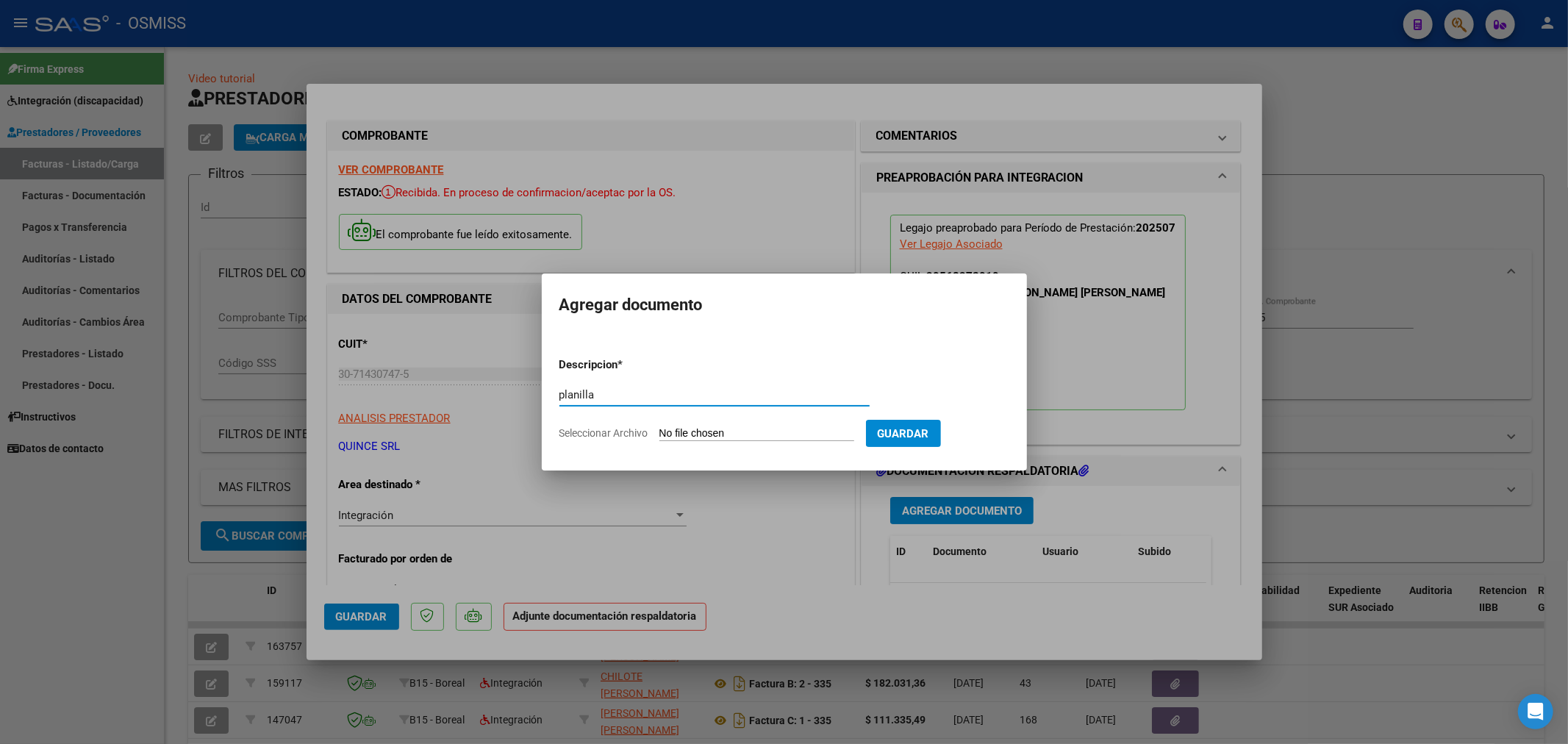
type input "planilla"
click at [726, 442] on form "Descripcion * planilla Escriba aquí una descripcion Seleccionar Archivo Guardar" at bounding box center [784, 399] width 450 height 107
click at [724, 431] on input "Seleccionar Archivo" at bounding box center [757, 434] width 195 height 14
type input "C:\fakepath\2025_JULIO_PROTEO_OSMISS_DOC_RESPALDATORIA_RODRIGUEZ_RAMOS_FRANCISC…"
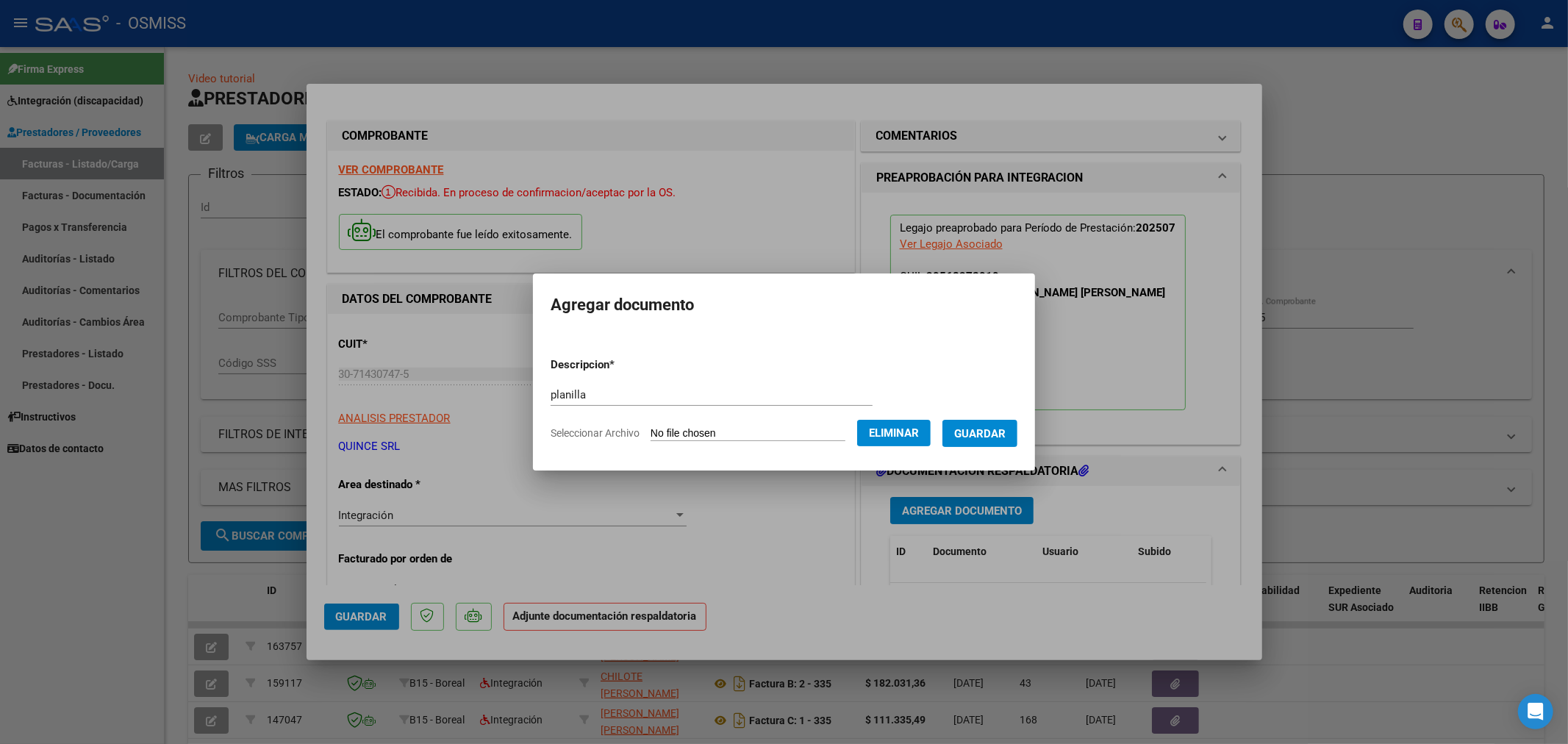
click at [1000, 439] on span "Guardar" at bounding box center [980, 433] width 51 height 13
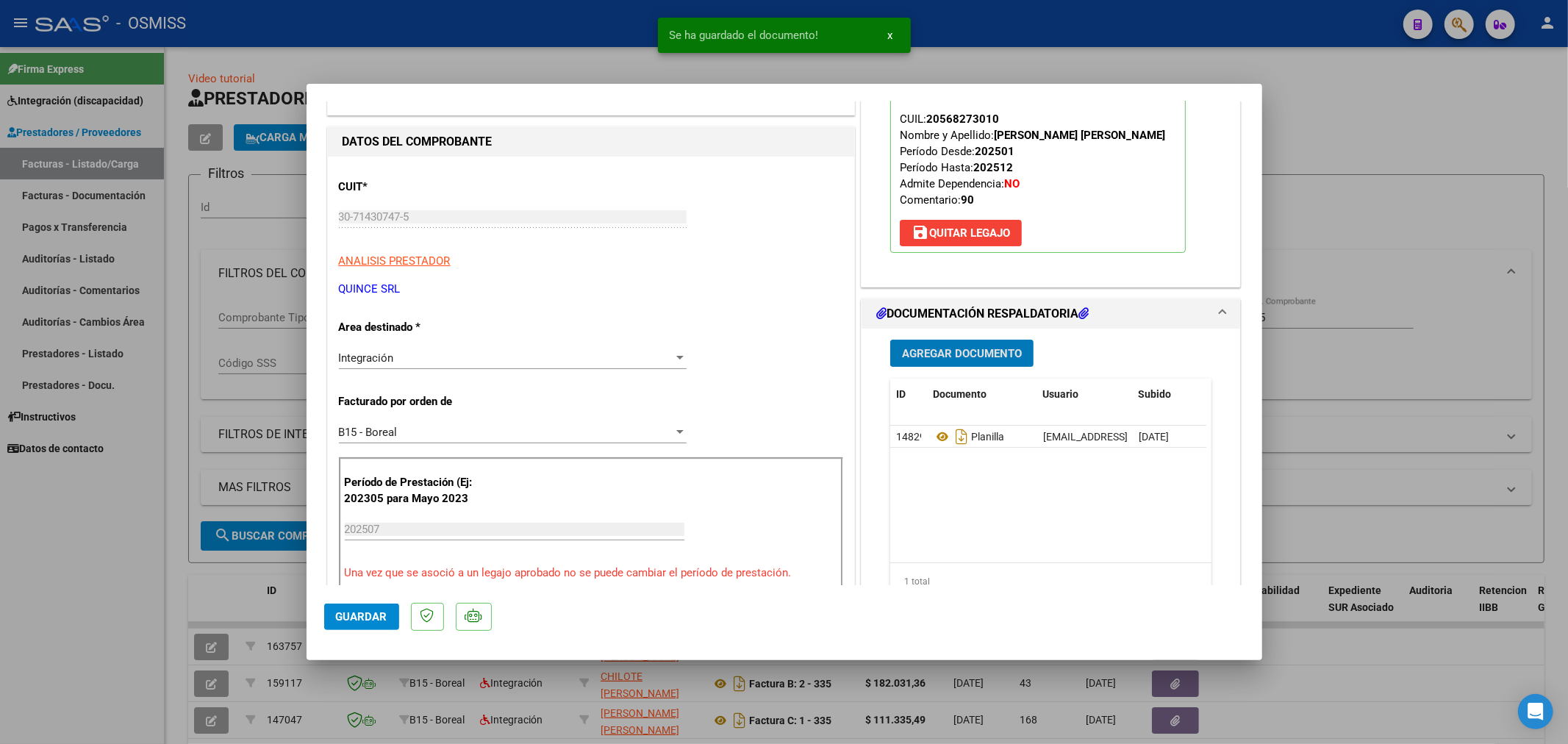
scroll to position [163, 0]
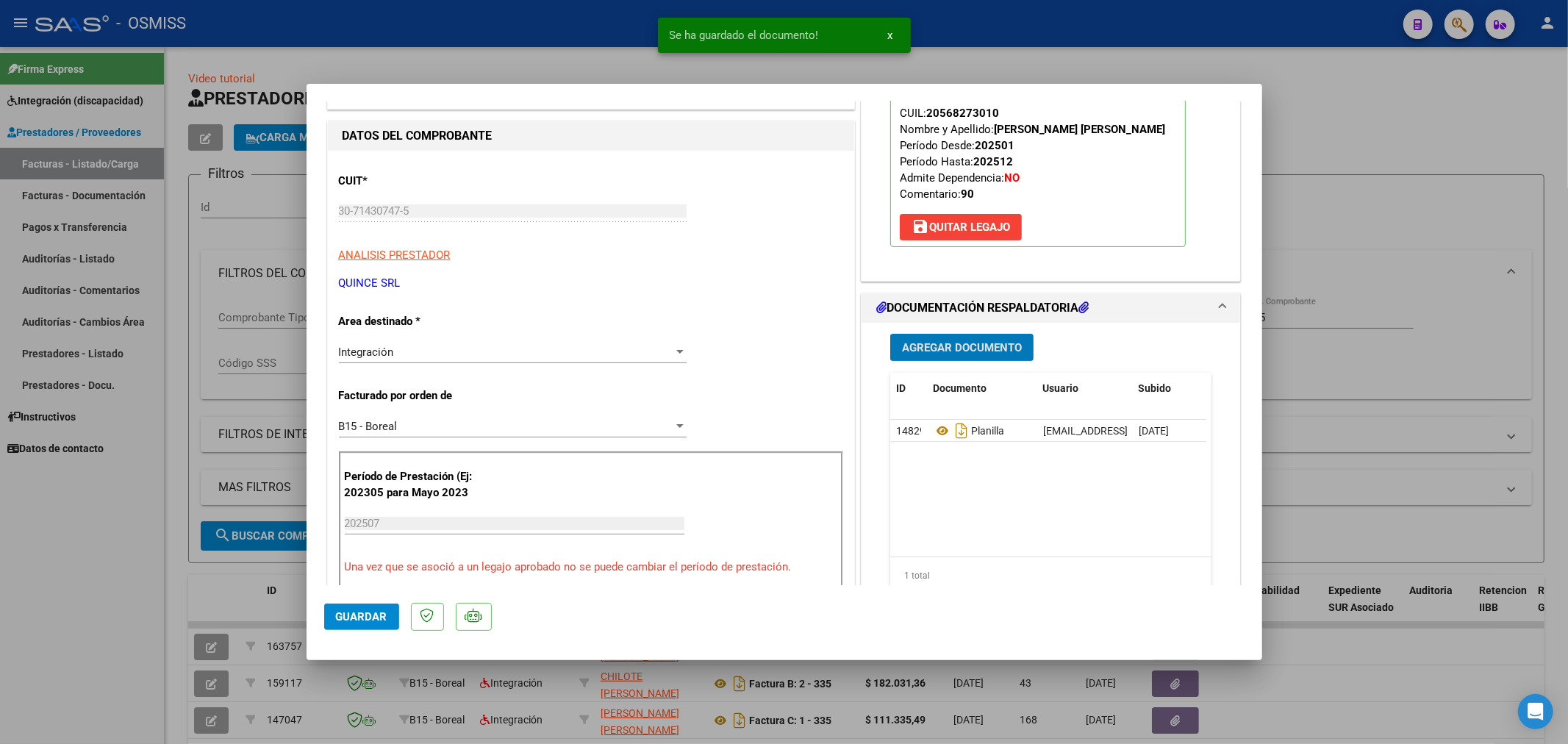
click at [376, 621] on span "Guardar" at bounding box center [362, 617] width 51 height 13
type input "$ 0,00"
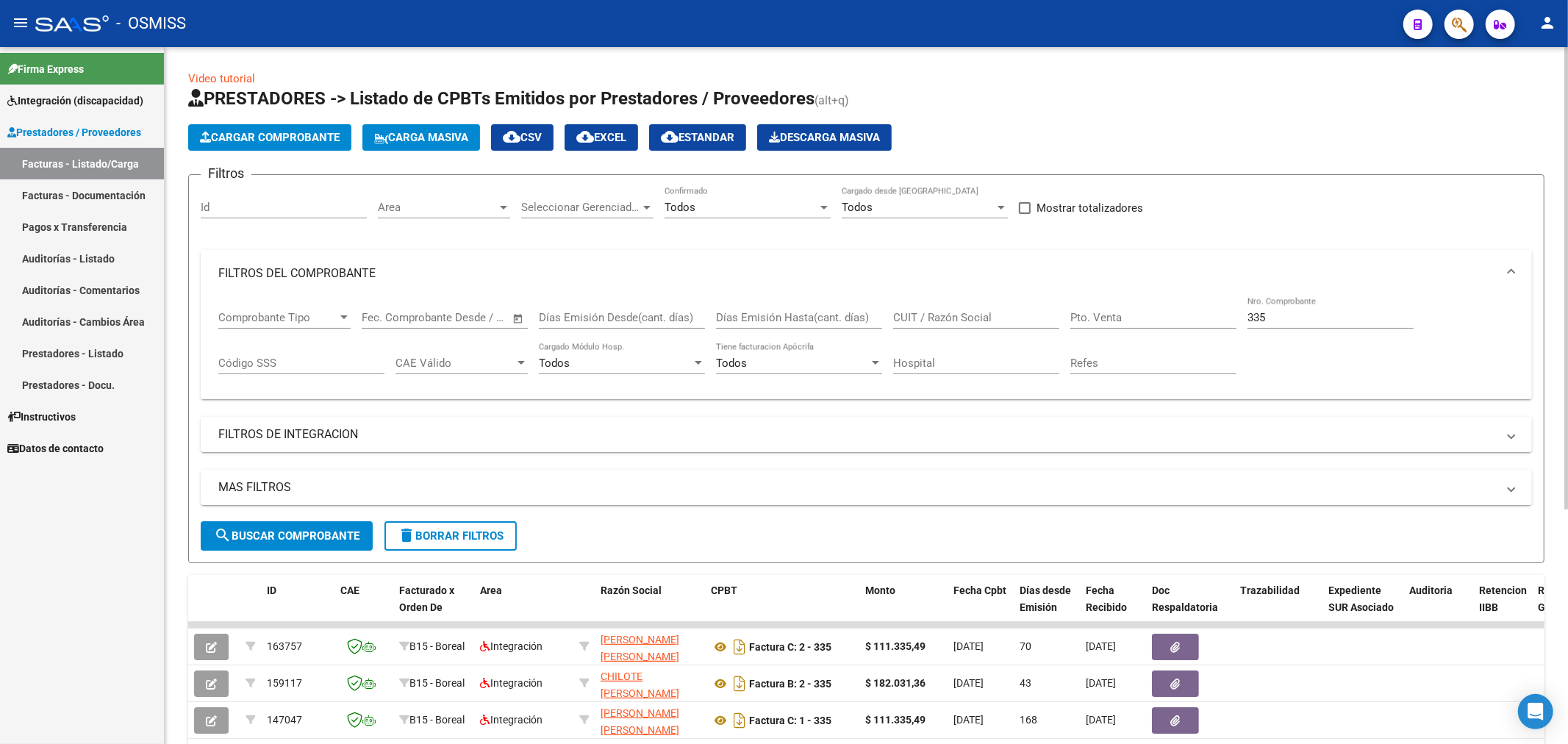
click at [317, 139] on span "Cargar Comprobante" at bounding box center [269, 137] width 139 height 13
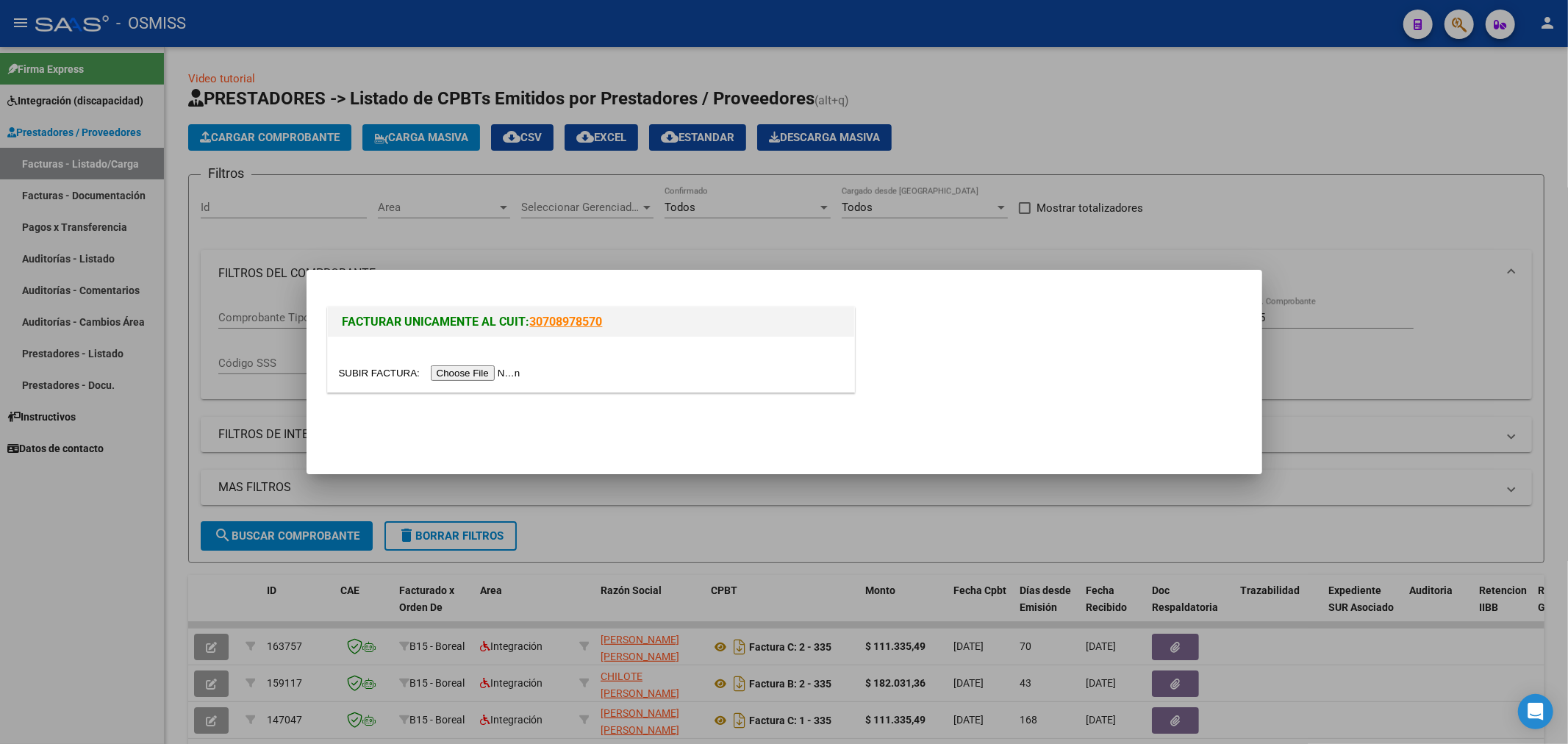
click at [512, 369] on input "file" at bounding box center [432, 373] width 186 height 15
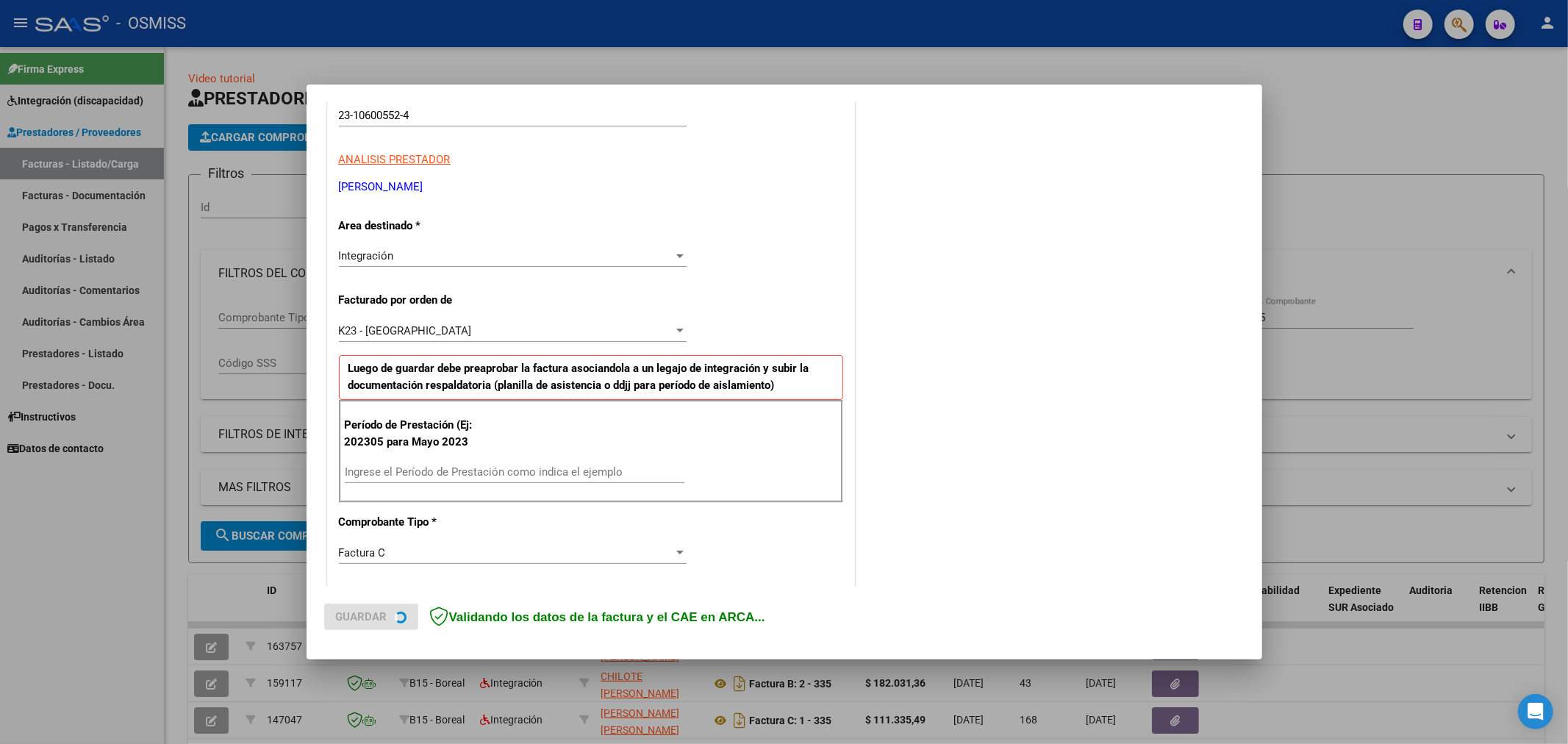
scroll to position [245, 0]
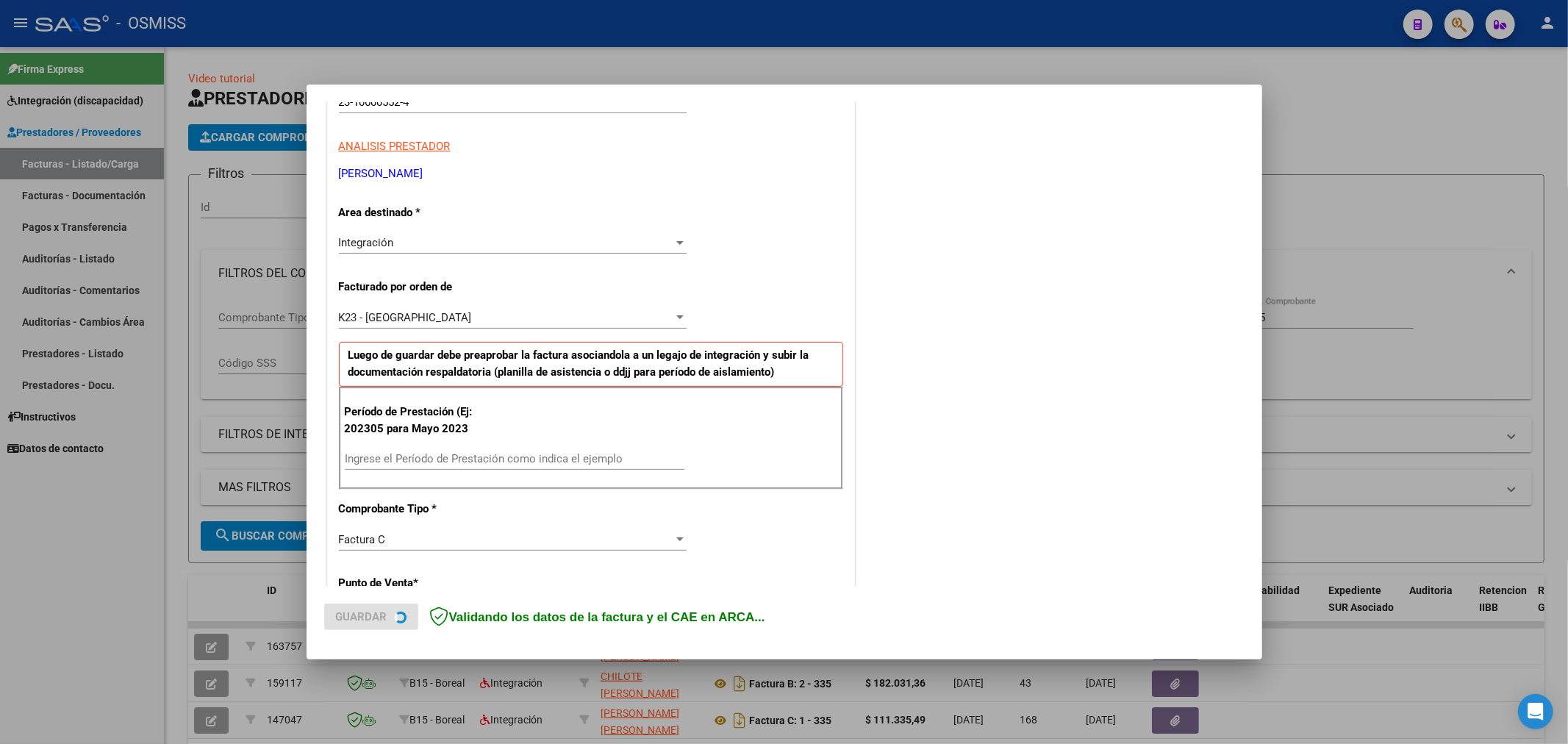
click at [505, 465] on div "Ingrese el Período de Prestación como indica el ejemplo" at bounding box center [515, 458] width 340 height 22
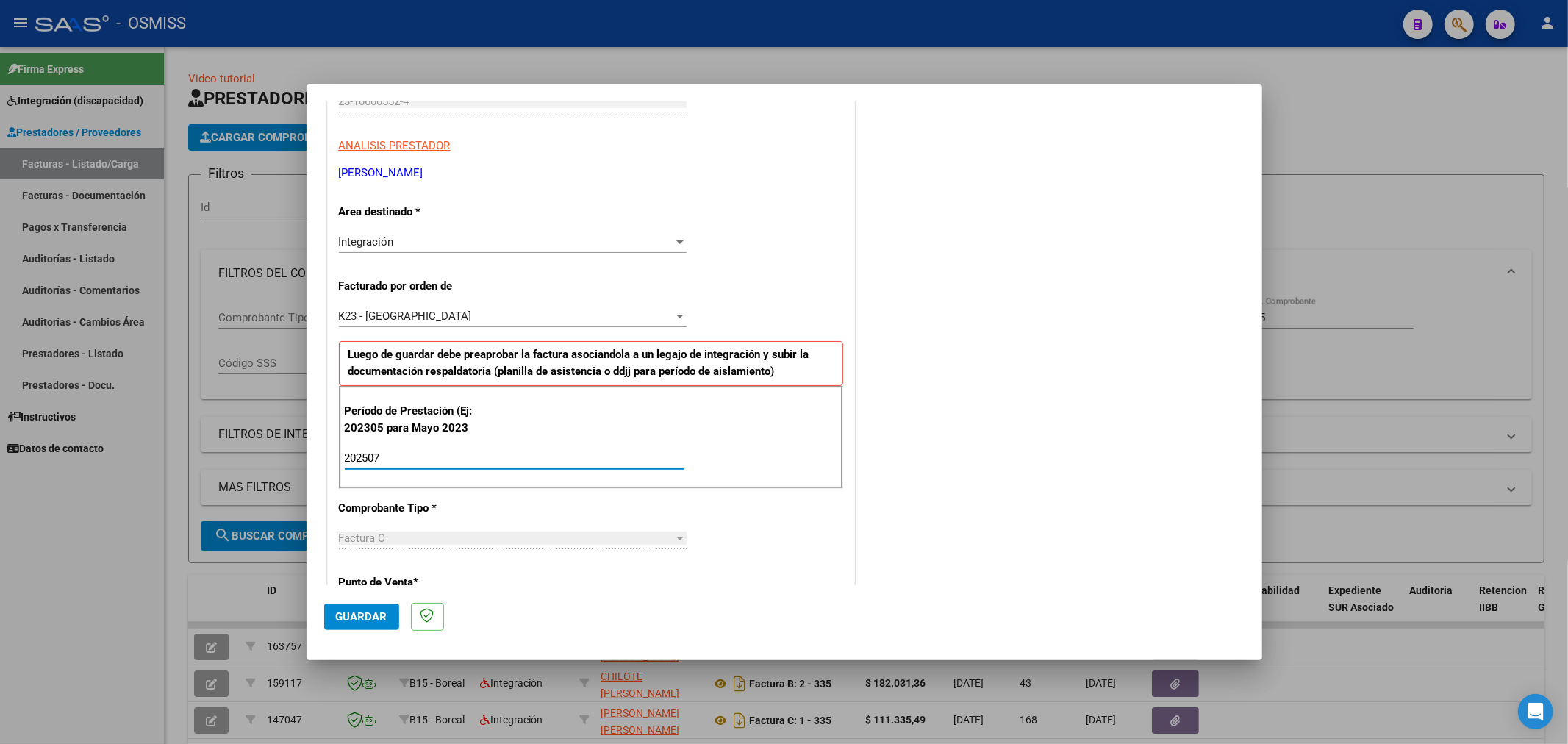
type input "202507"
click at [366, 611] on span "Guardar" at bounding box center [362, 617] width 51 height 13
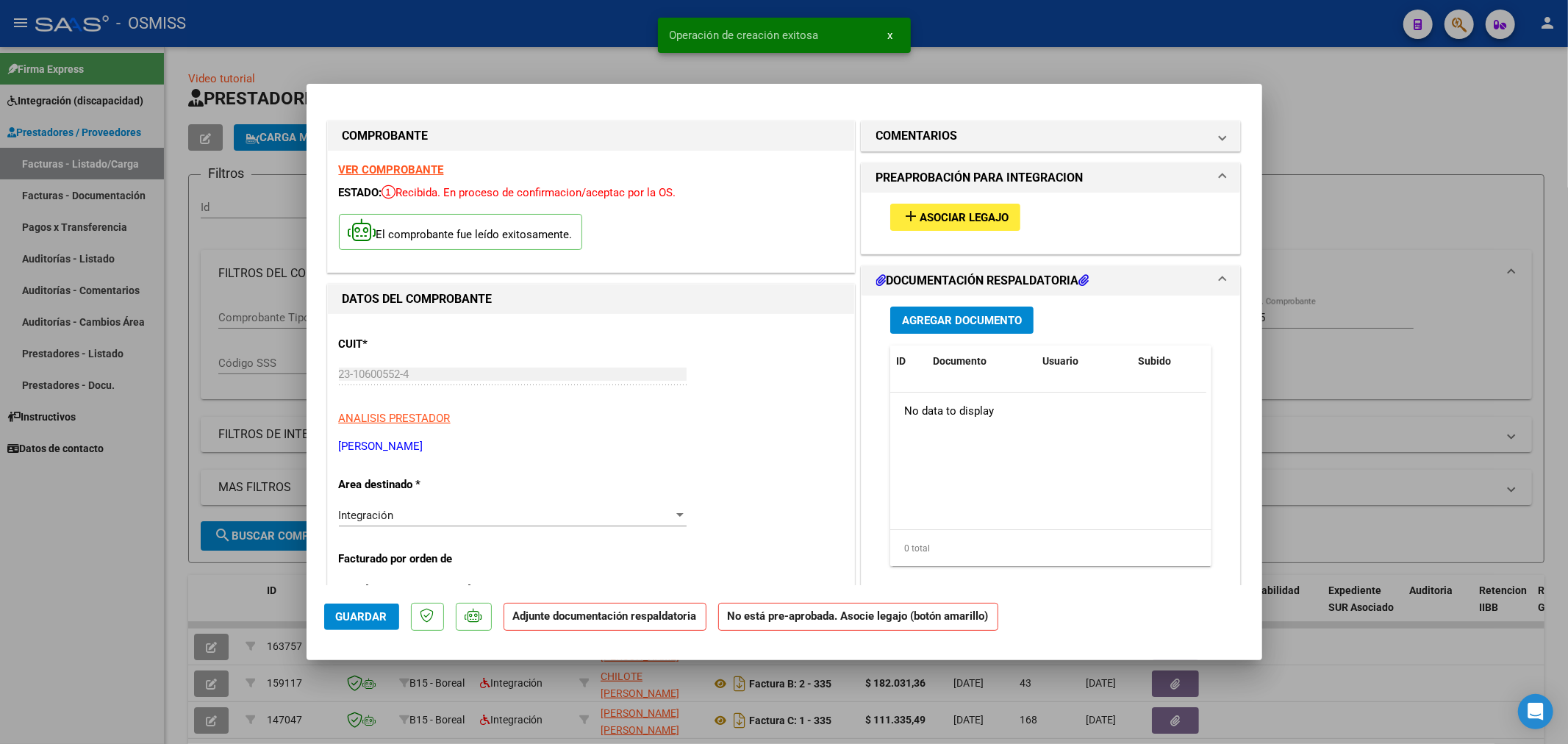
click at [949, 217] on span "Asociar Legajo" at bounding box center [964, 218] width 89 height 13
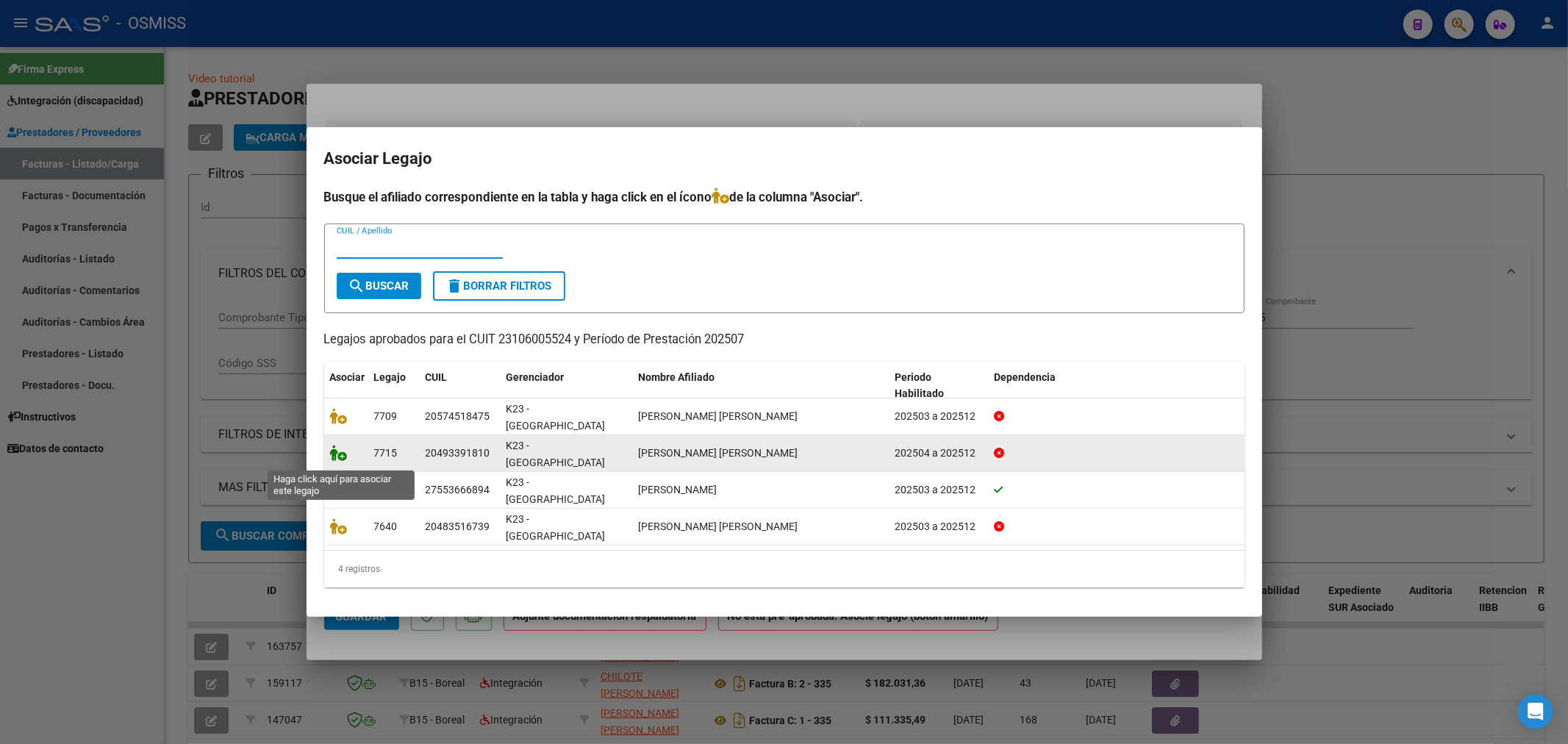
click at [336, 461] on icon at bounding box center [339, 453] width 18 height 16
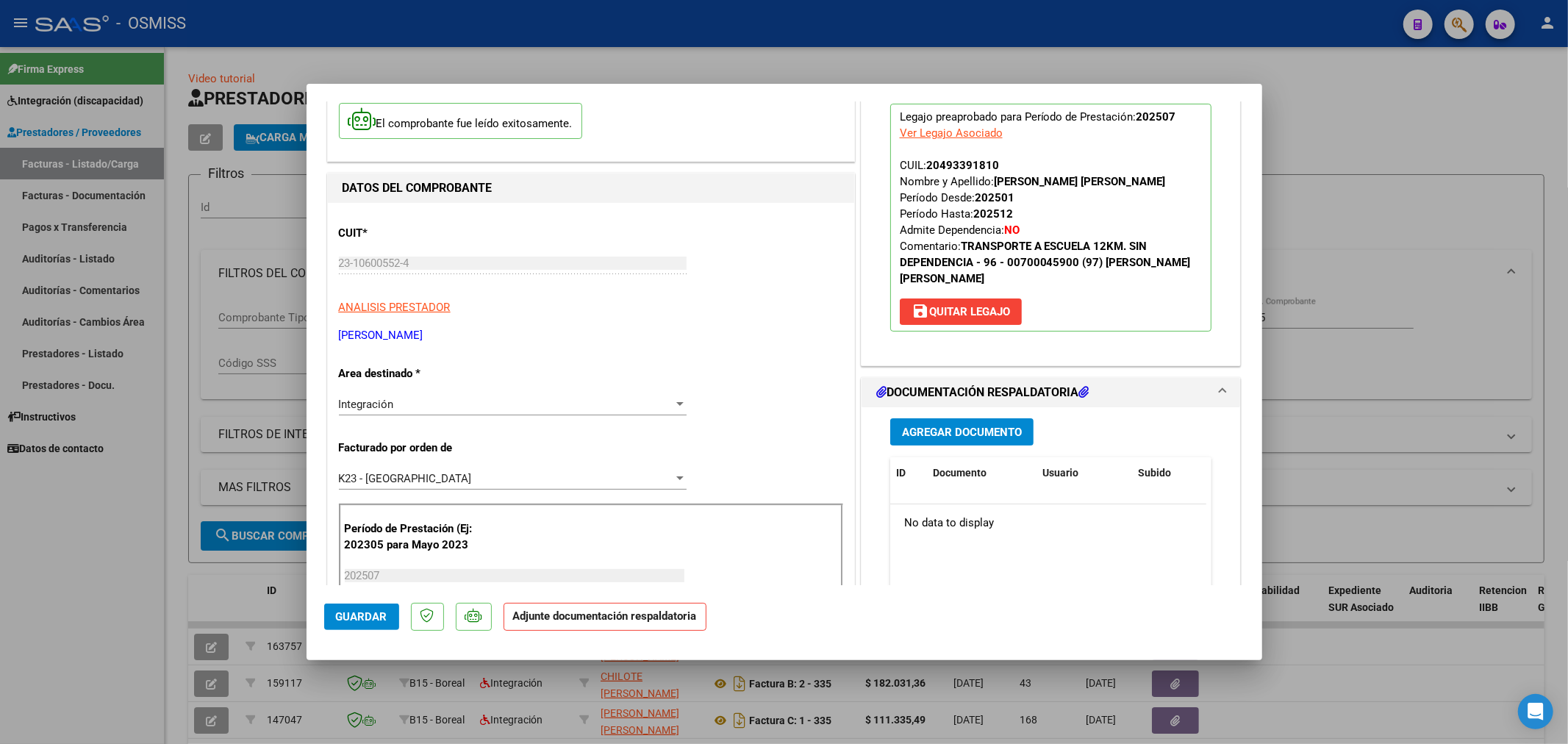
scroll to position [163, 0]
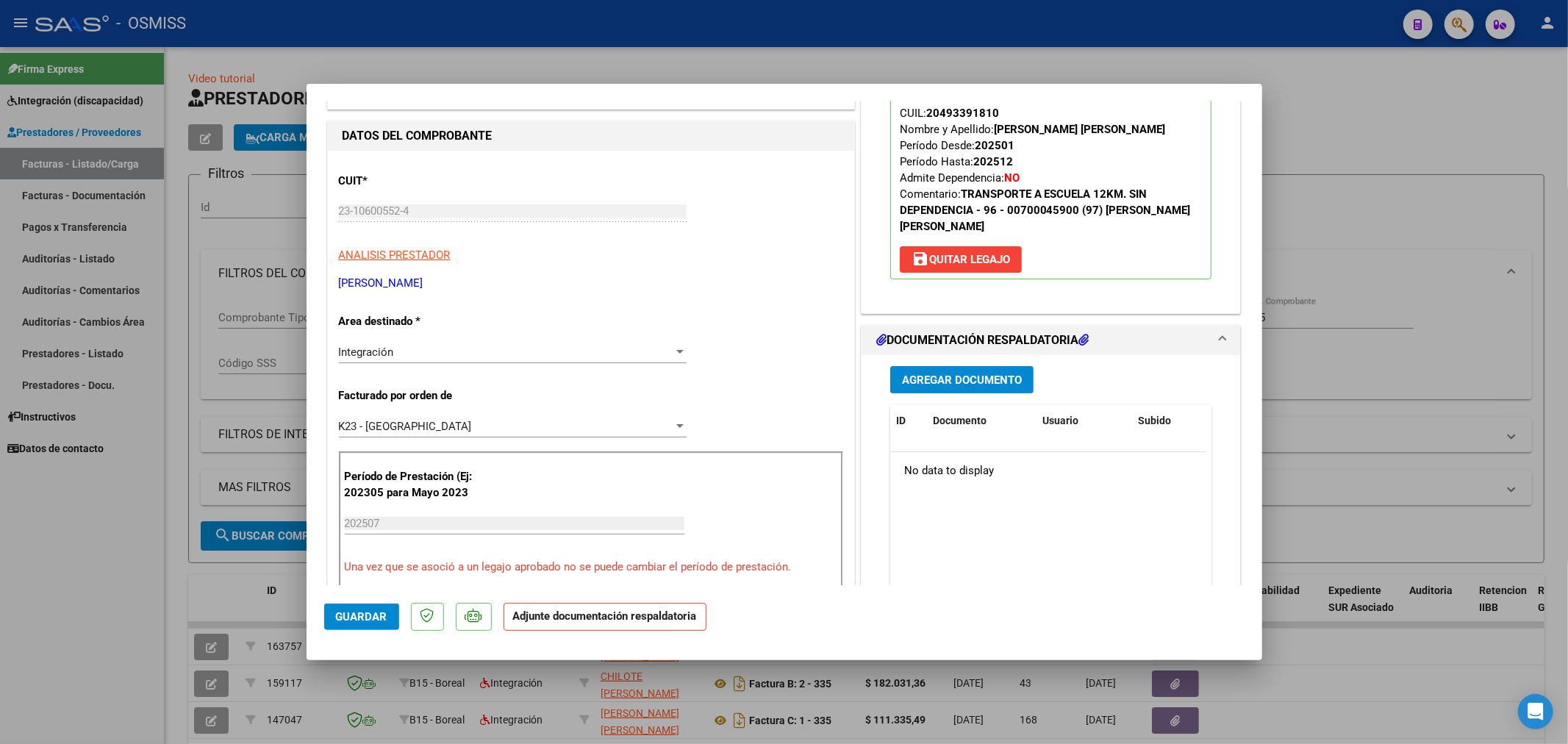
click at [983, 388] on button "Agregar Documento" at bounding box center [962, 380] width 144 height 28
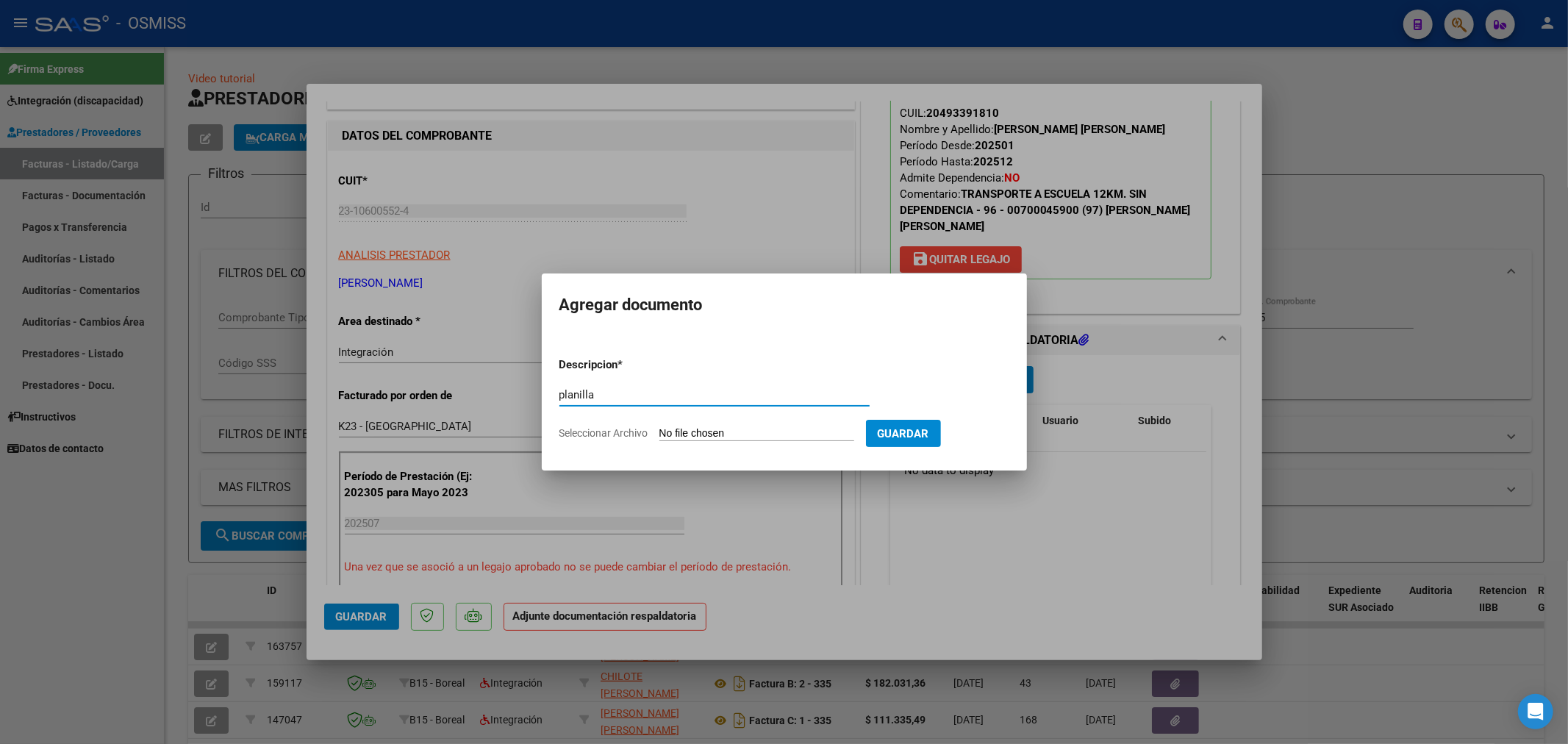
type input "planilla"
click at [691, 431] on input "Seleccionar Archivo" at bounding box center [757, 434] width 195 height 14
type input "C:\fakepath\PLANLLA.pdf"
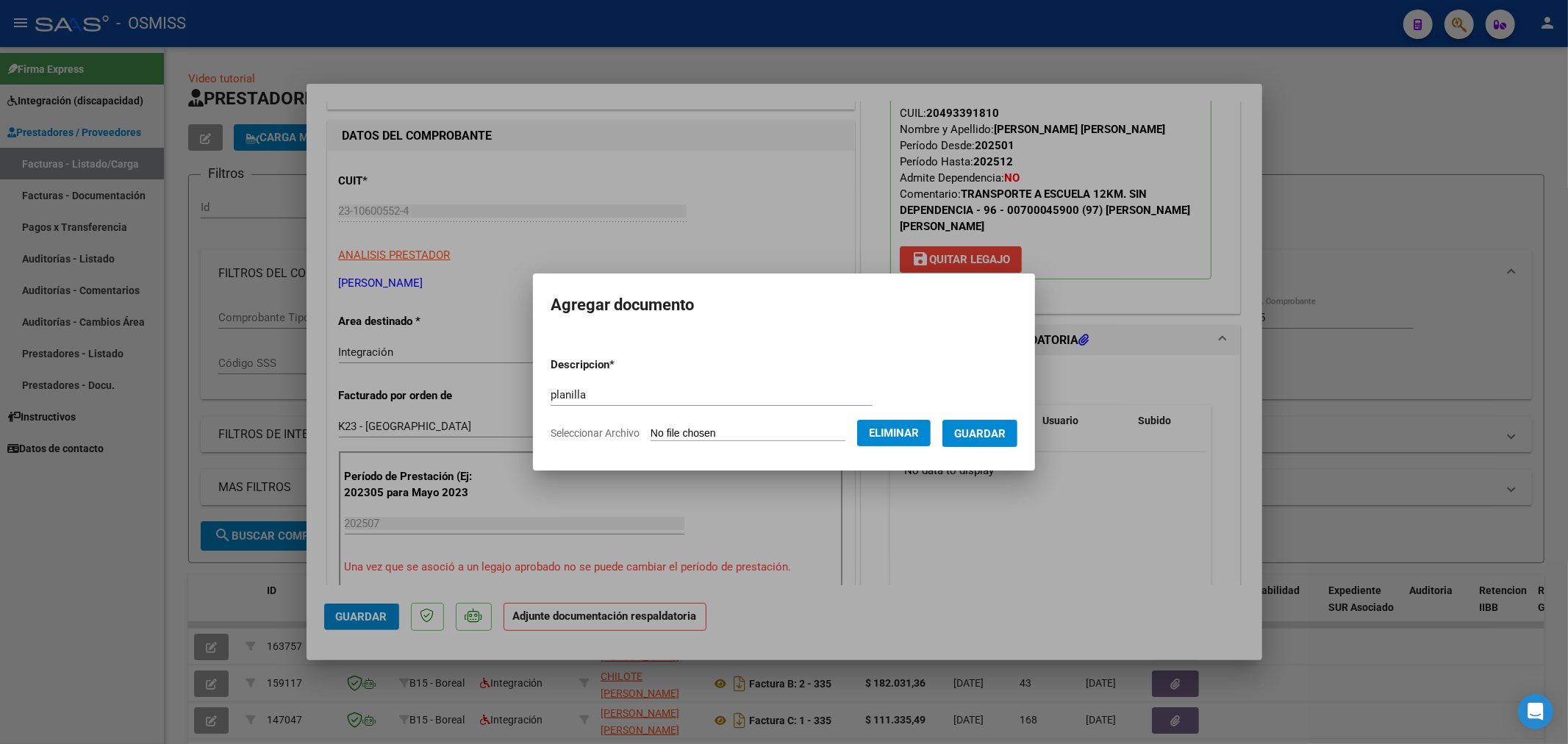
click at [989, 439] on span "Guardar" at bounding box center [980, 433] width 51 height 13
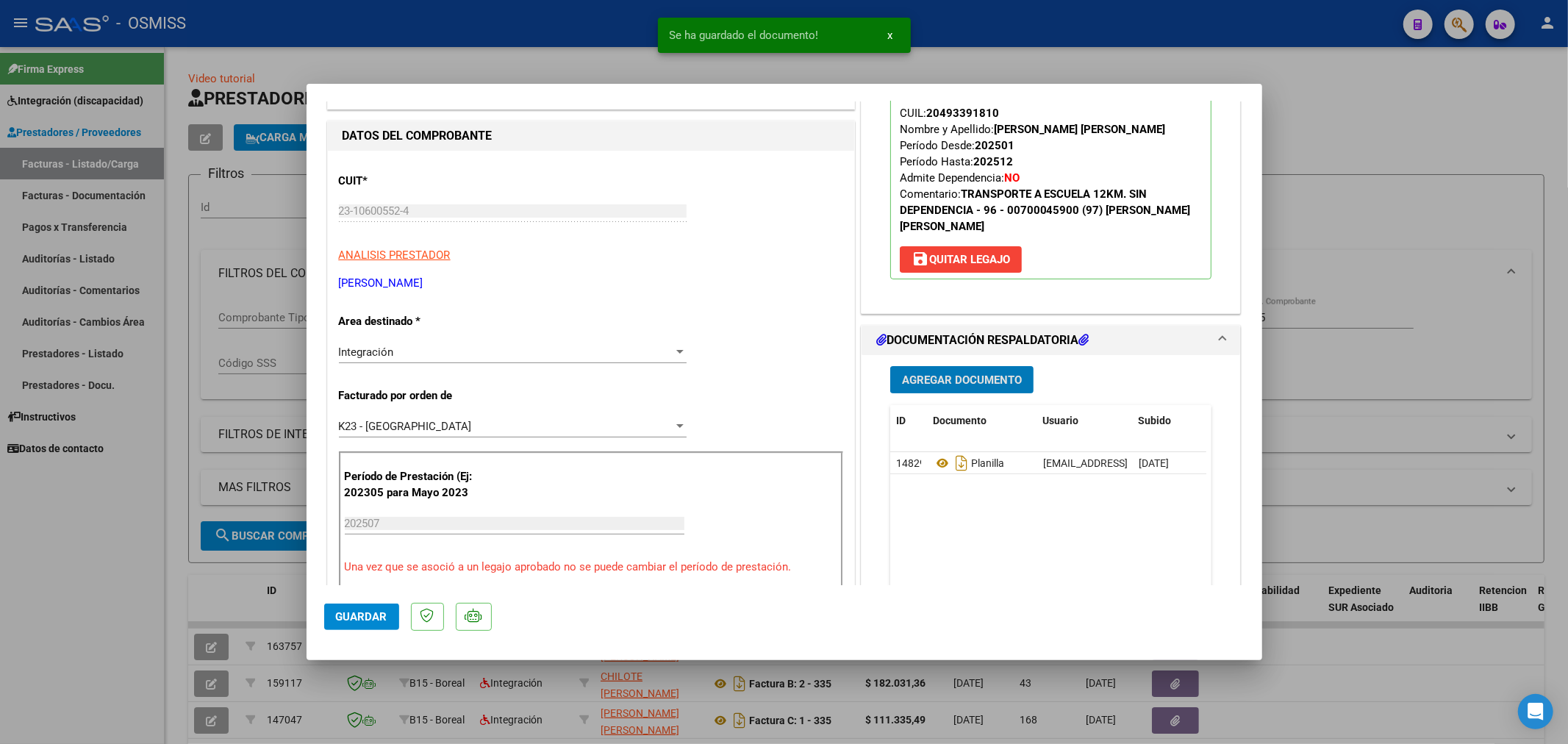
click at [336, 620] on span "Guardar" at bounding box center [362, 617] width 51 height 13
type input "$ 0,00"
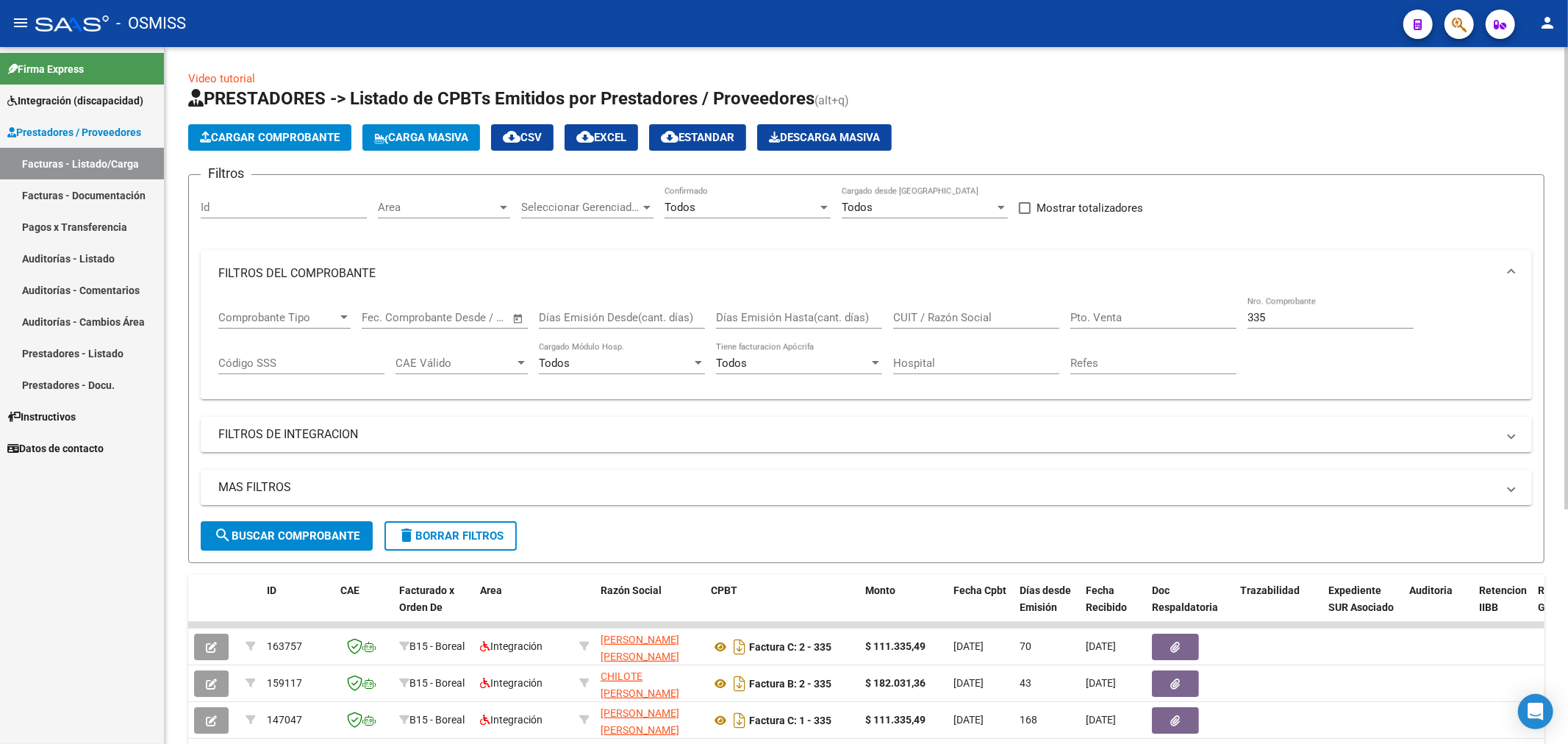
click at [265, 128] on button "Cargar Comprobante" at bounding box center [270, 138] width 163 height 27
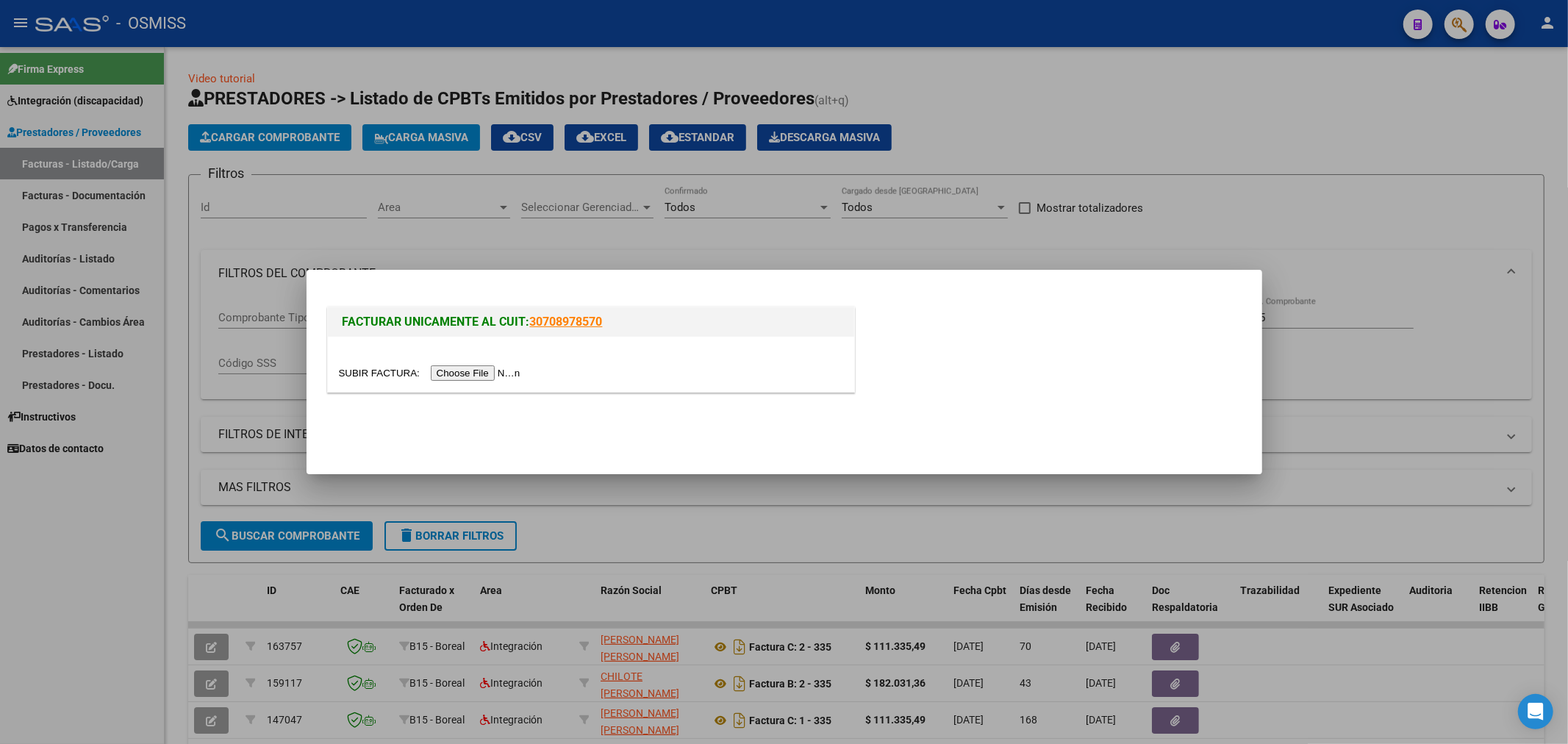
click at [469, 367] on input "file" at bounding box center [432, 373] width 186 height 15
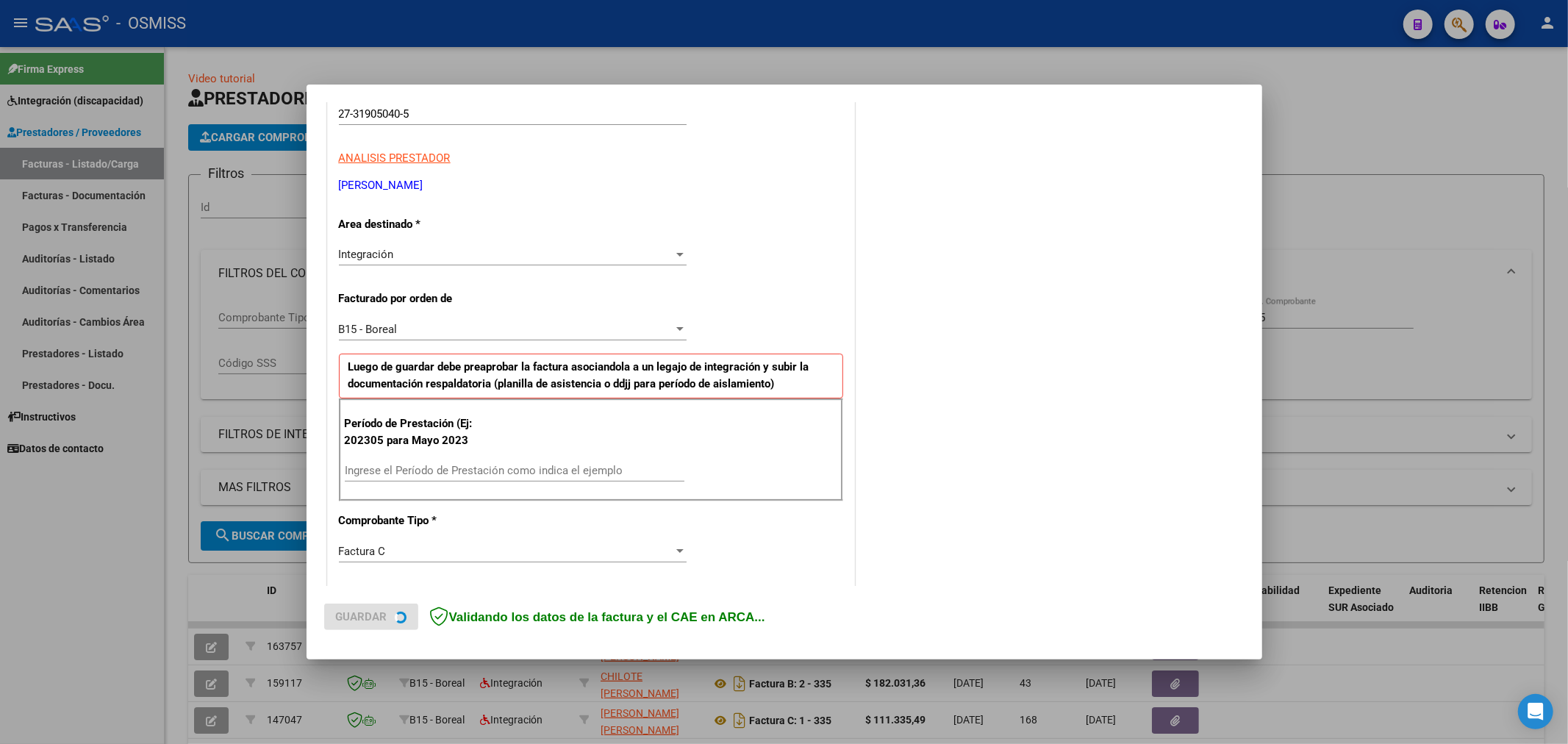
scroll to position [327, 0]
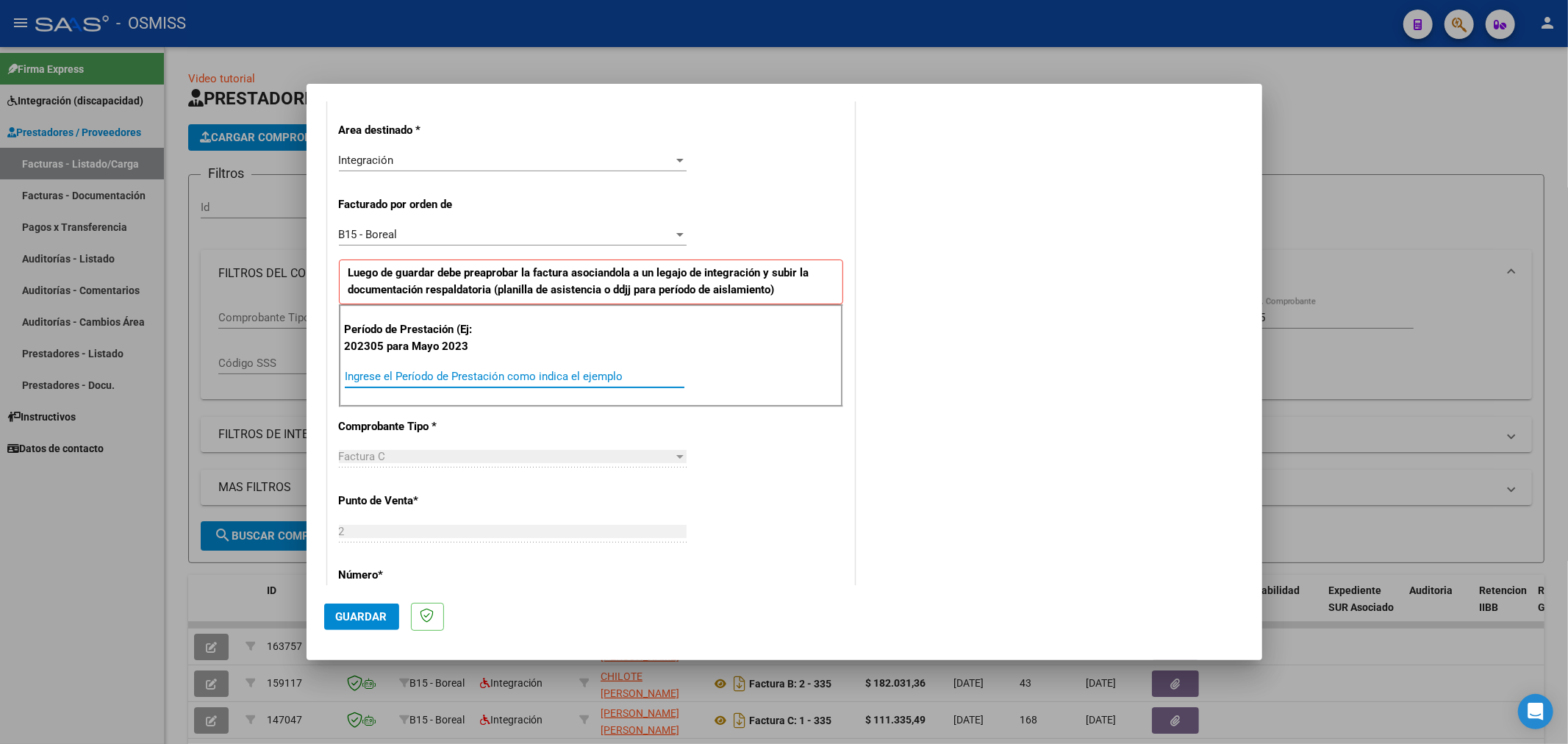
click at [474, 376] on input "Ingrese el Período de Prestación como indica el ejemplo" at bounding box center [515, 376] width 340 height 13
type input "202506"
click at [363, 613] on span "Guardar" at bounding box center [362, 617] width 51 height 13
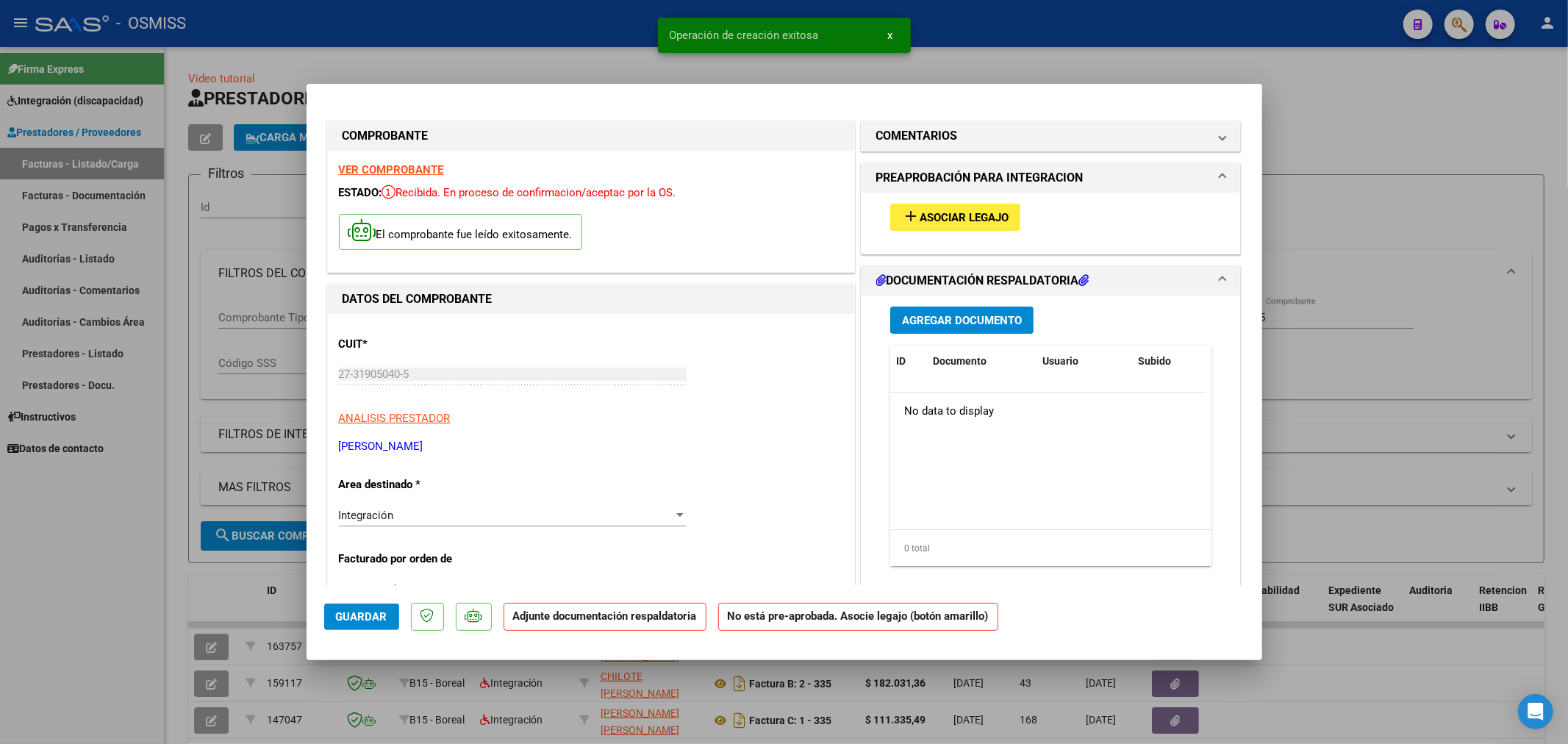
click at [914, 208] on button "add Asociar Legajo" at bounding box center [955, 217] width 130 height 28
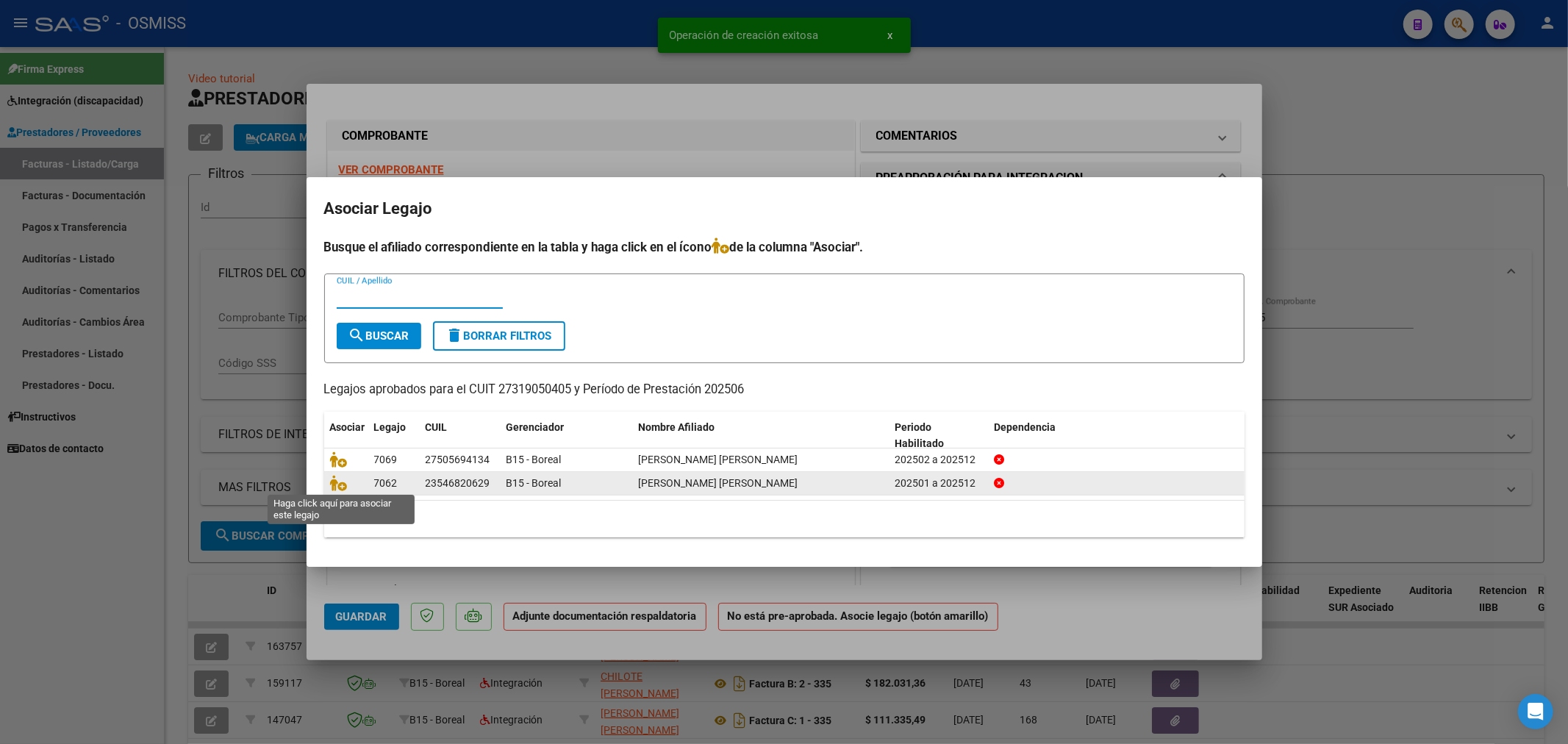
click at [347, 487] on span at bounding box center [341, 483] width 22 height 12
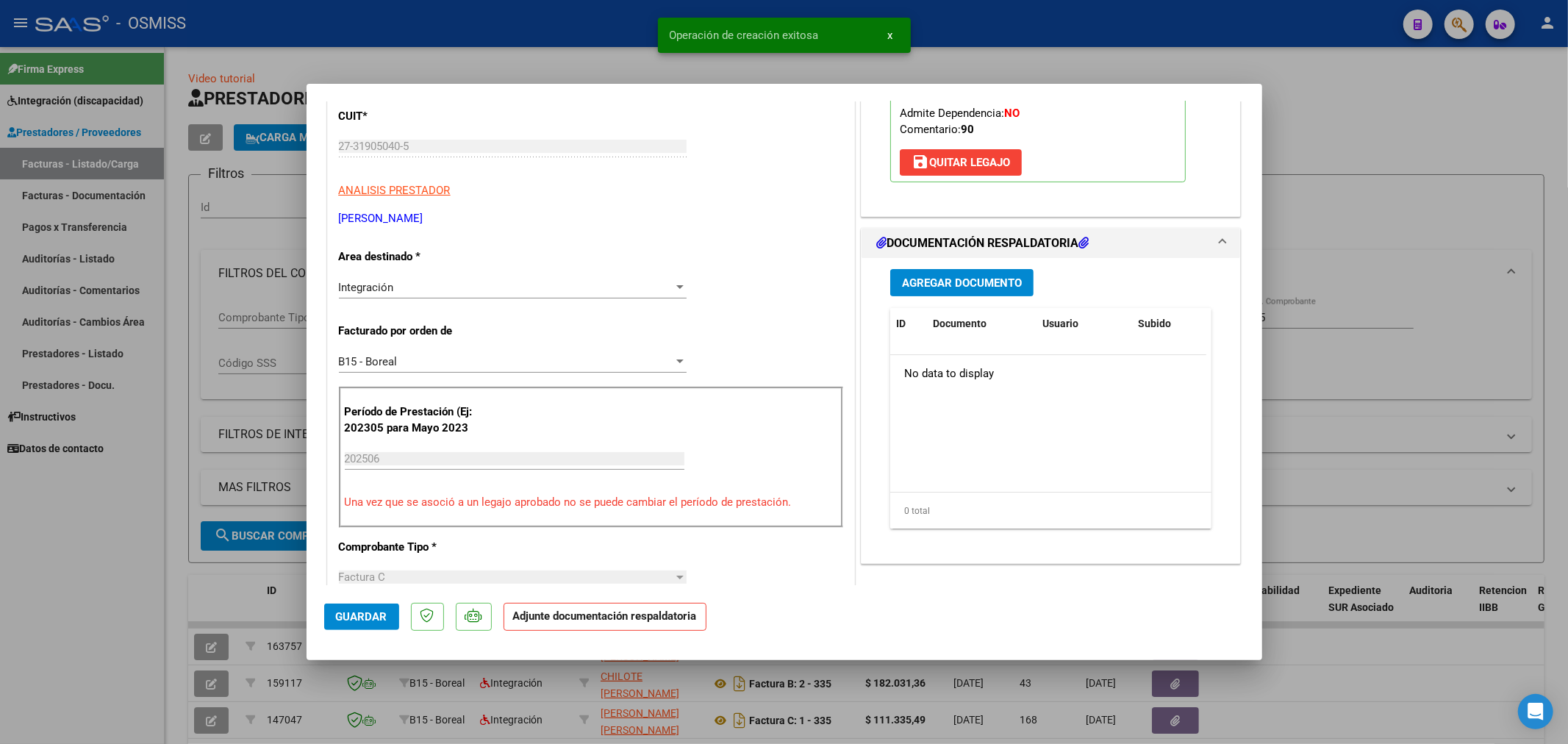
scroll to position [245, 0]
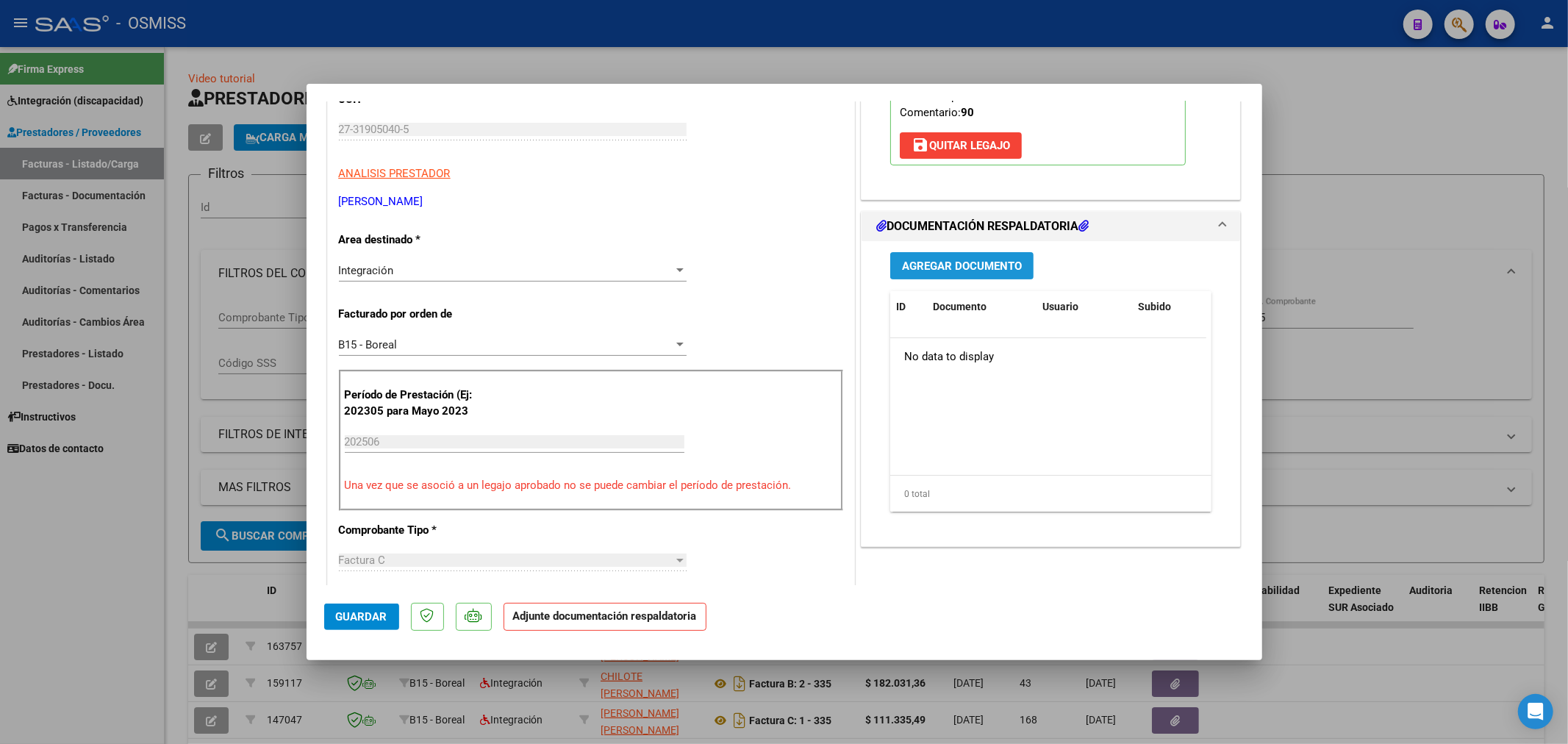
click at [925, 261] on span "Agregar Documento" at bounding box center [961, 265] width 120 height 13
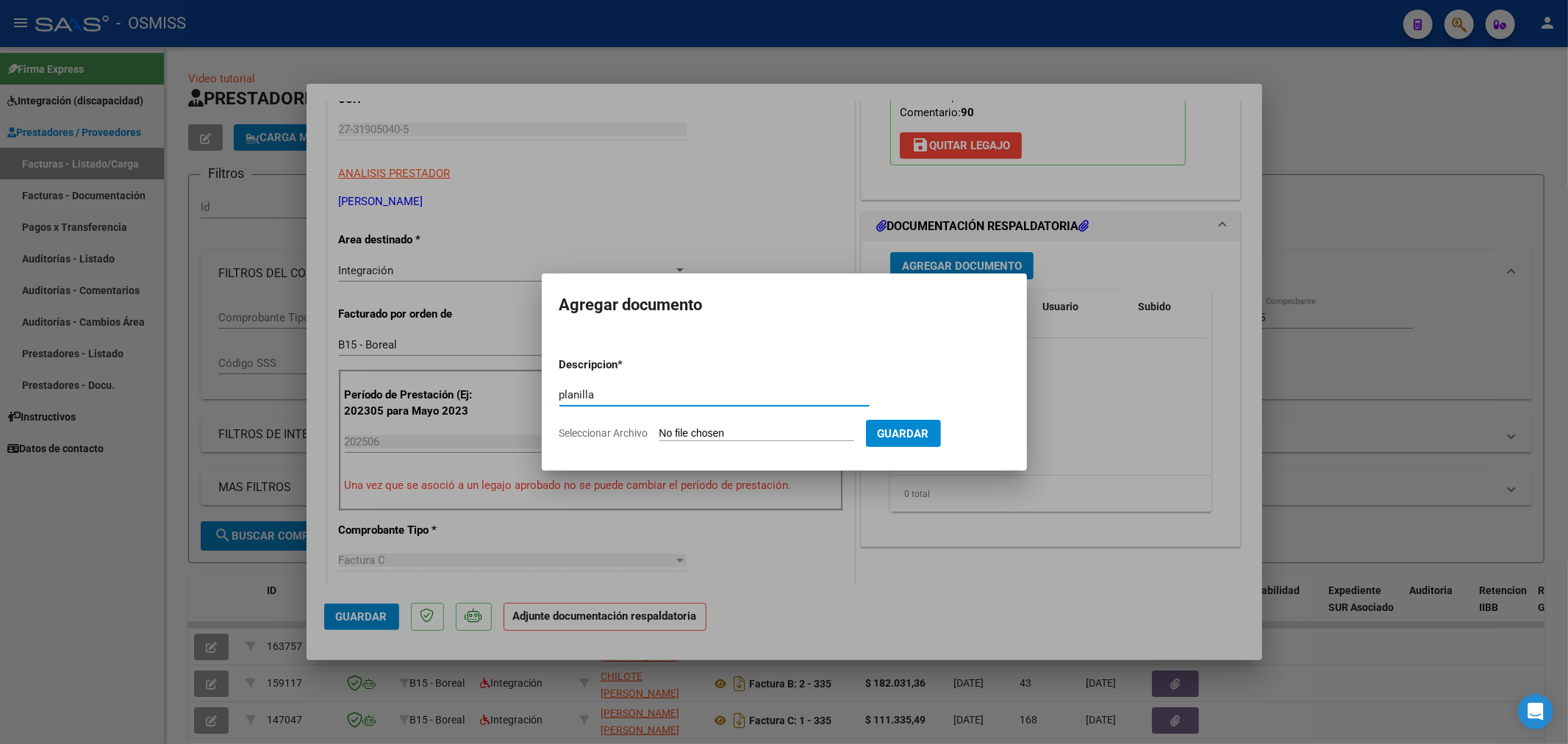
type input "planilla"
click at [674, 425] on form "Descripcion * planilla Escriba aquí una descripcion Seleccionar Archivo Guardar" at bounding box center [784, 399] width 450 height 107
click at [728, 427] on input "Seleccionar Archivo" at bounding box center [757, 434] width 195 height 14
type input "C:\fakepath\151455-4-Planilla_de_Asistencia.pdf"
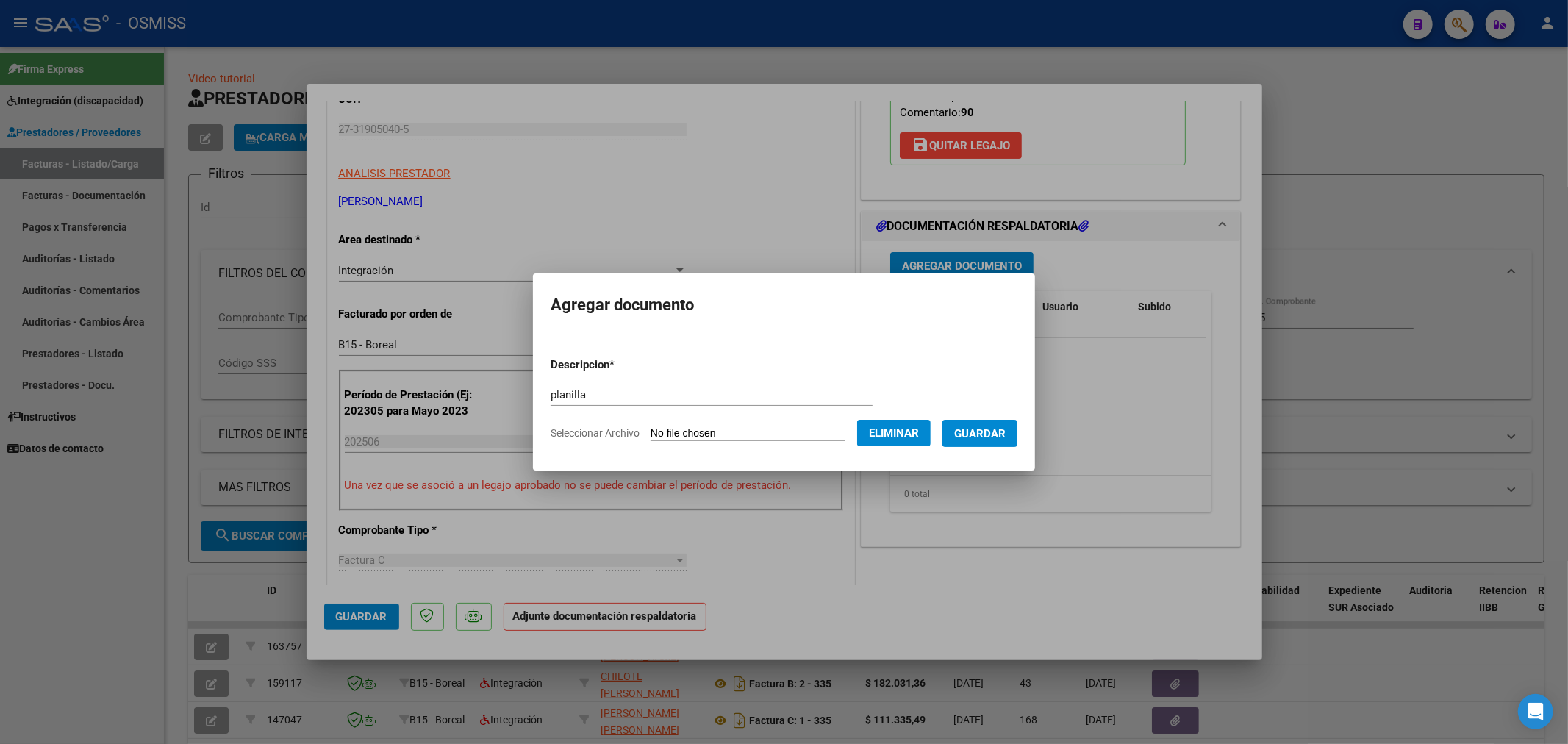
click at [985, 438] on span "Guardar" at bounding box center [980, 433] width 51 height 13
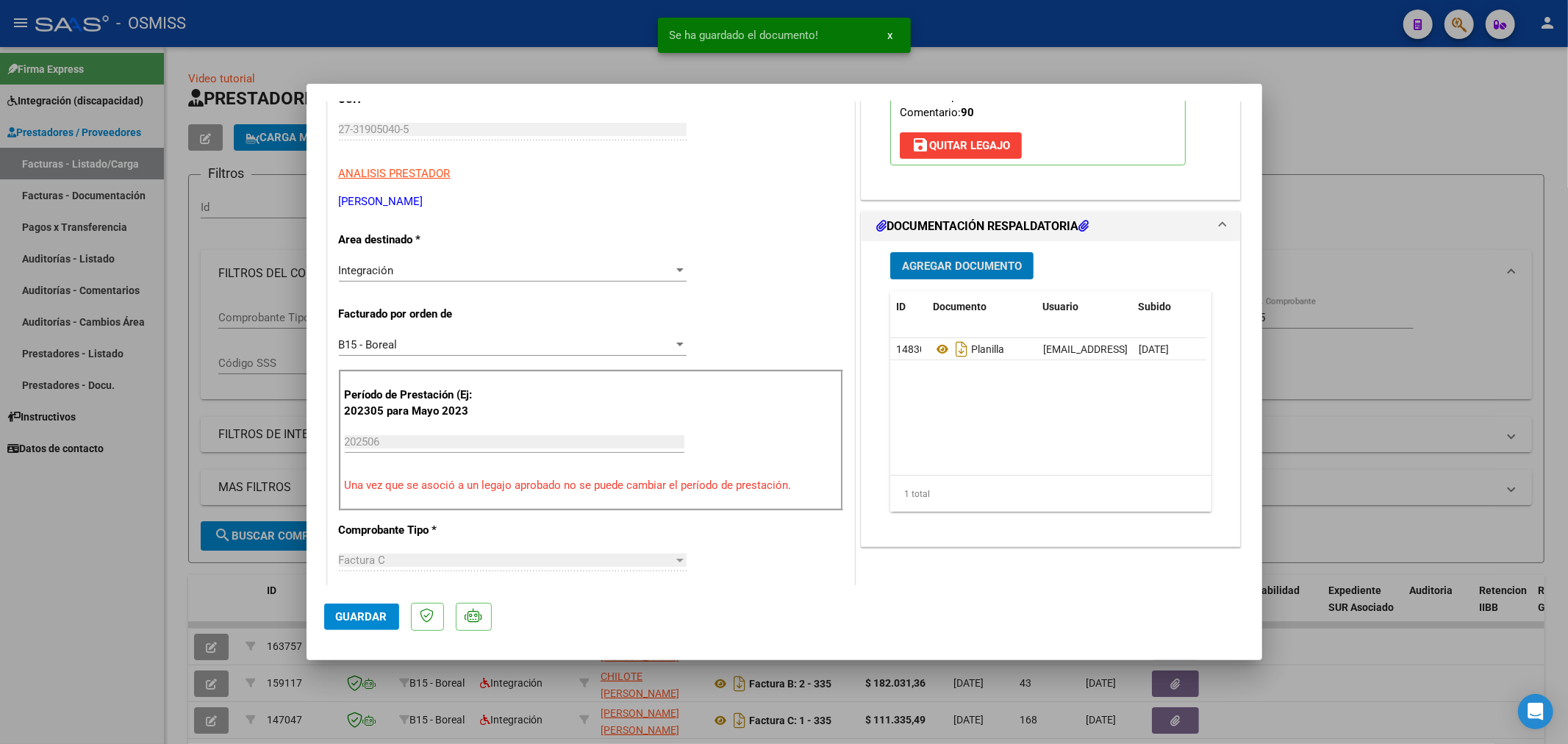
click at [970, 268] on span "Agregar Documento" at bounding box center [961, 265] width 120 height 13
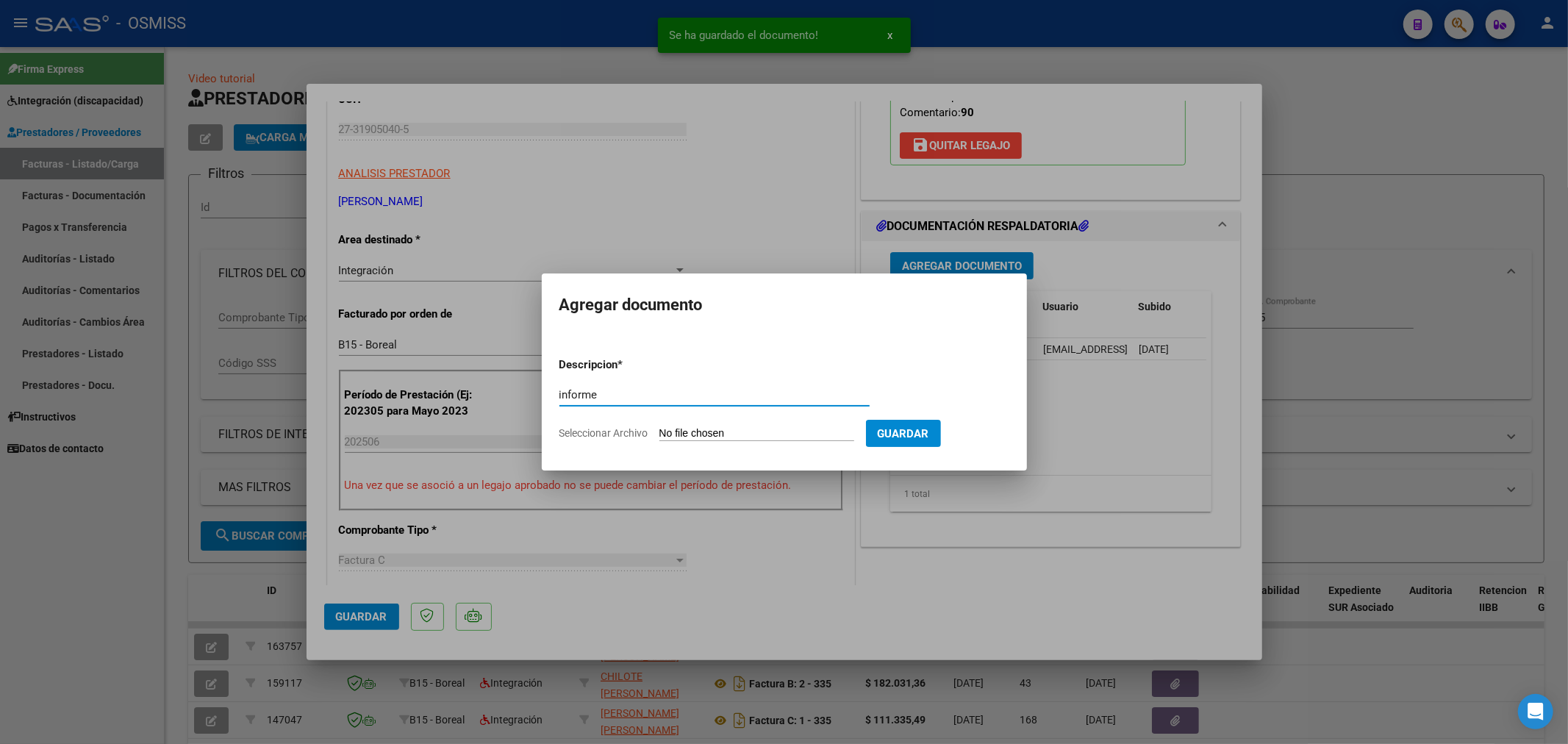
type input "informe"
click at [678, 437] on input "Seleccionar Archivo" at bounding box center [757, 434] width 195 height 14
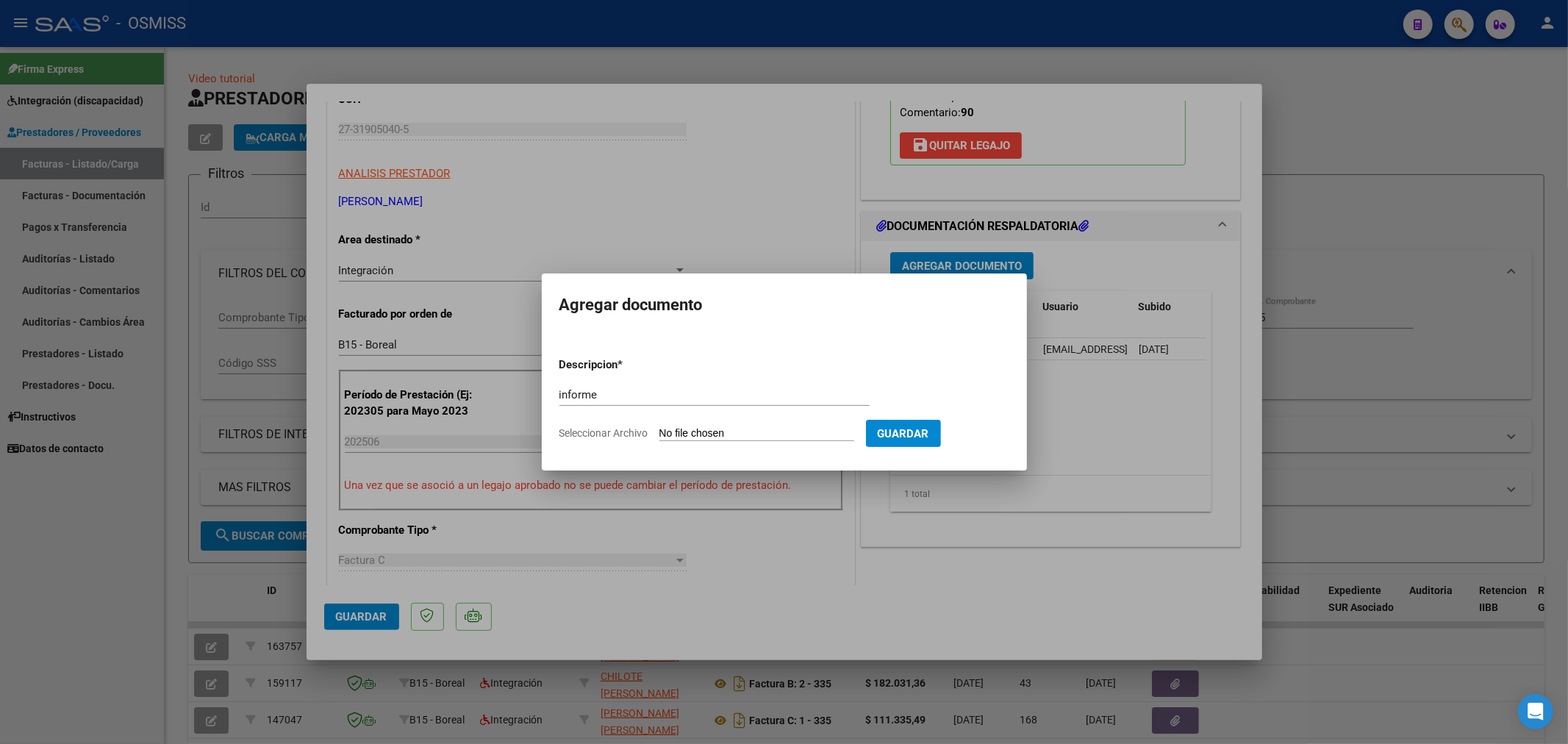
type input "C:\fakepath\151455-3-Informe_de_evolucion_semestral.pdf"
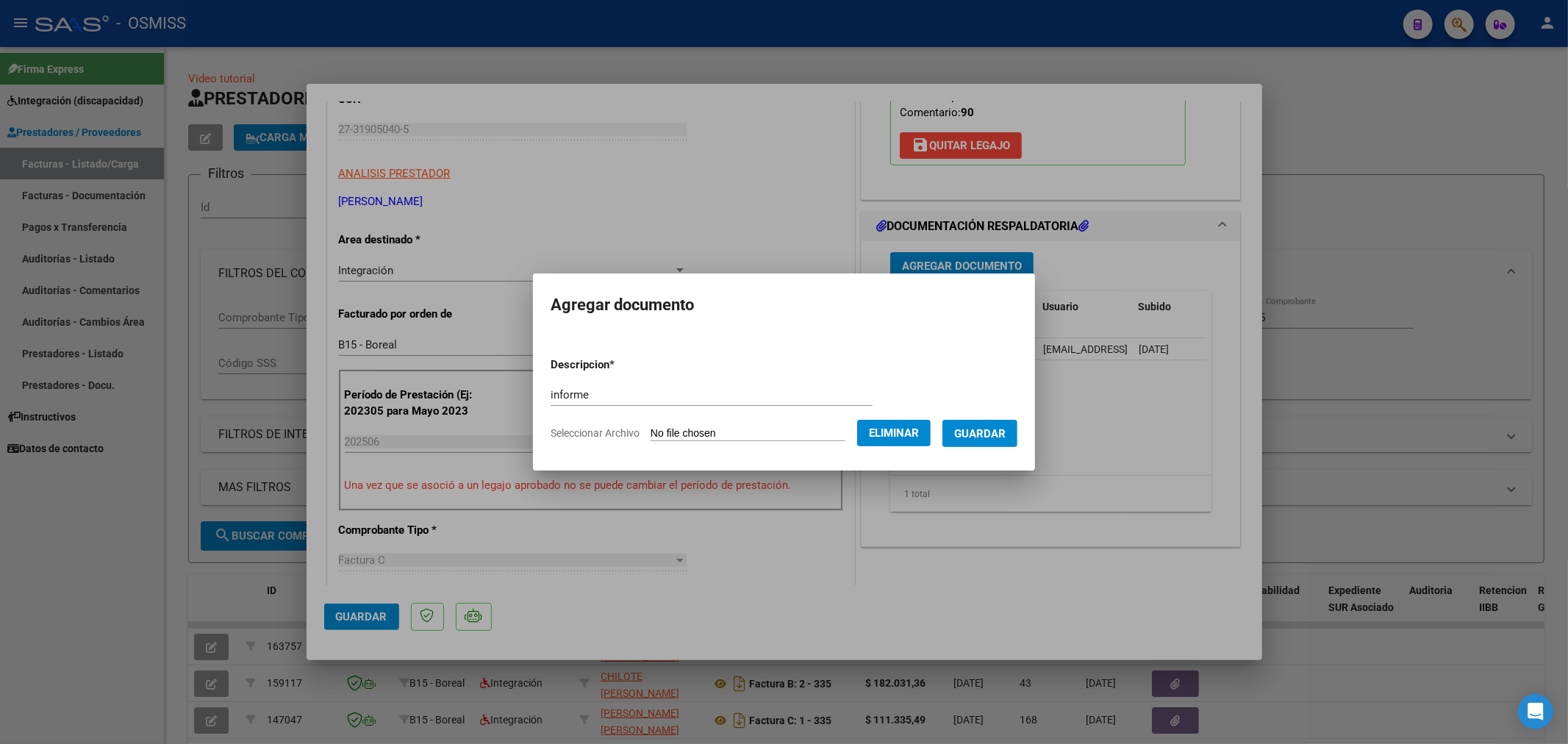
click at [970, 441] on button "Guardar" at bounding box center [980, 433] width 75 height 28
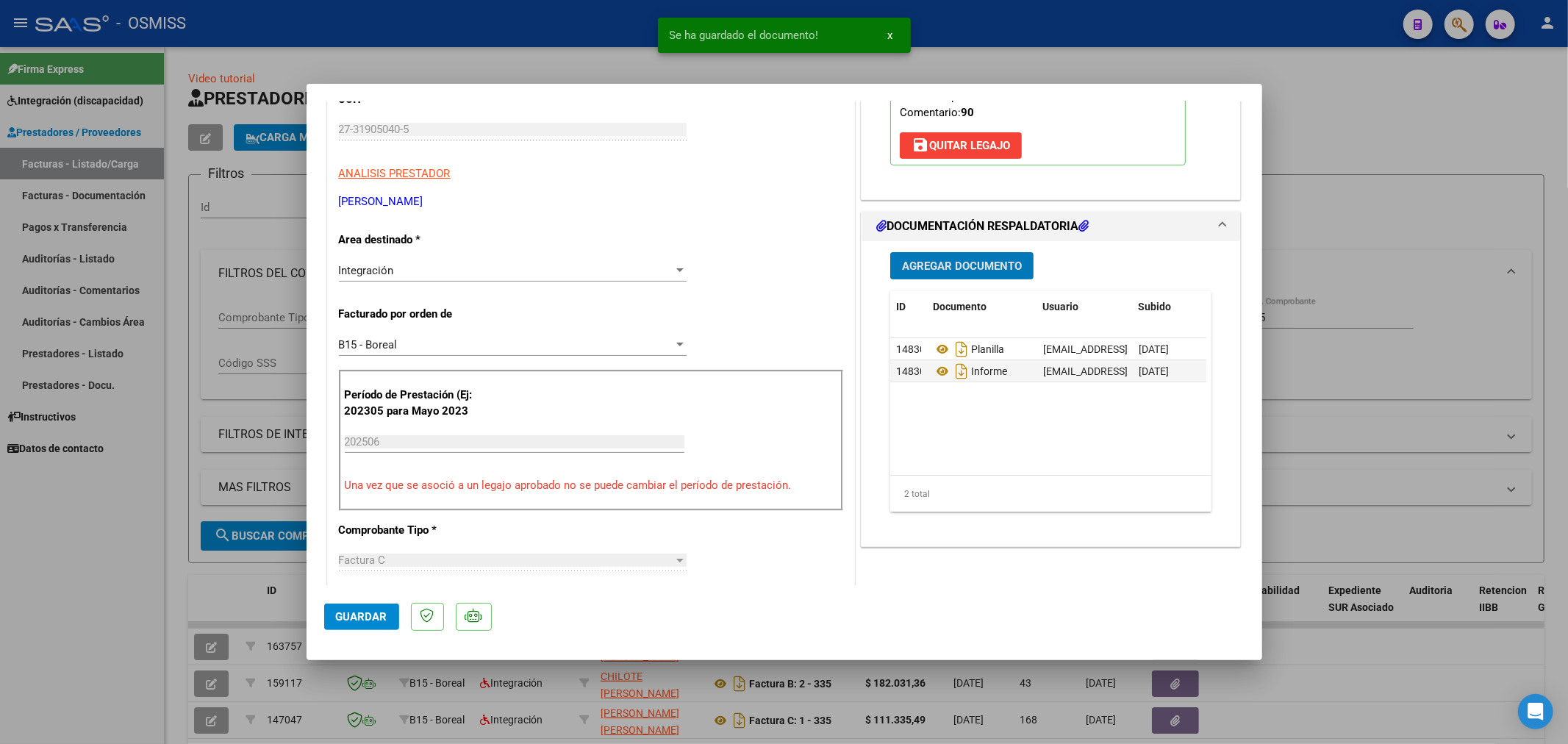
click at [348, 618] on span "Guardar" at bounding box center [362, 617] width 51 height 13
type input "$ 0,00"
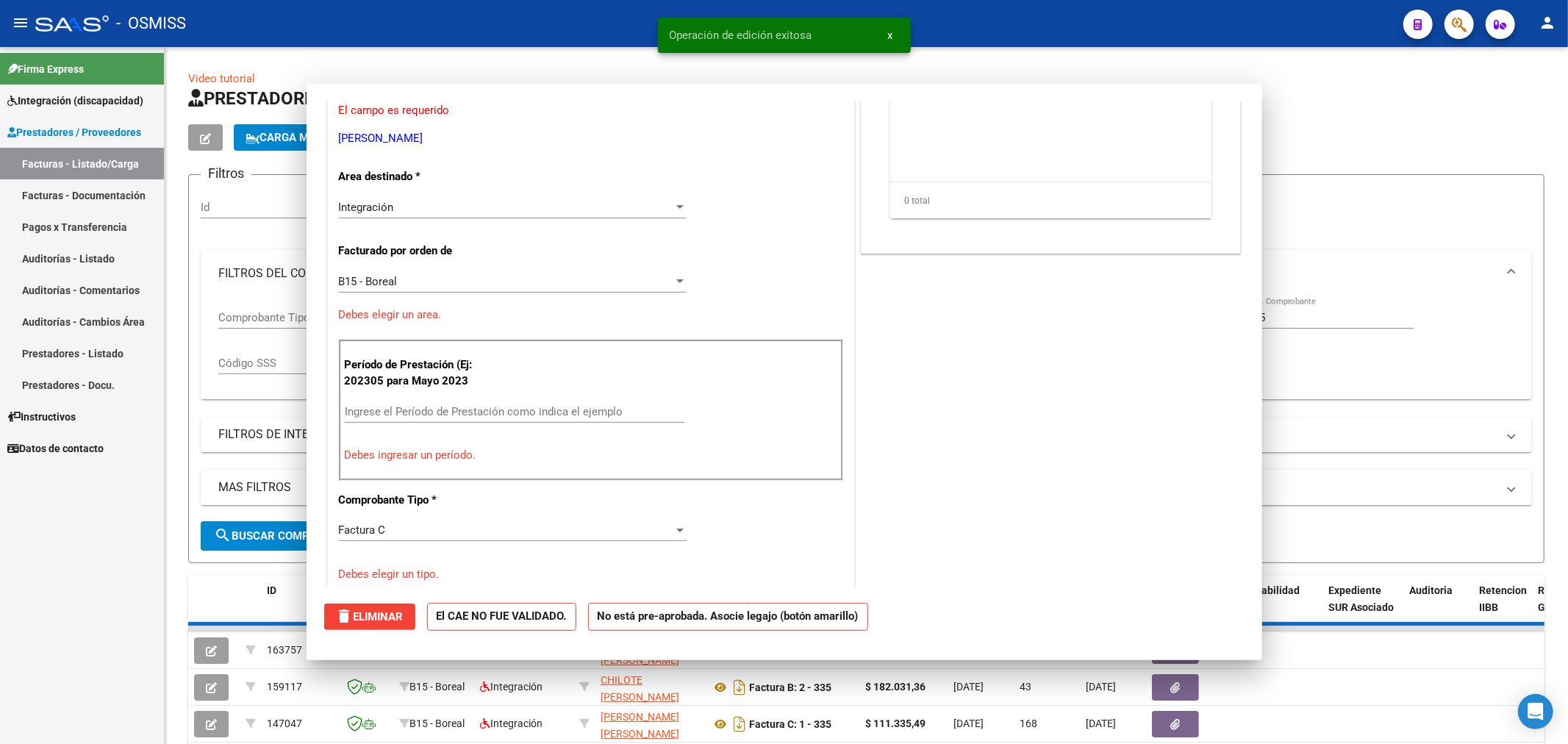
scroll to position [0, 0]
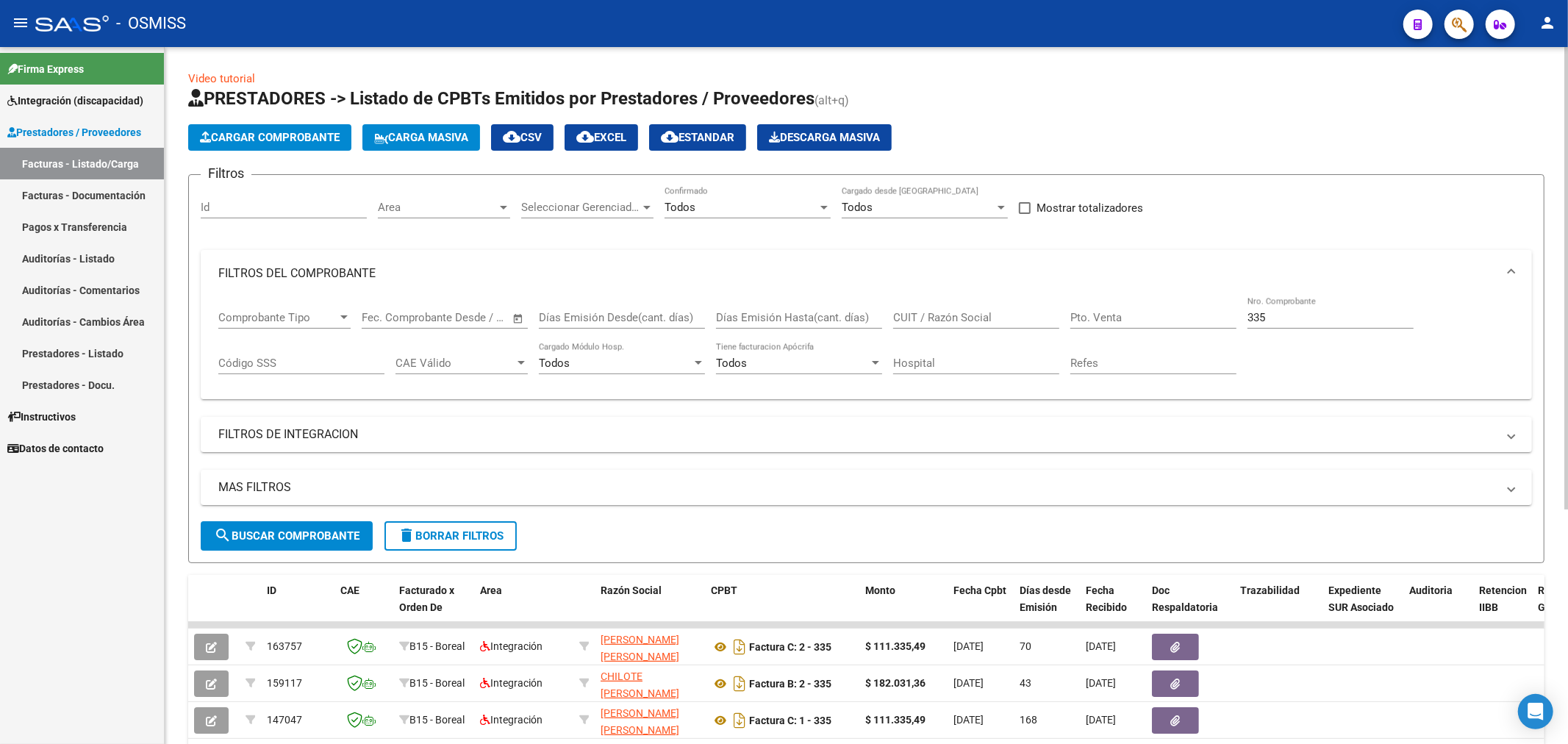
click at [302, 131] on span "Cargar Comprobante" at bounding box center [269, 137] width 139 height 13
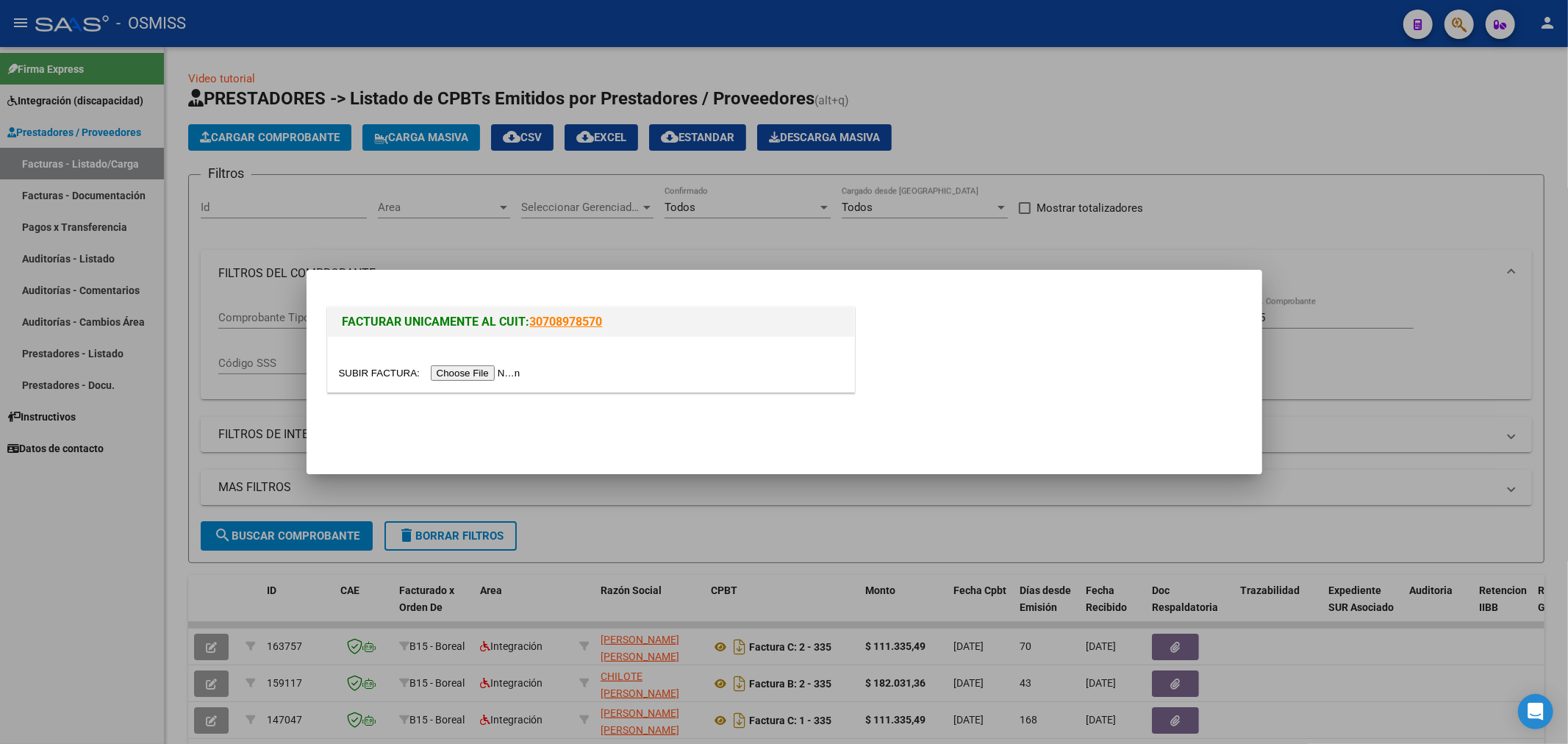
click at [444, 370] on input "file" at bounding box center [432, 373] width 186 height 15
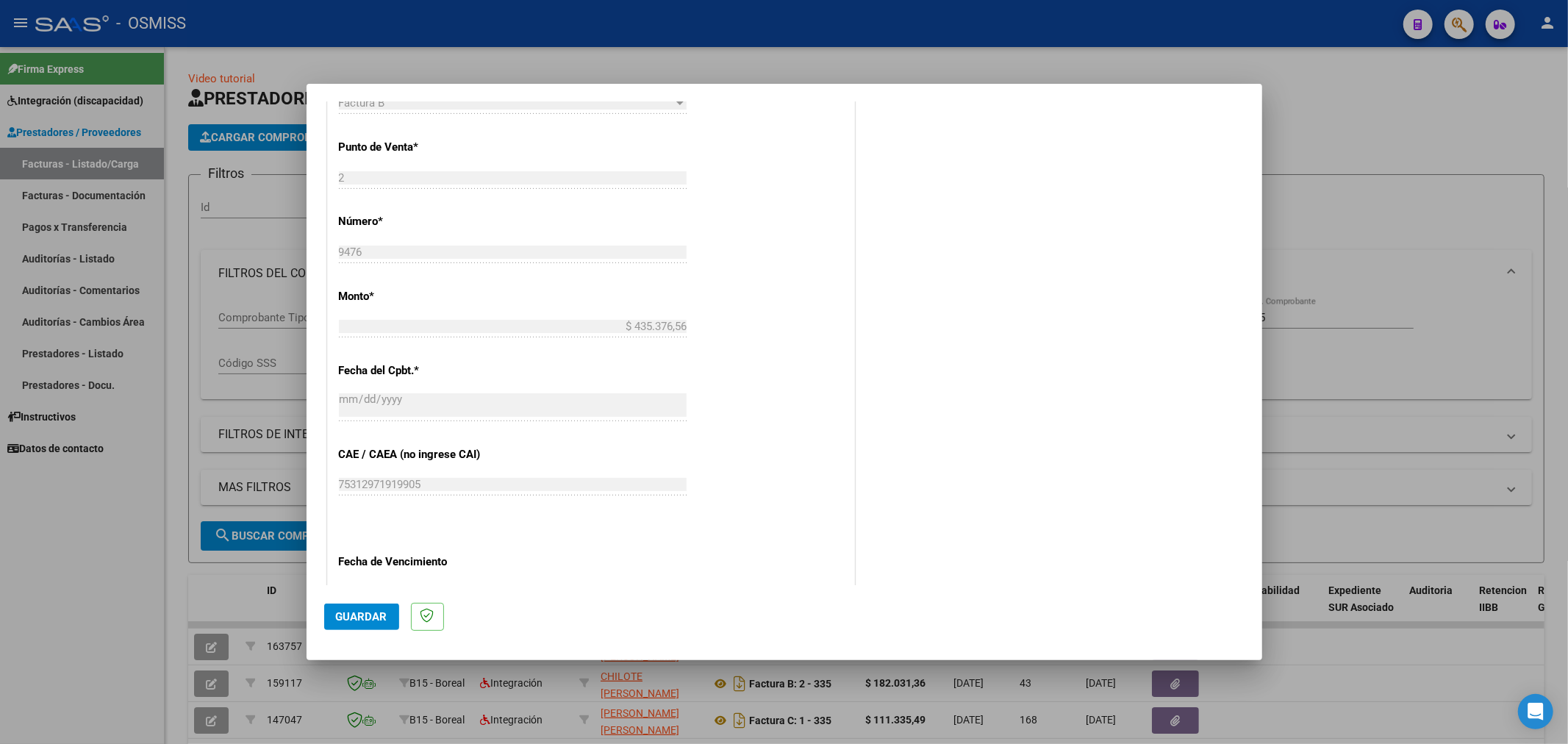
scroll to position [408, 0]
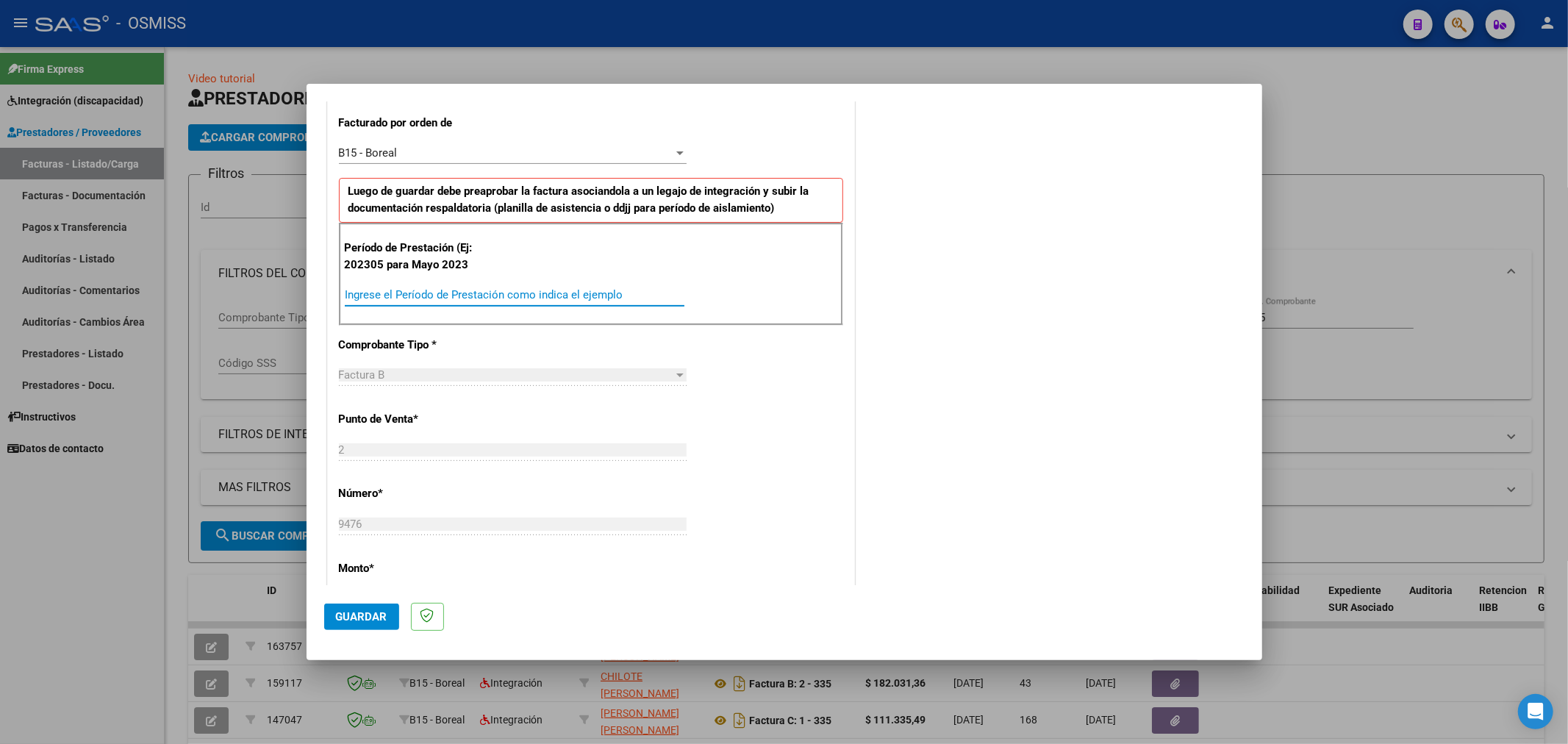
click at [461, 297] on input "Ingrese el Período de Prestación como indica el ejemplo" at bounding box center [515, 295] width 340 height 13
type input "202506"
click at [358, 613] on span "Guardar" at bounding box center [362, 617] width 51 height 13
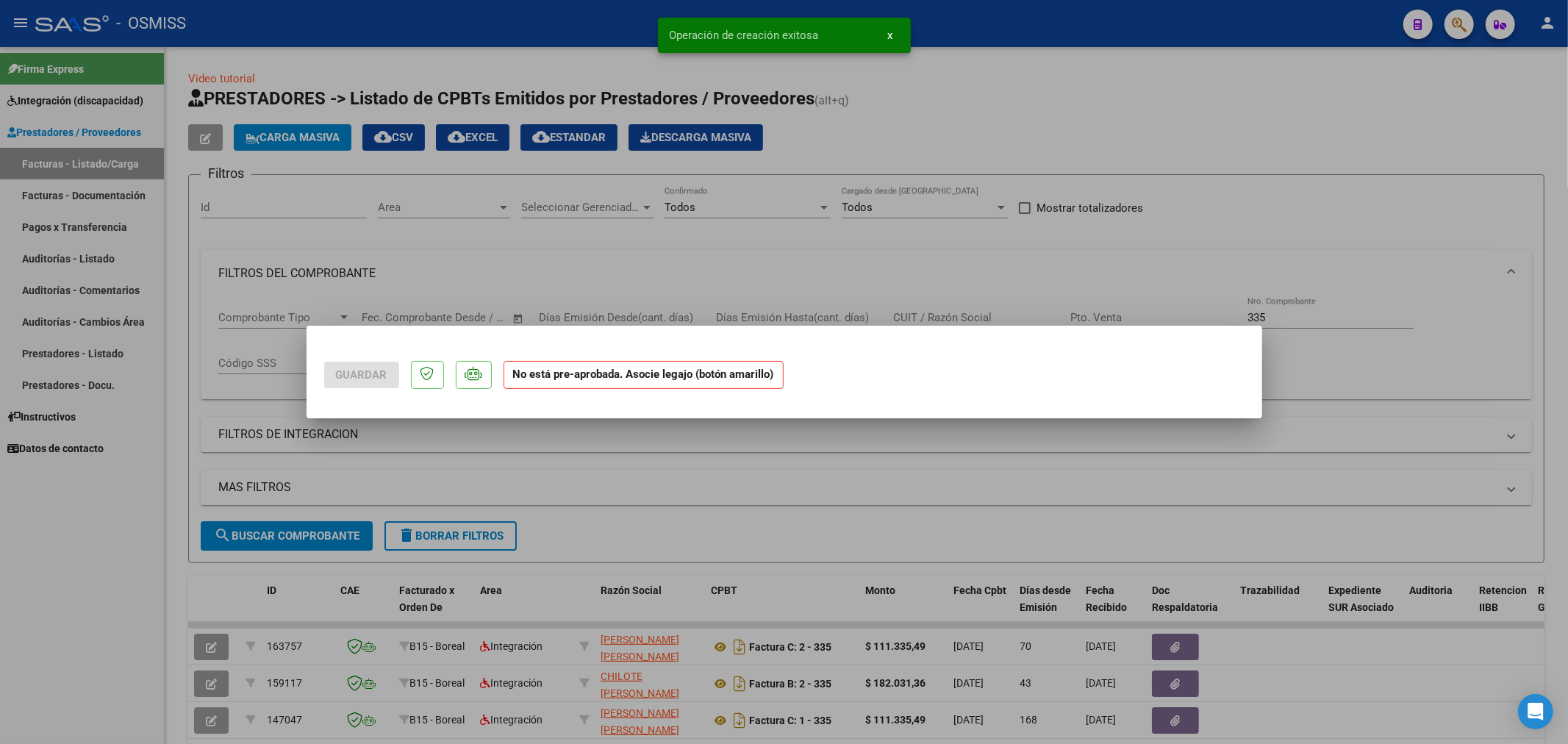
scroll to position [0, 0]
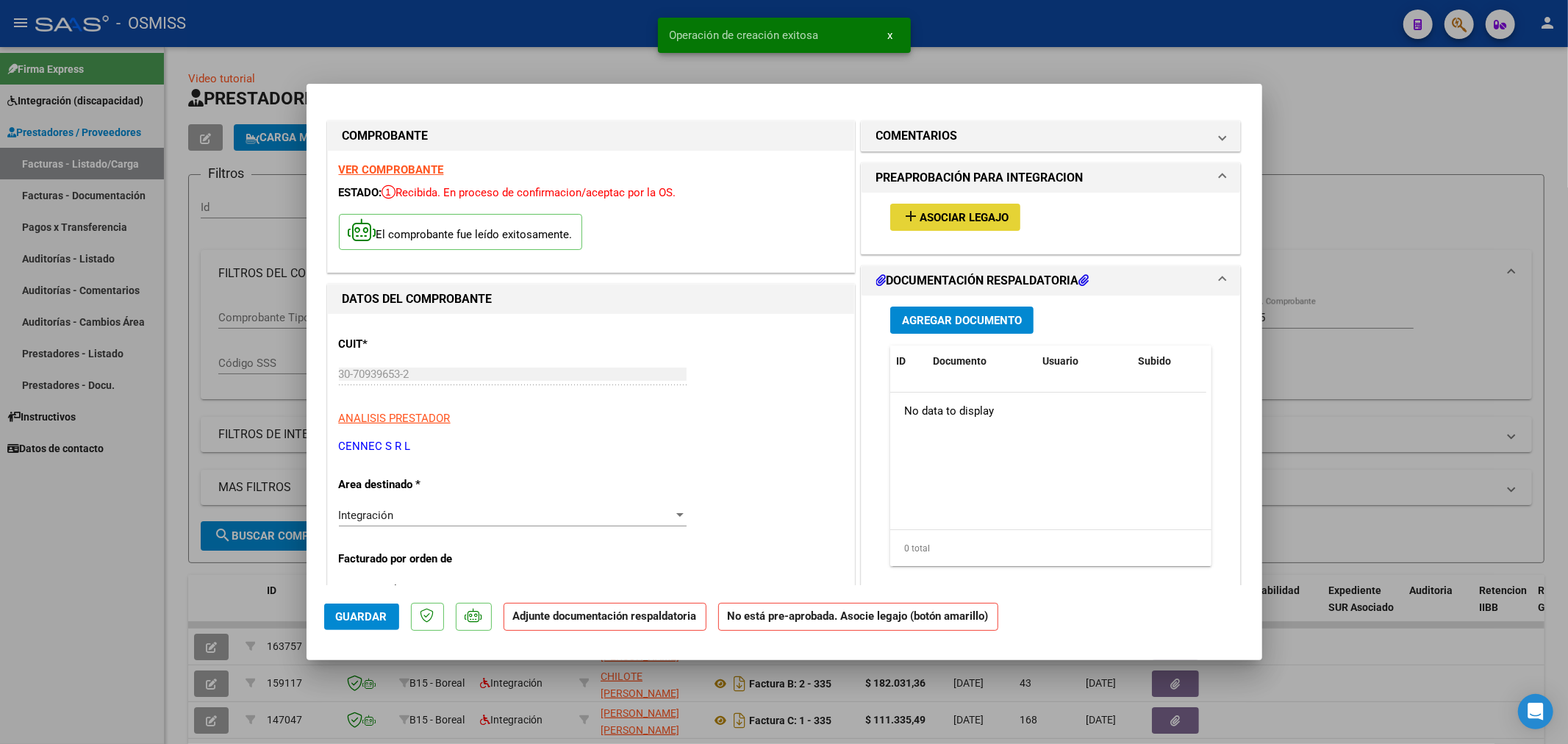
click at [940, 225] on button "add Asociar Legajo" at bounding box center [955, 217] width 130 height 28
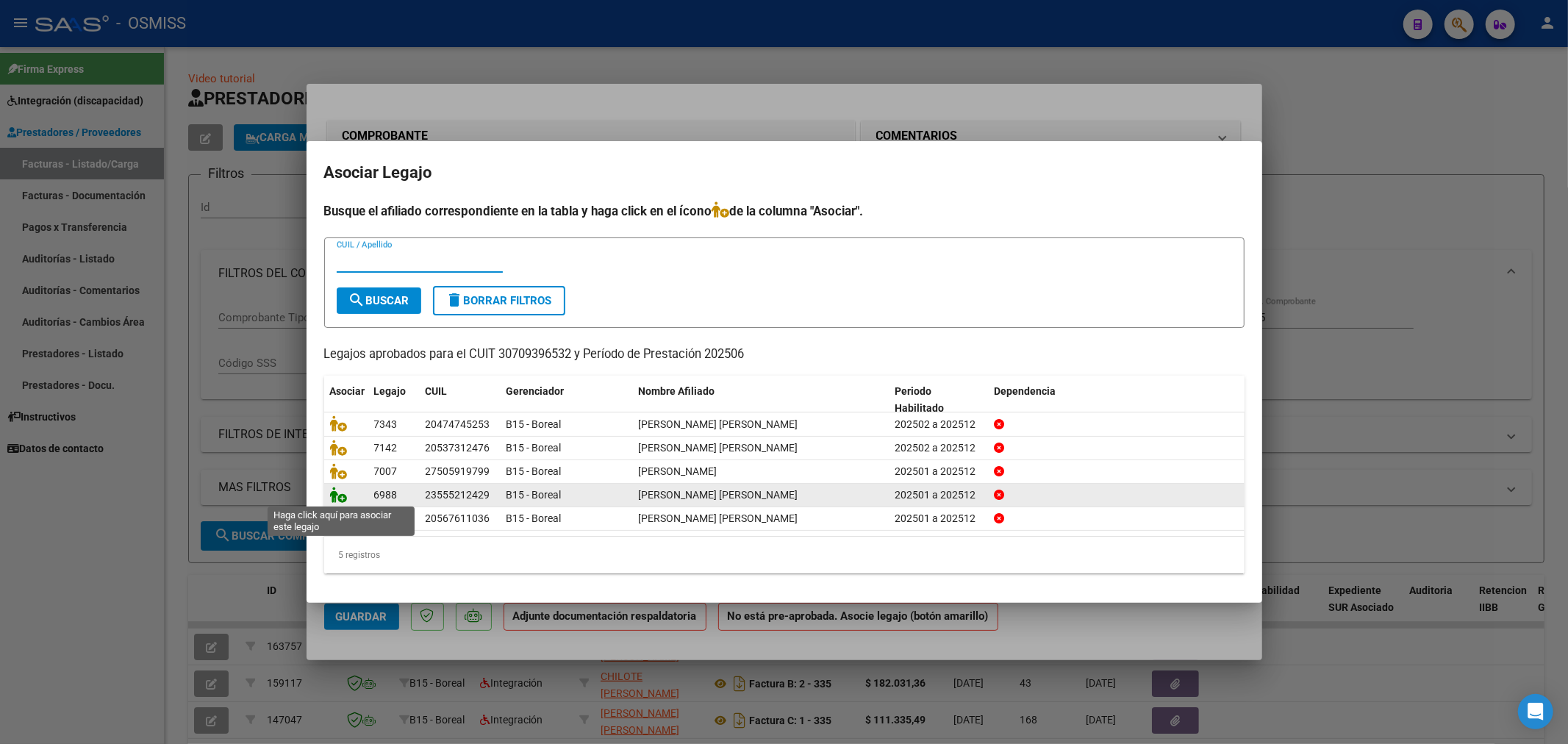
click at [336, 501] on icon at bounding box center [339, 495] width 18 height 16
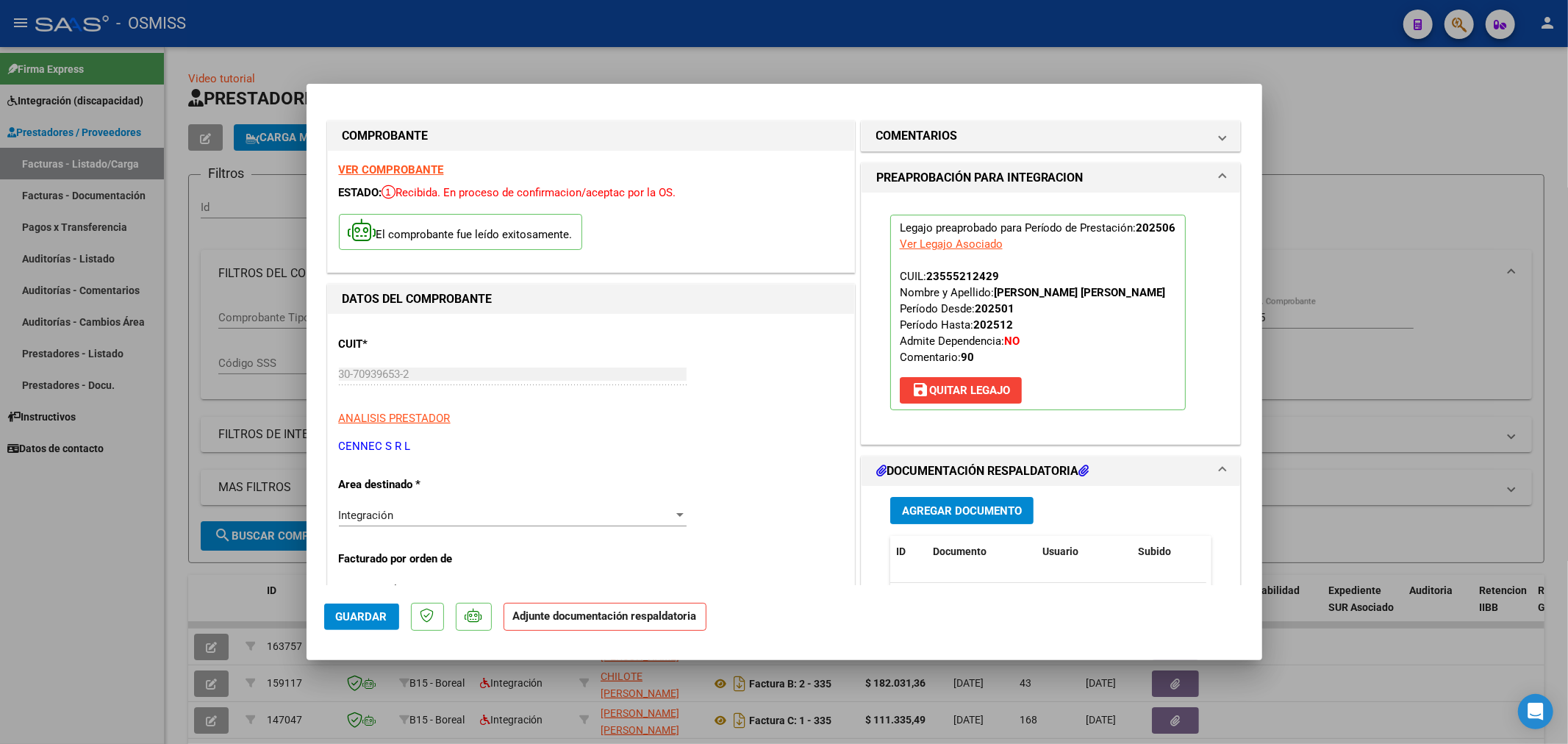
click at [992, 518] on span "Agregar Documento" at bounding box center [961, 511] width 120 height 13
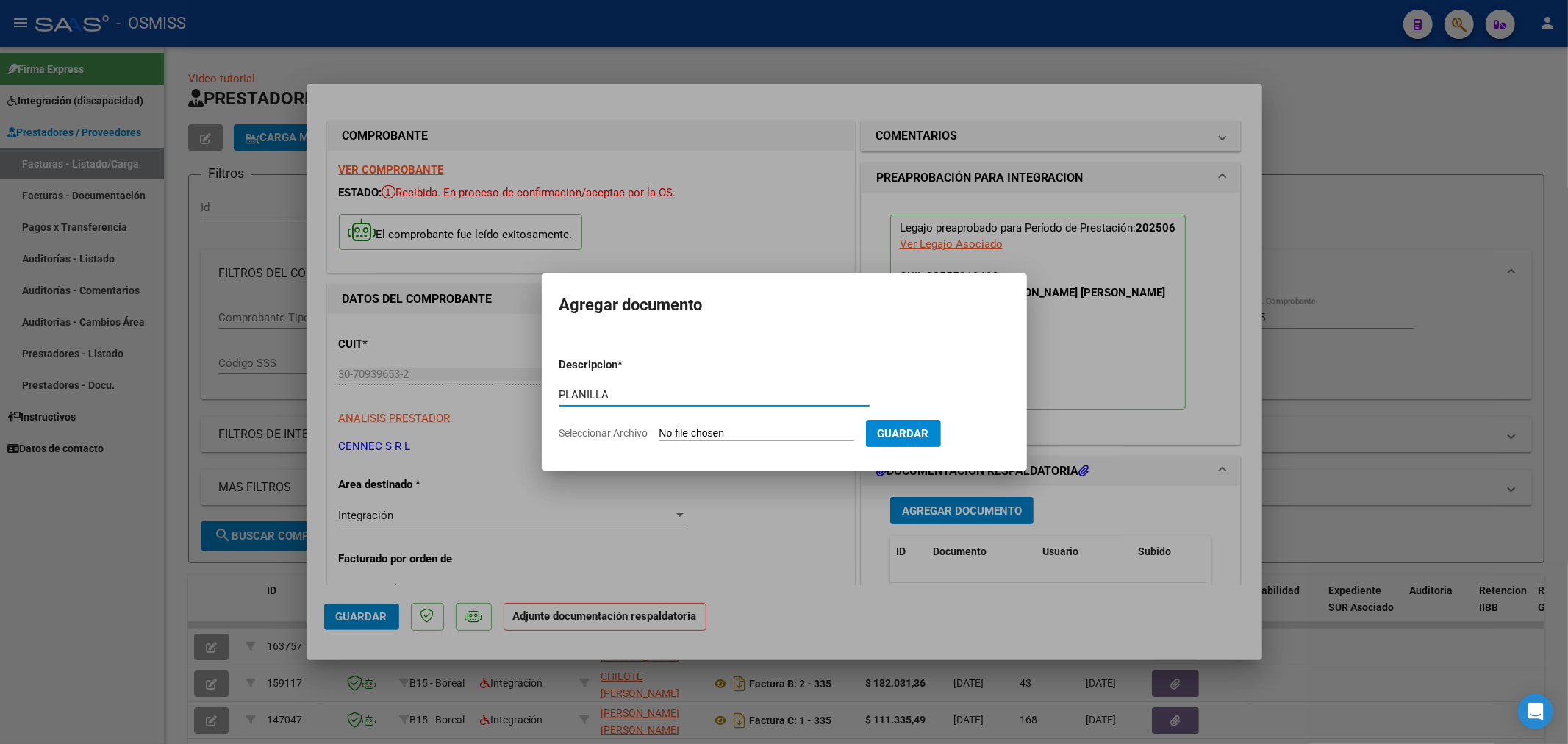
type input "PLANILLA"
click at [721, 434] on input "Seleccionar Archivo" at bounding box center [757, 434] width 195 height 14
type input "C:\fakepath\151645-2-Planilla_de_Asistencia.pdf"
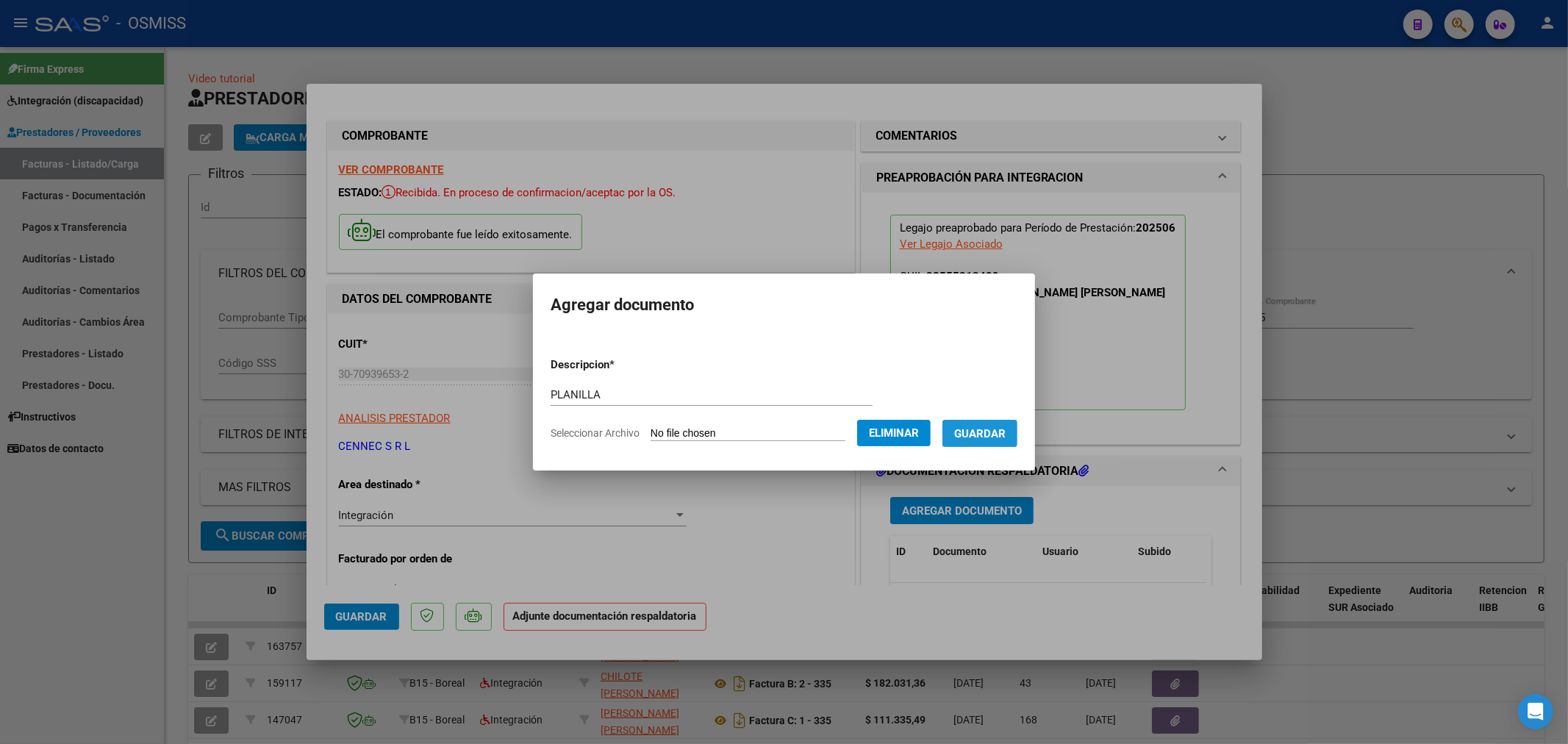
click at [981, 436] on span "Guardar" at bounding box center [980, 433] width 51 height 13
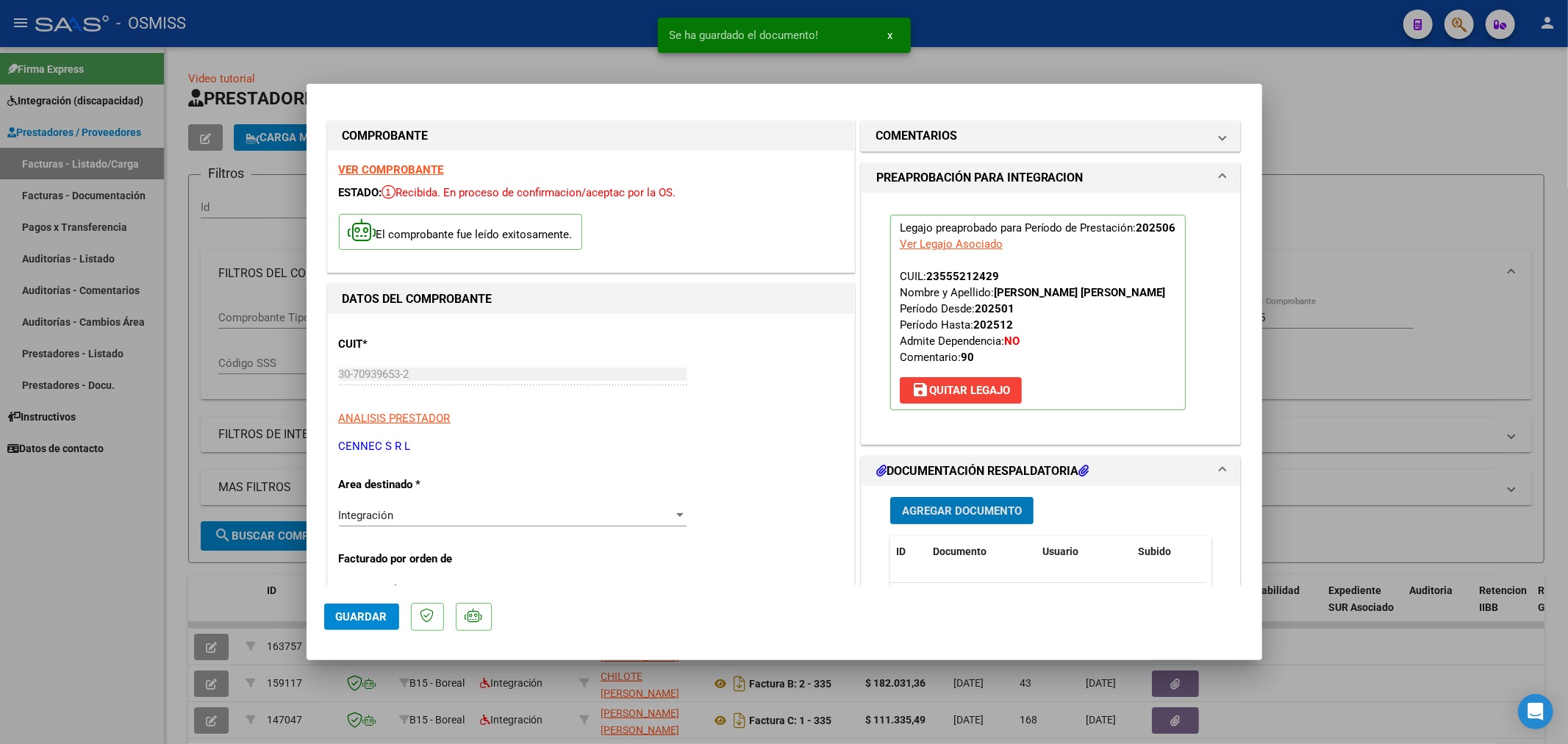
scroll to position [82, 0]
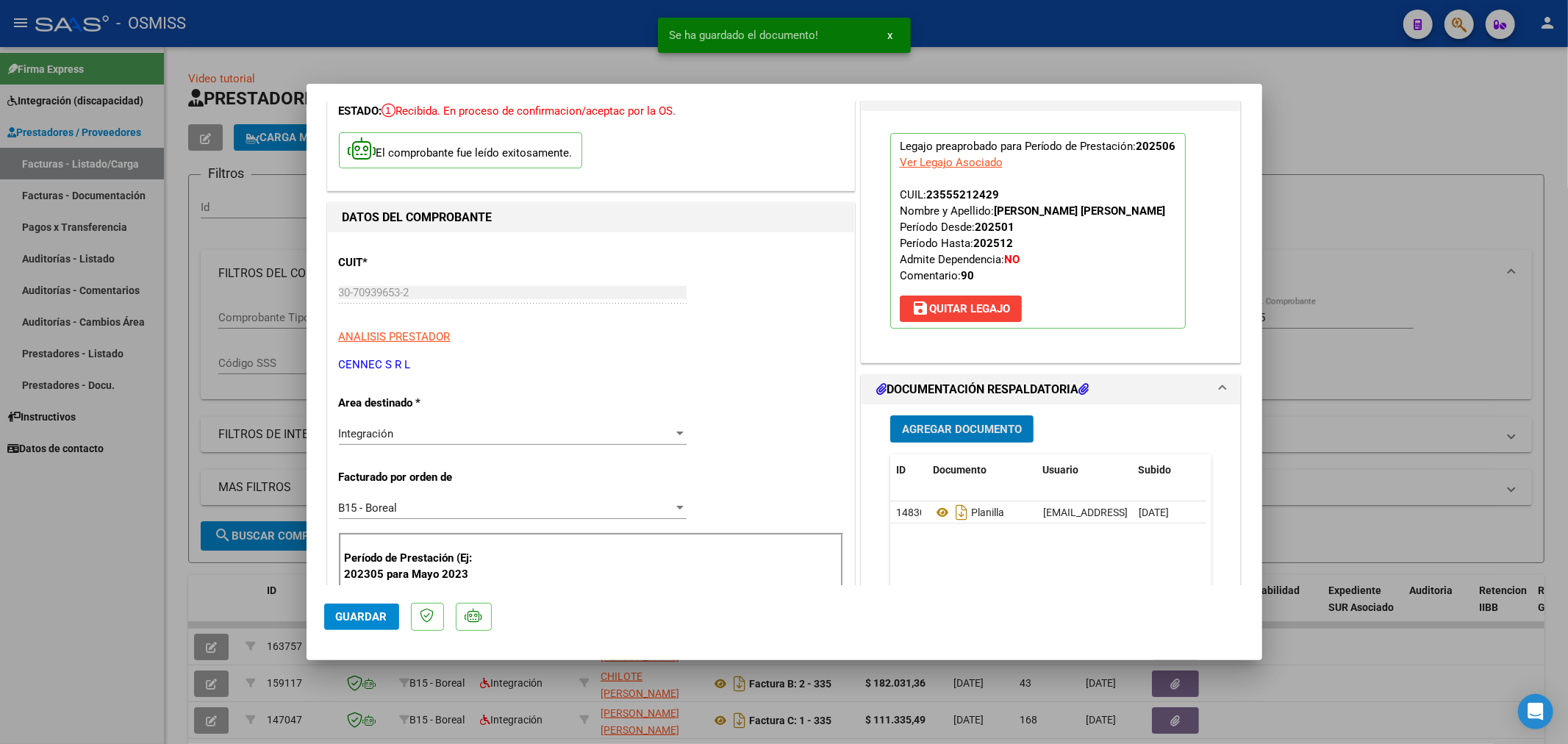
click at [945, 436] on span "Agregar Documento" at bounding box center [961, 429] width 120 height 13
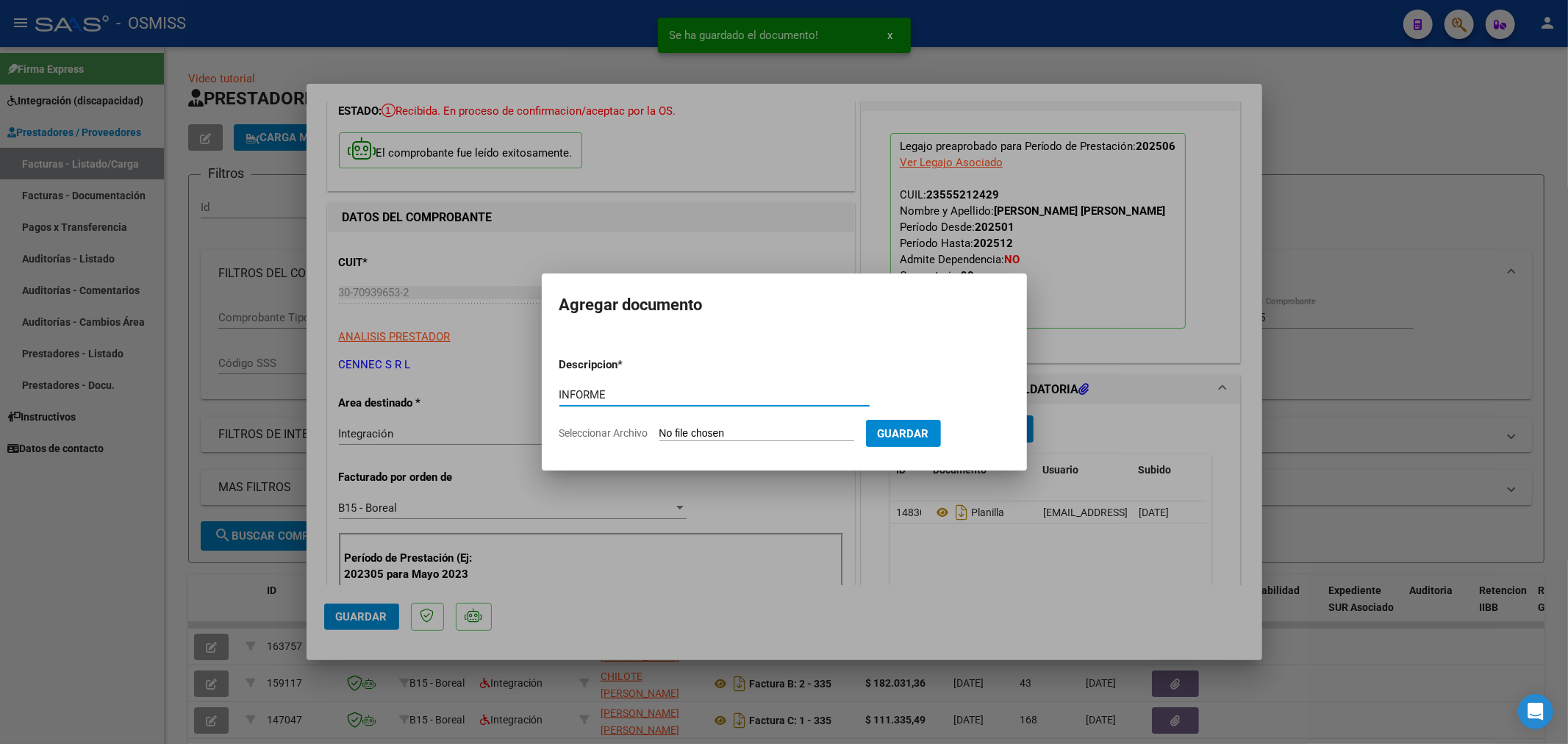
type input "INFORME"
click at [700, 437] on input "Seleccionar Archivo" at bounding box center [757, 434] width 195 height 14
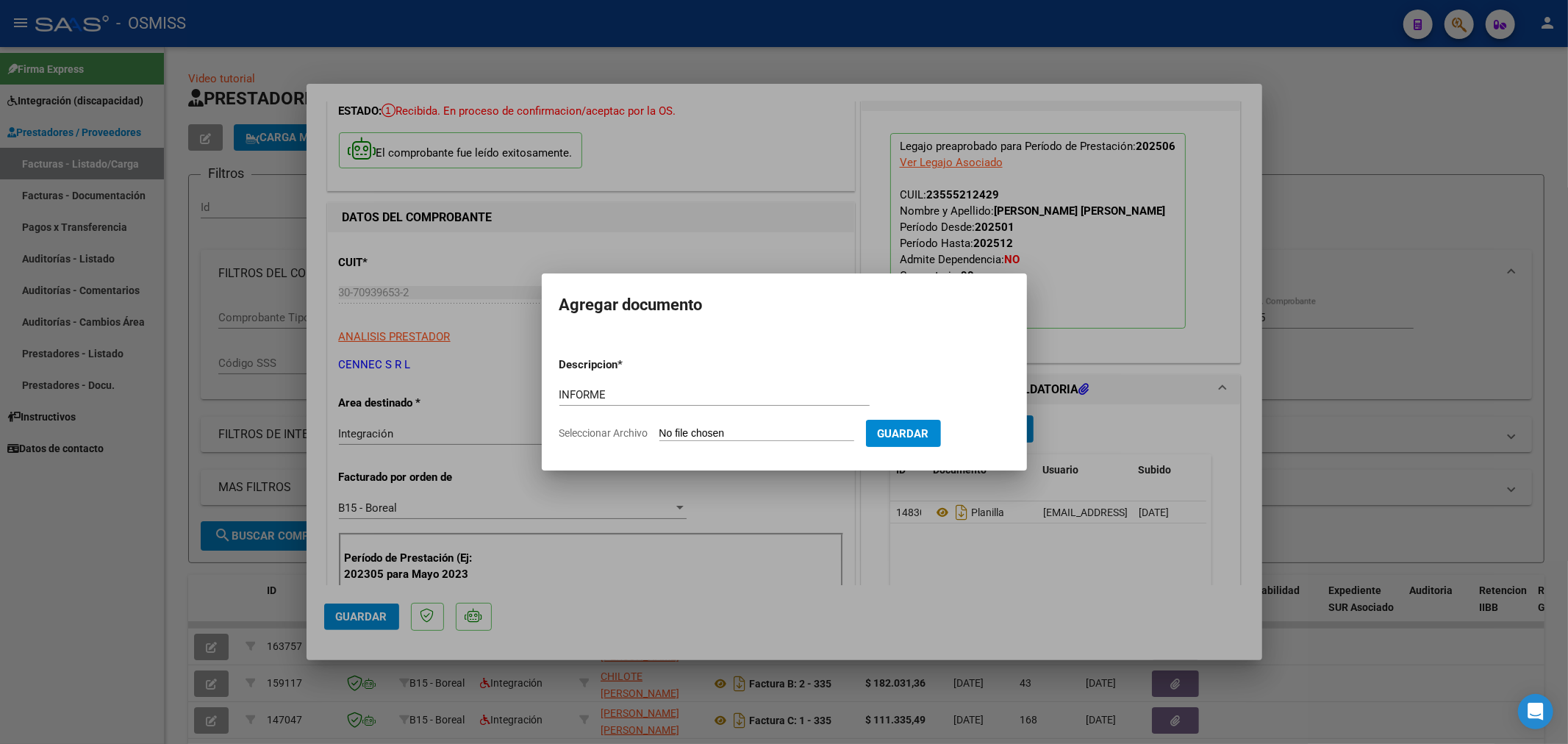
type input "C:\fakepath\151645-5-Informe_de_evolucion_semestral.pdf"
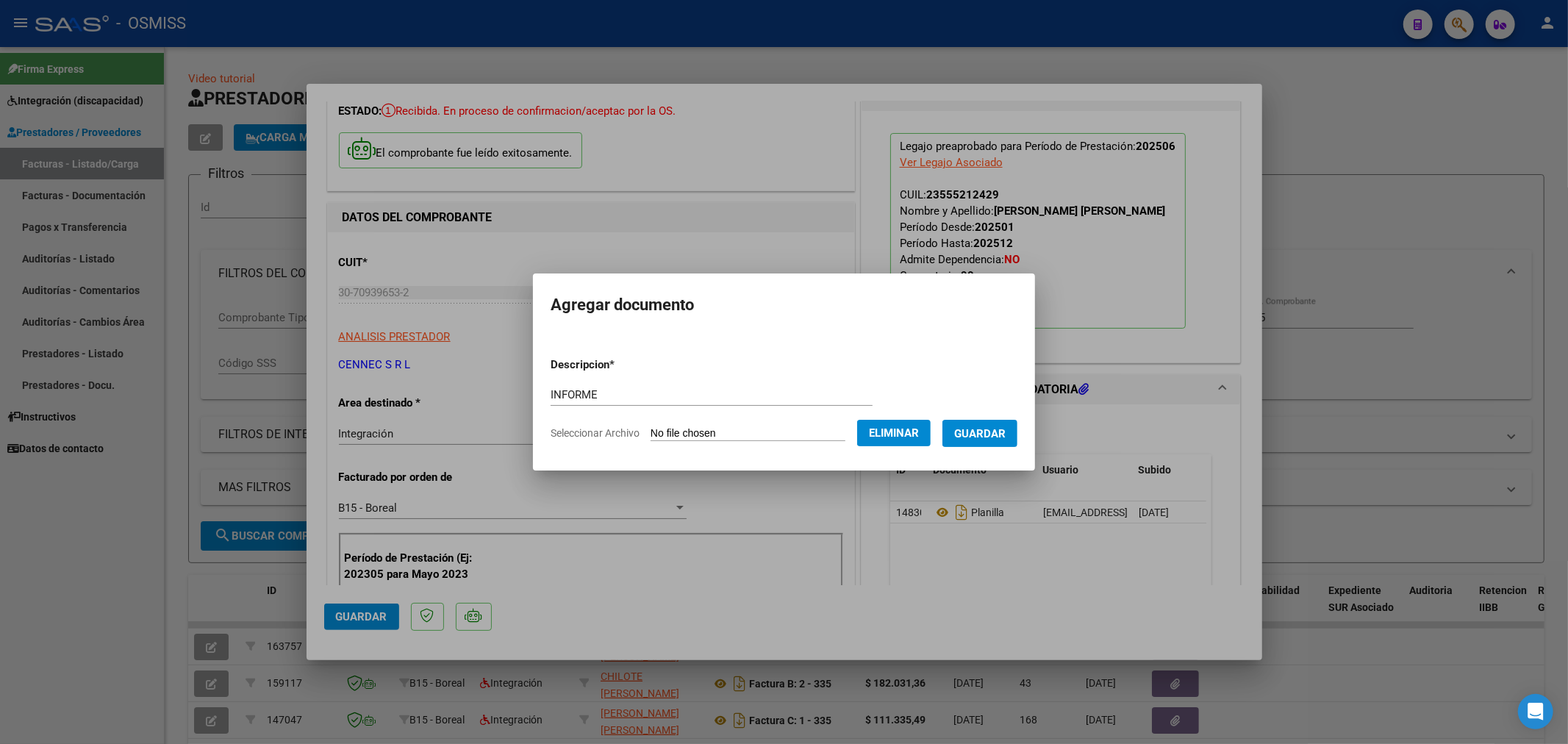
click at [1005, 444] on button "Guardar" at bounding box center [980, 433] width 75 height 28
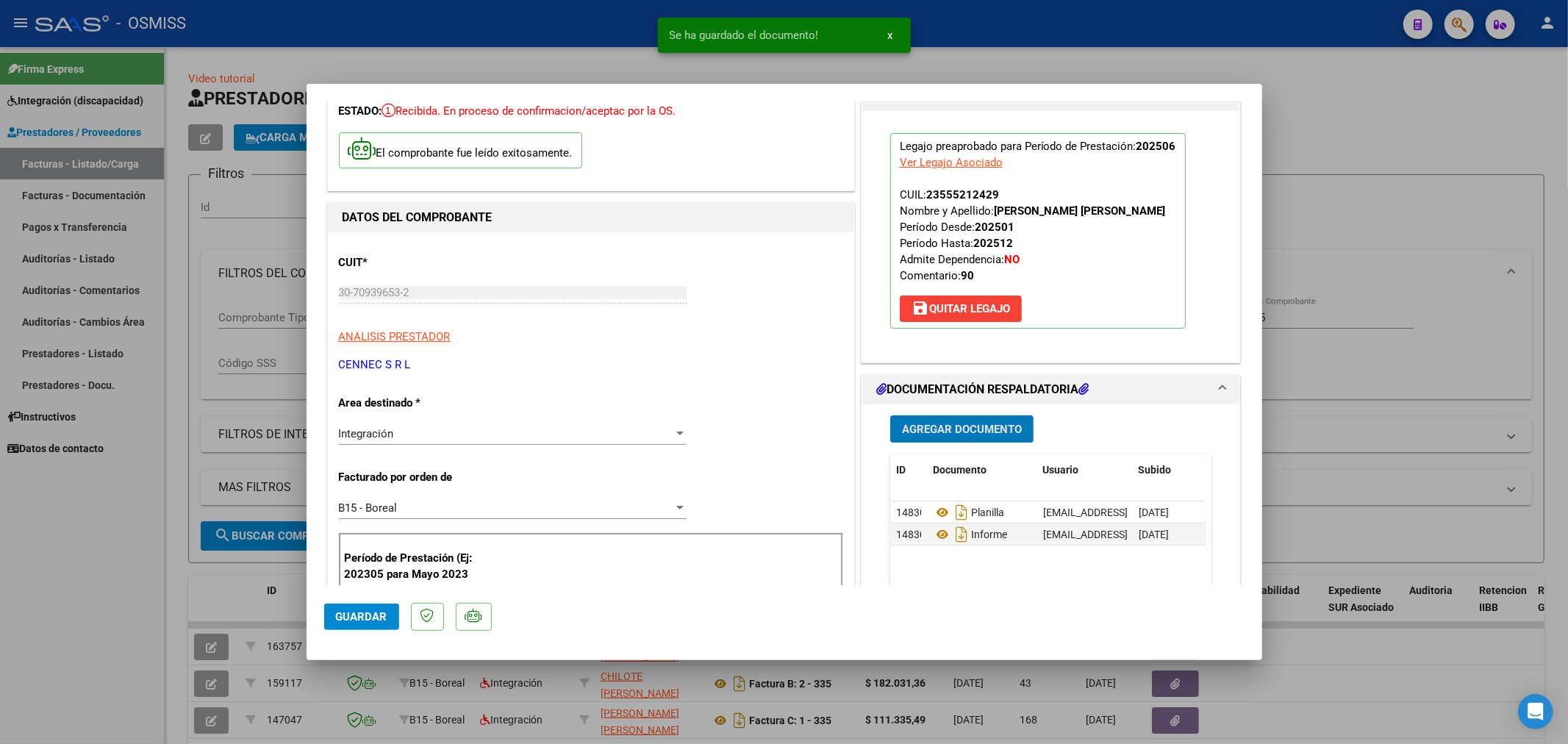
click at [367, 613] on span "Guardar" at bounding box center [362, 617] width 51 height 13
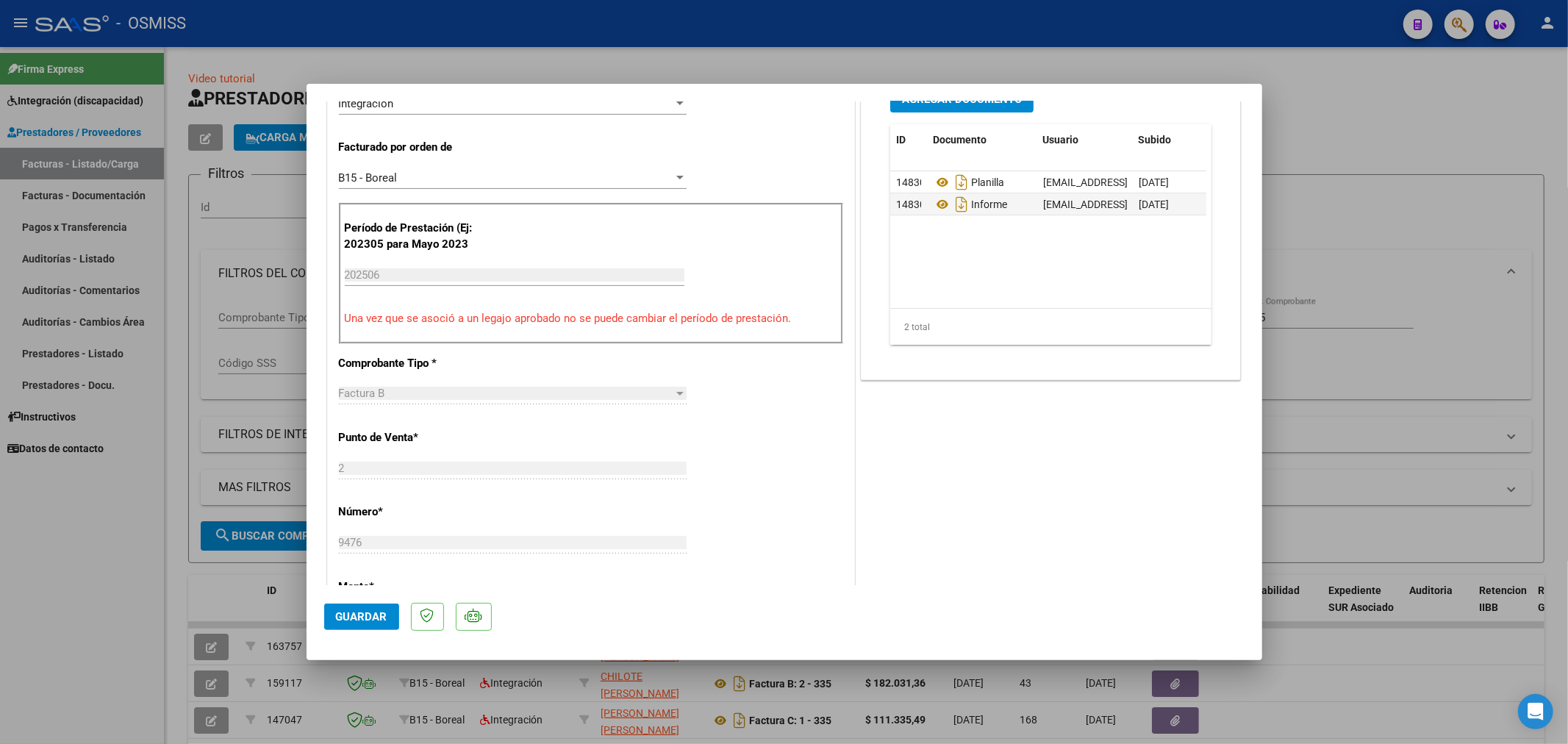
scroll to position [408, 0]
type input "$ 0,00"
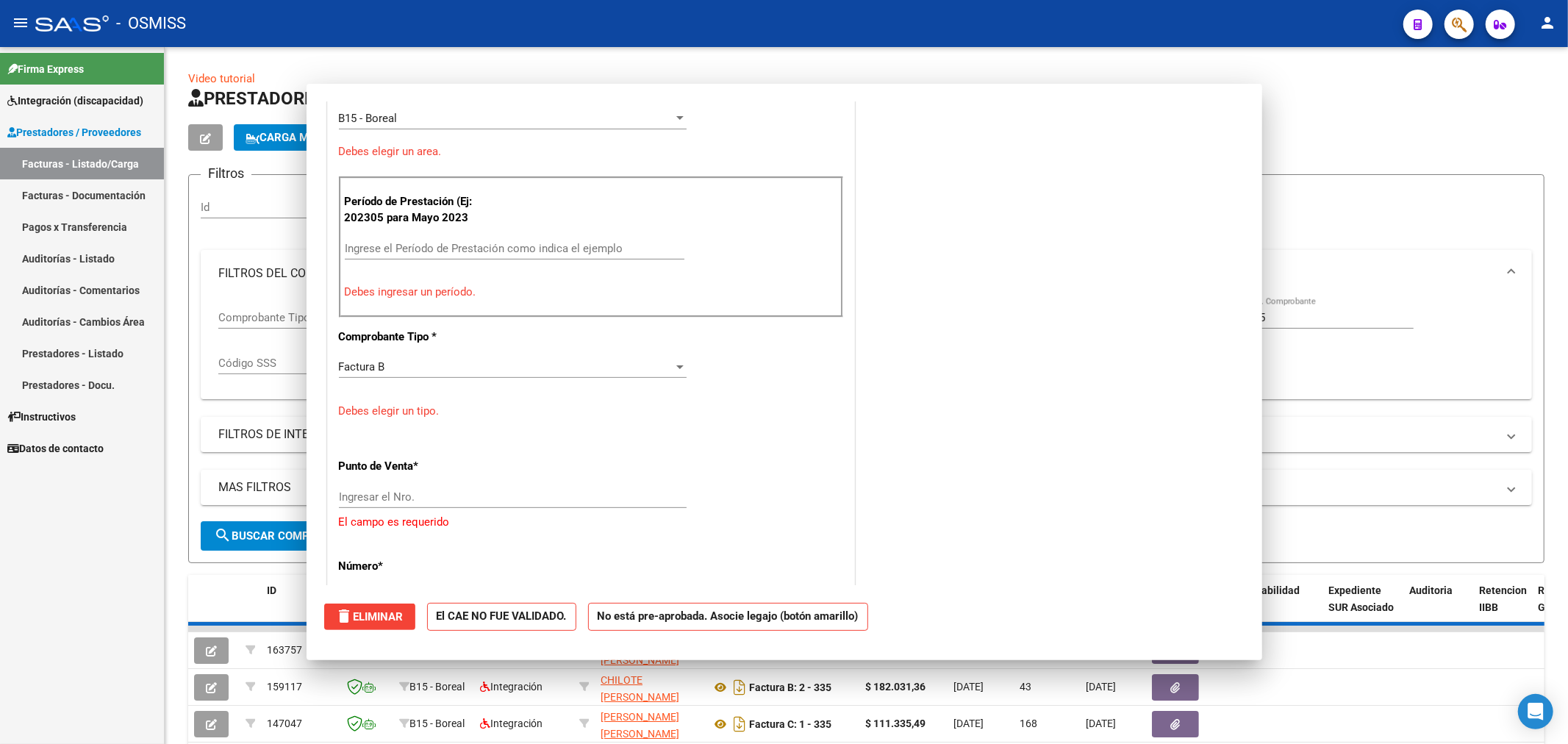
scroll to position [0, 0]
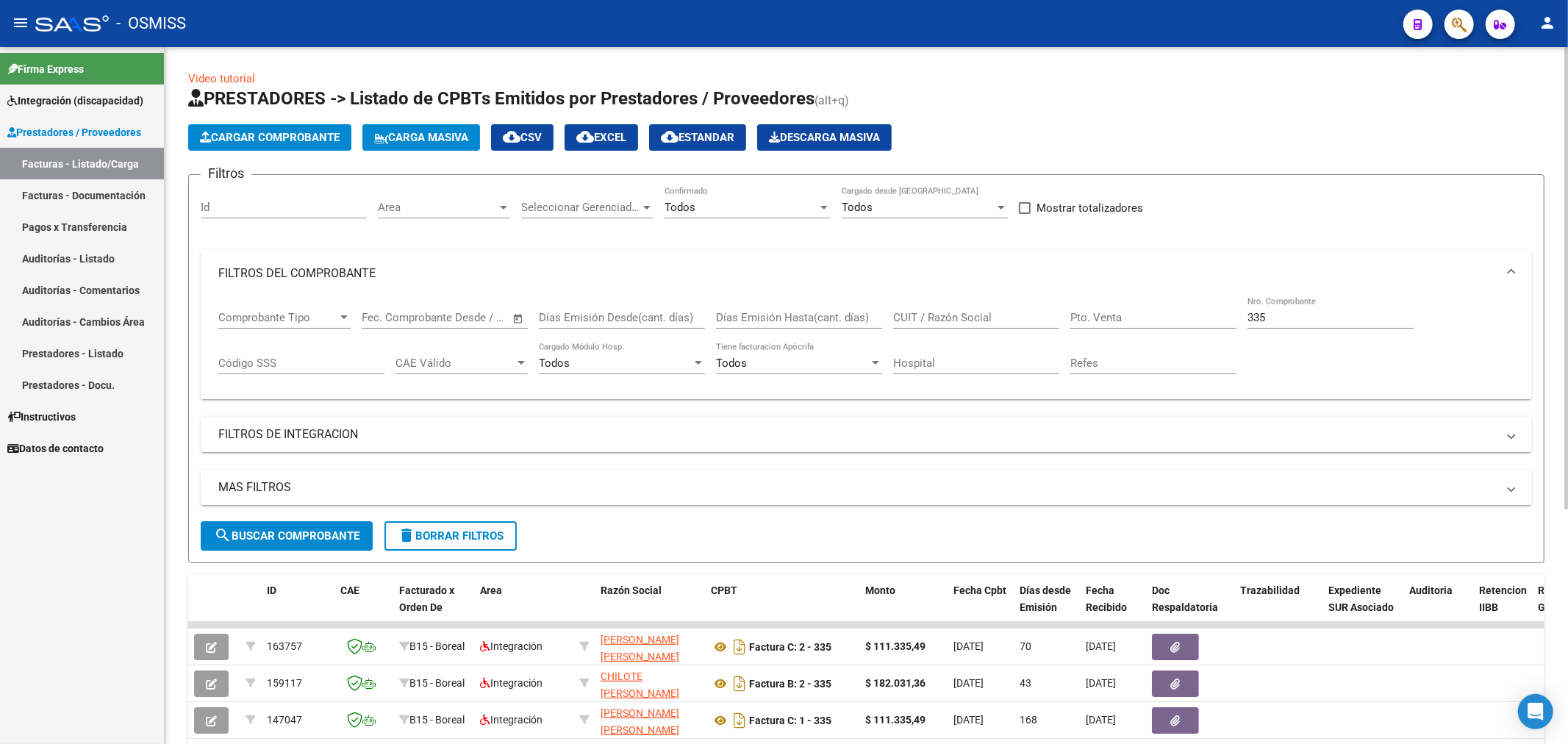
click at [424, 548] on button "delete Borrar Filtros" at bounding box center [450, 535] width 132 height 29
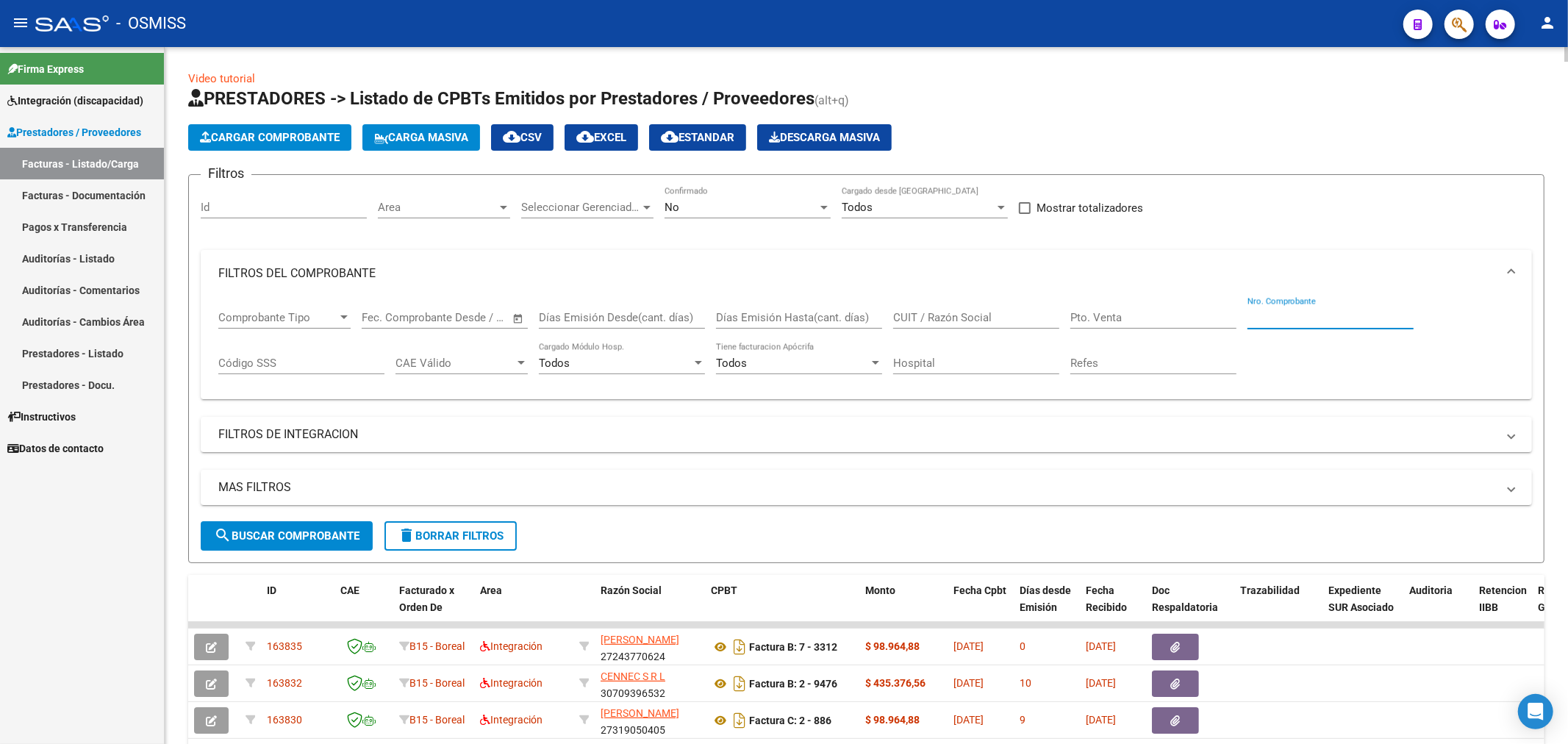
click at [1305, 321] on input "Nro. Comprobante" at bounding box center [1330, 317] width 166 height 13
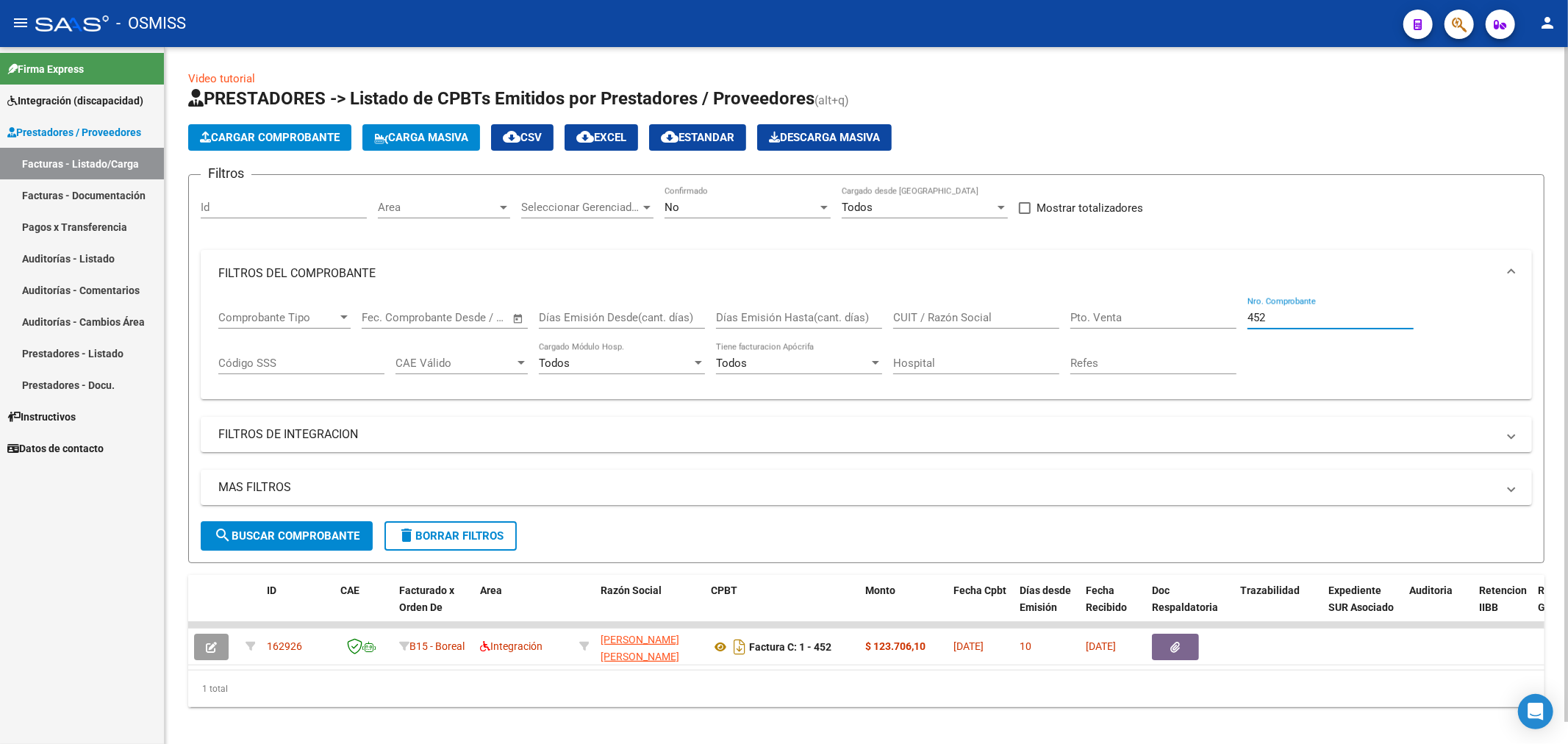
type input "452"
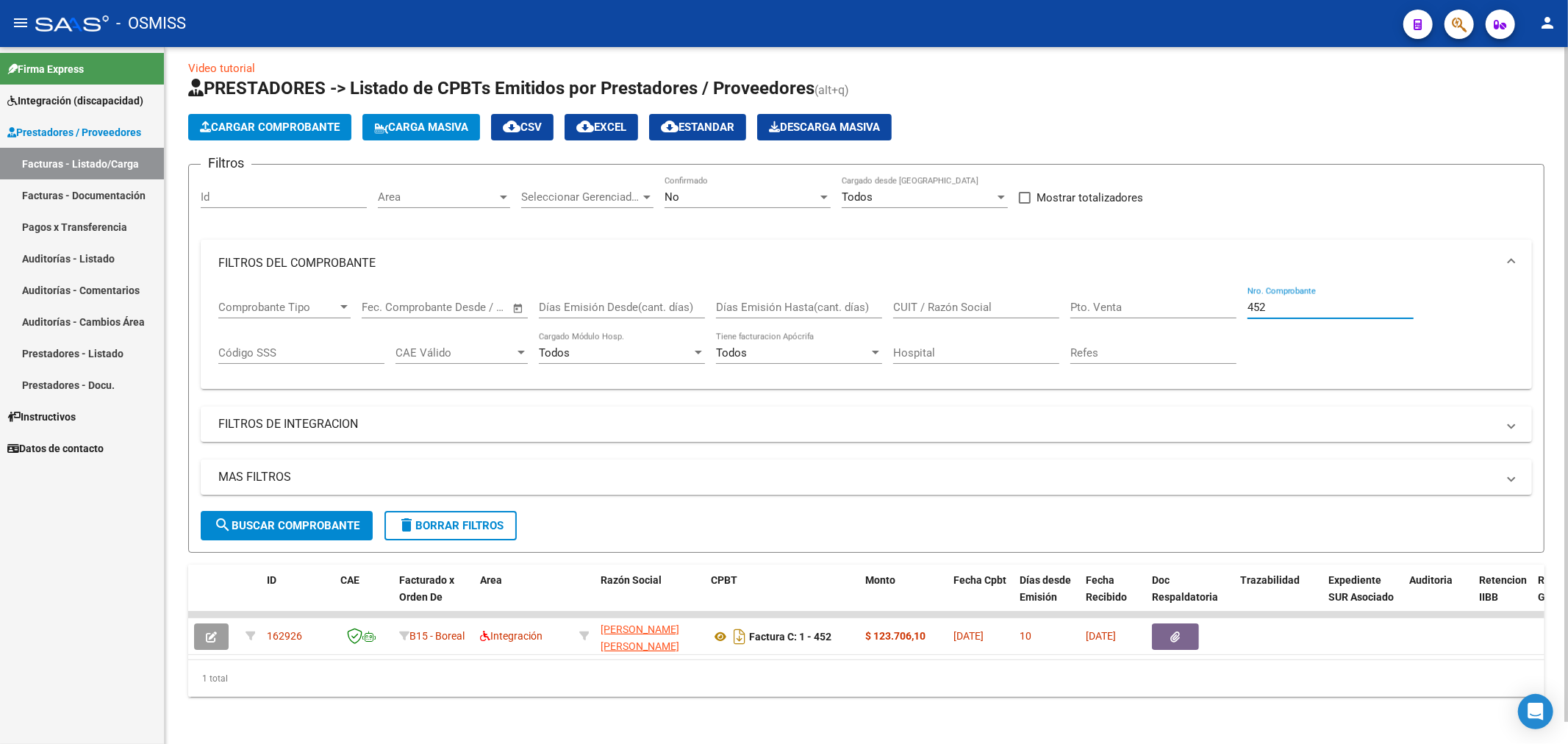
click at [741, 191] on div "No" at bounding box center [741, 197] width 153 height 13
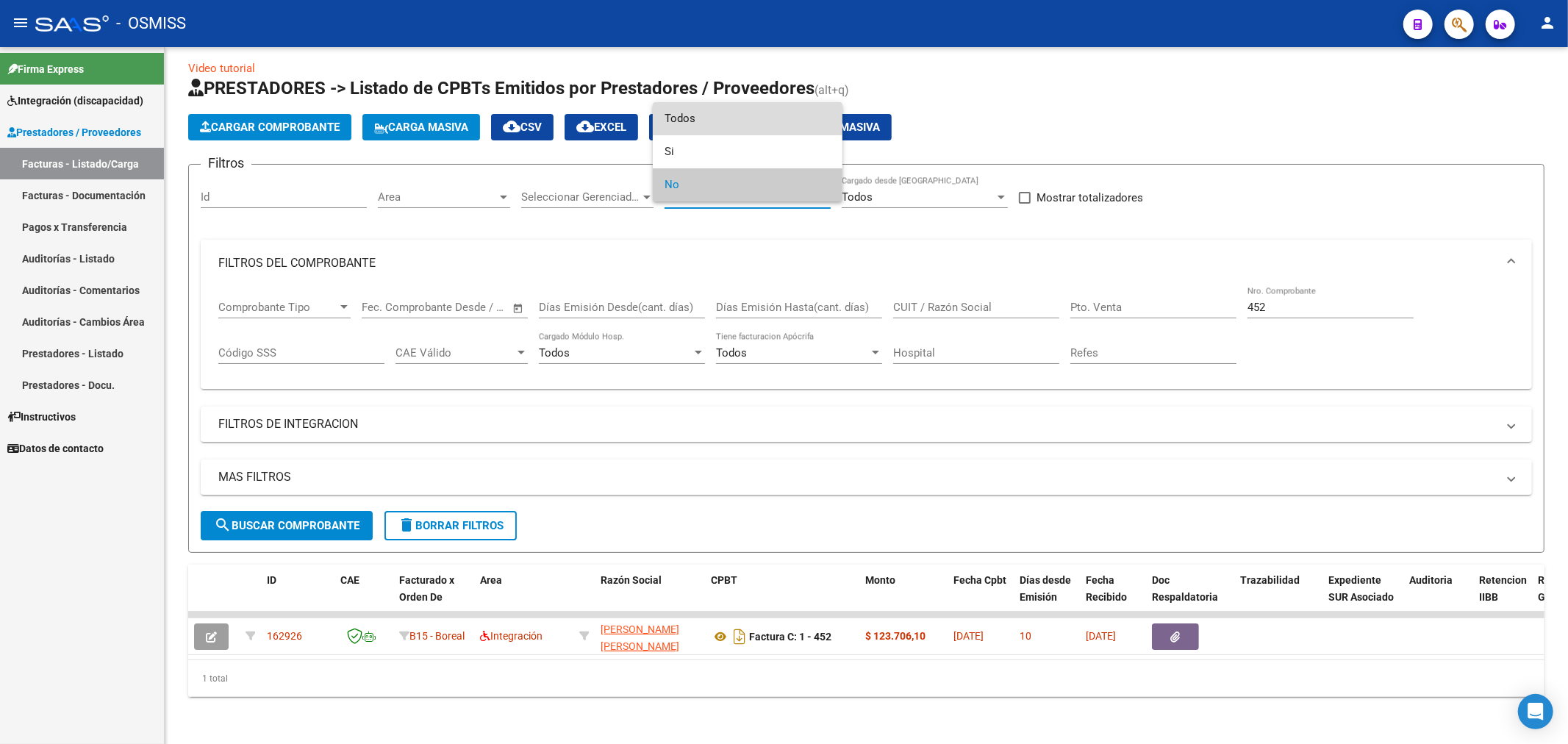
click at [707, 115] on span "Todos" at bounding box center [747, 118] width 166 height 33
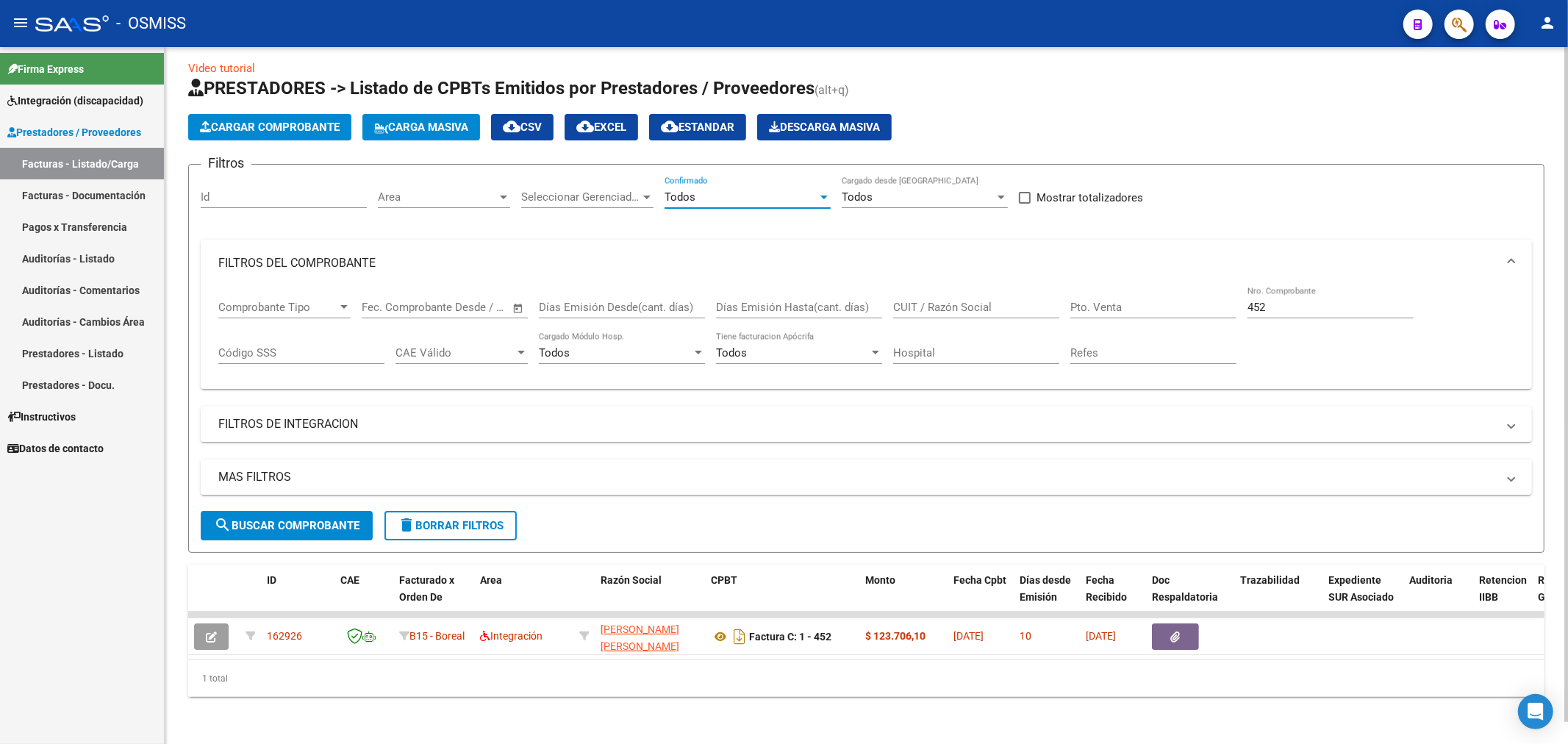
click at [326, 519] on span "search Buscar Comprobante" at bounding box center [287, 526] width 146 height 13
